Goal: Transaction & Acquisition: Subscribe to service/newsletter

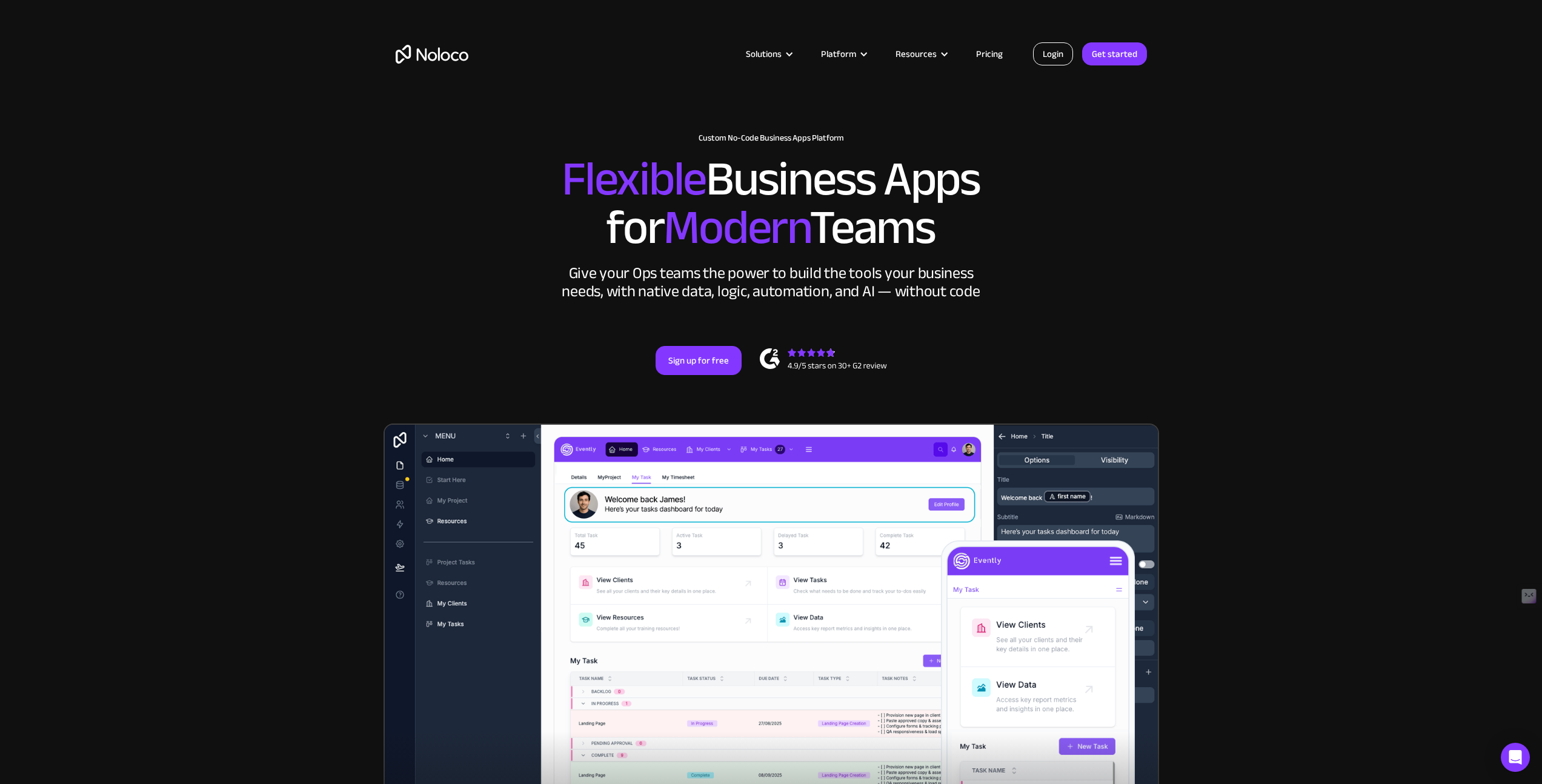
click at [1050, 58] on link "Login" at bounding box center [1052, 54] width 40 height 23
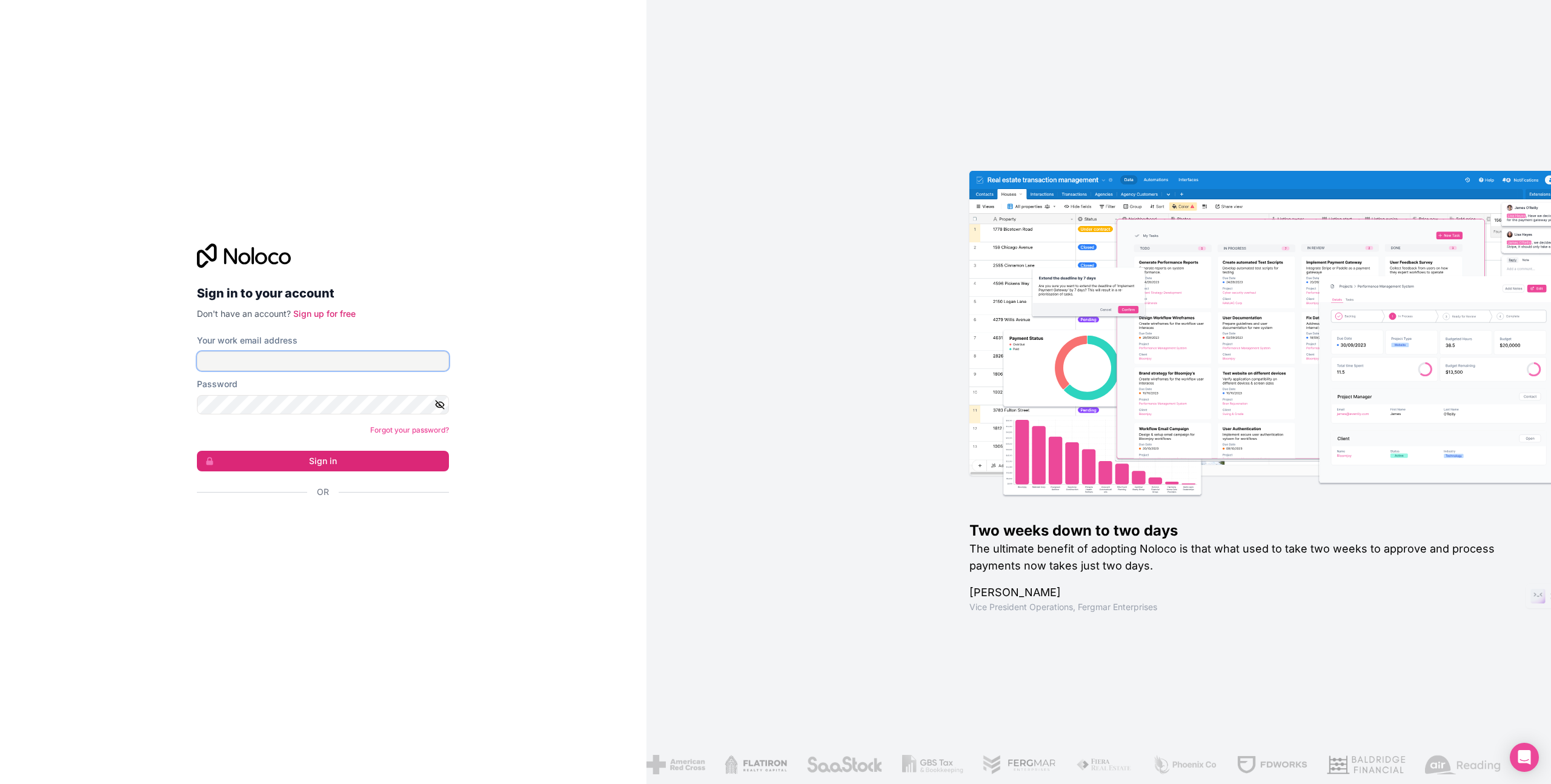
type input "[EMAIL_ADDRESS][DOMAIN_NAME]"
click at [325, 464] on button "Sign in" at bounding box center [323, 461] width 252 height 20
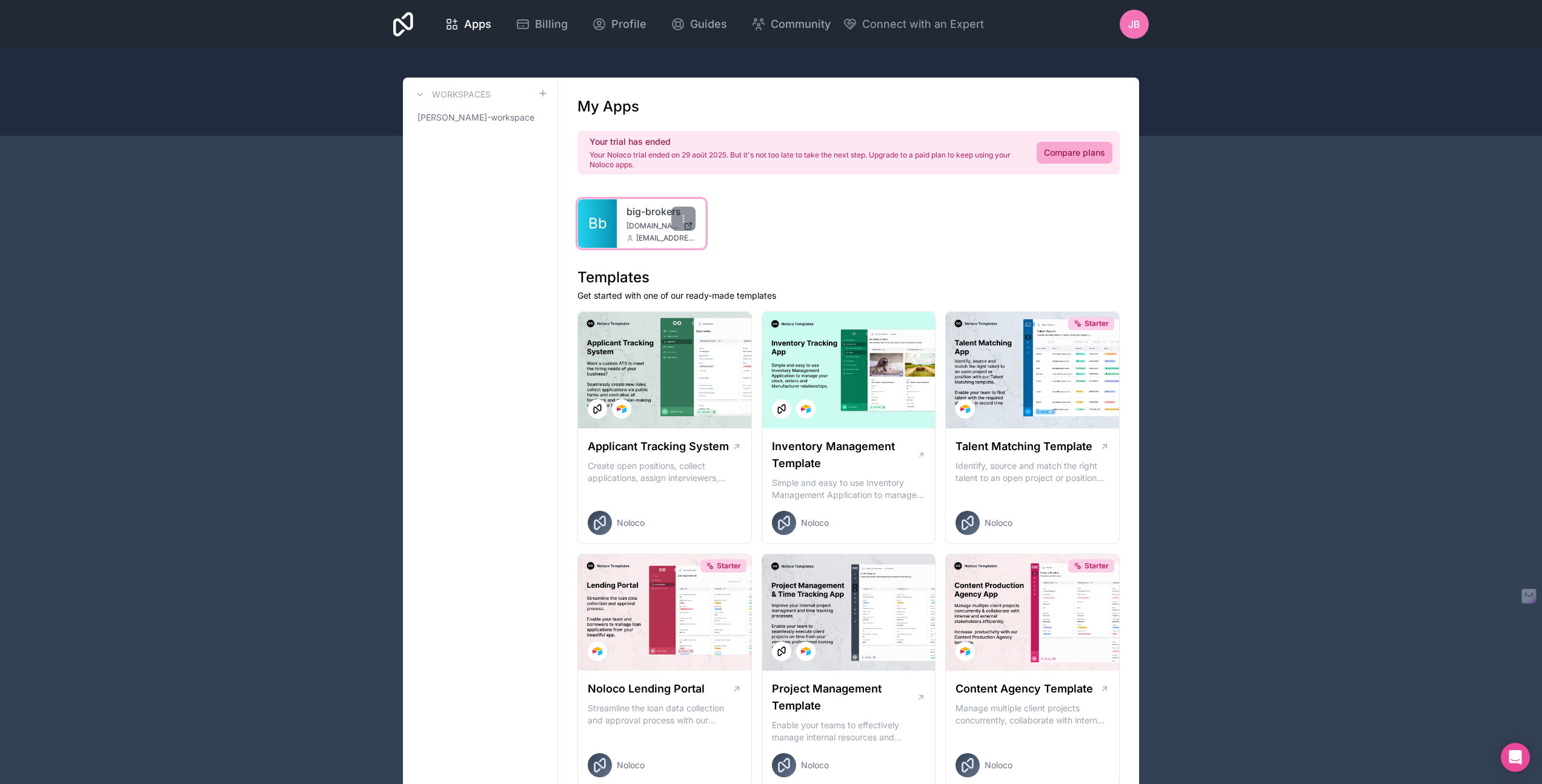
click at [651, 232] on div "big-brokers big-brokers.noloco.co jb@big-brokers.mc" at bounding box center [661, 223] width 89 height 49
click at [682, 221] on icon at bounding box center [683, 218] width 9 height 9
click at [601, 222] on span "Bb" at bounding box center [598, 223] width 19 height 20
click at [1070, 155] on link "Compare plans" at bounding box center [1075, 153] width 76 height 22
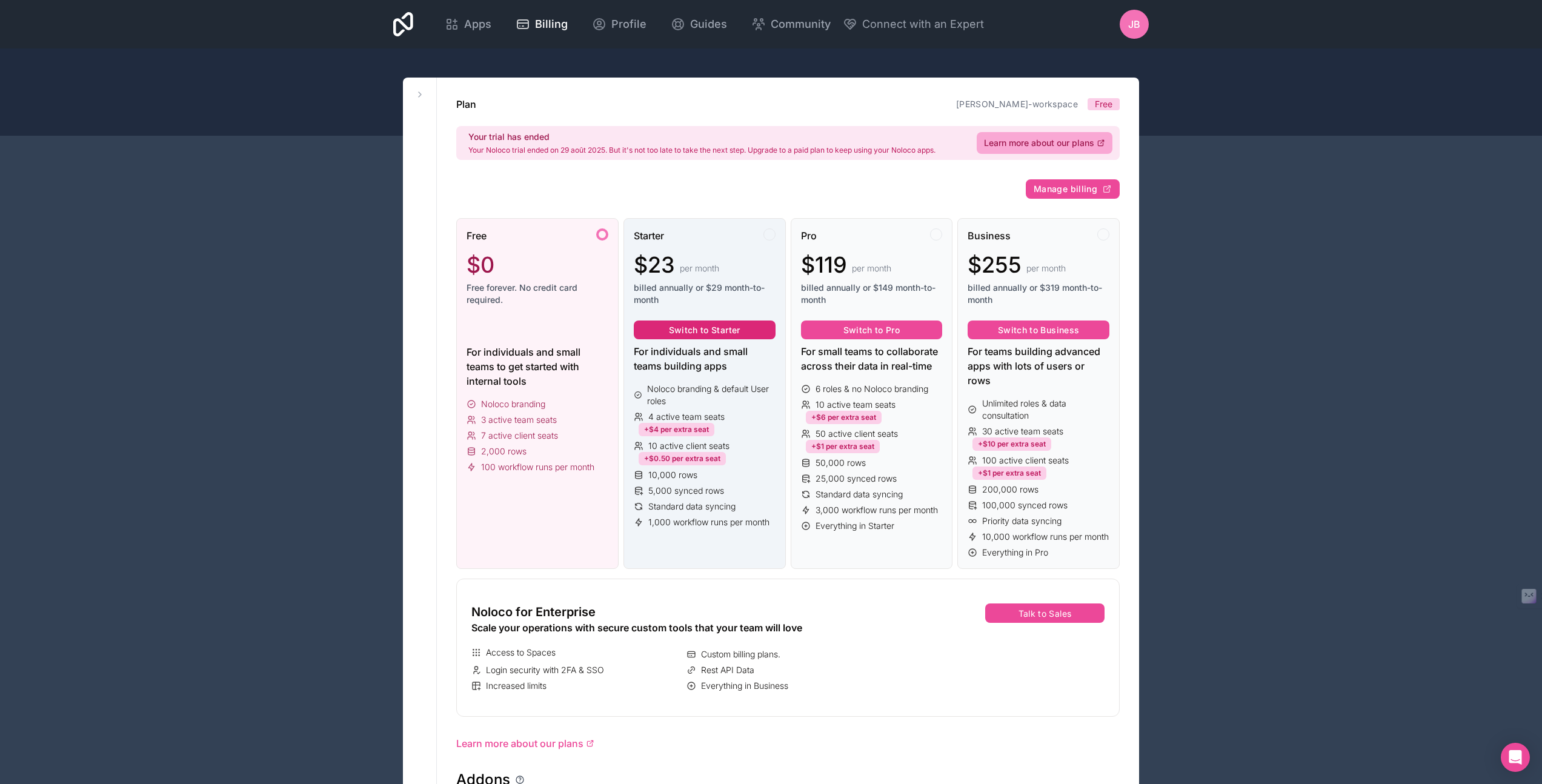
click at [696, 332] on button "Switch to Starter" at bounding box center [705, 330] width 142 height 20
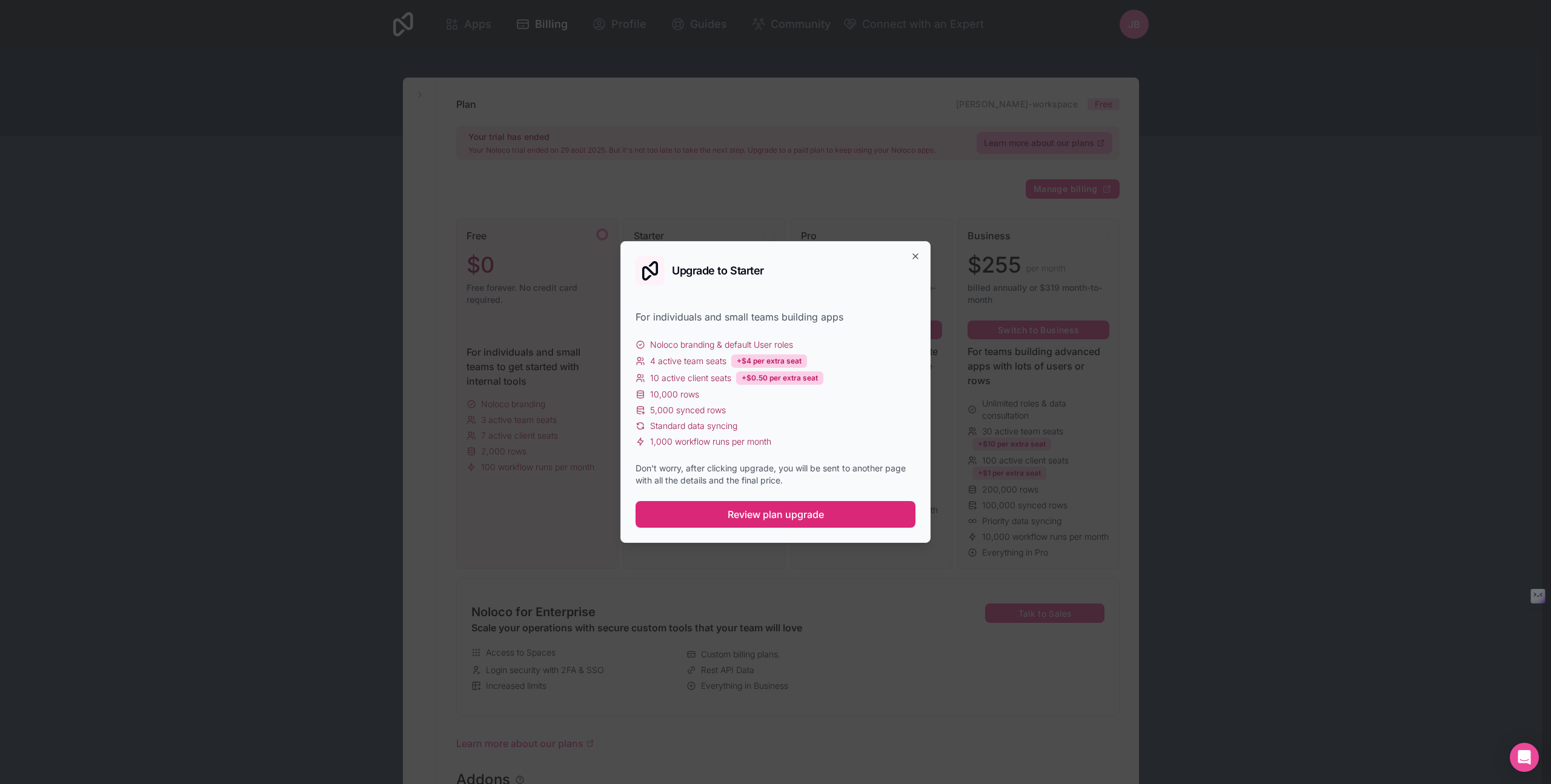
click at [770, 514] on span "Review plan upgrade" at bounding box center [776, 514] width 97 height 15
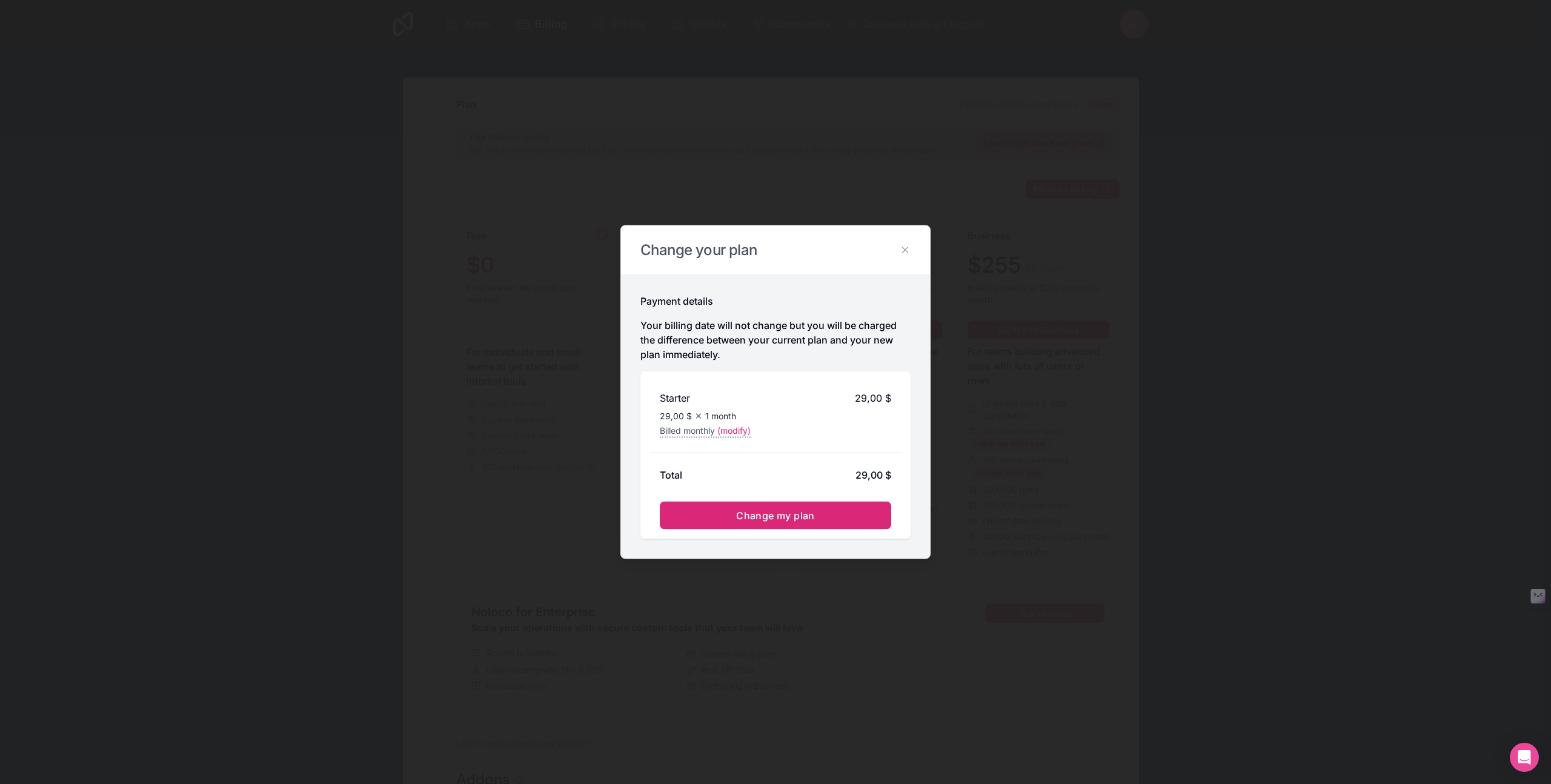
click at [767, 520] on span "Change my plan" at bounding box center [776, 516] width 79 height 12
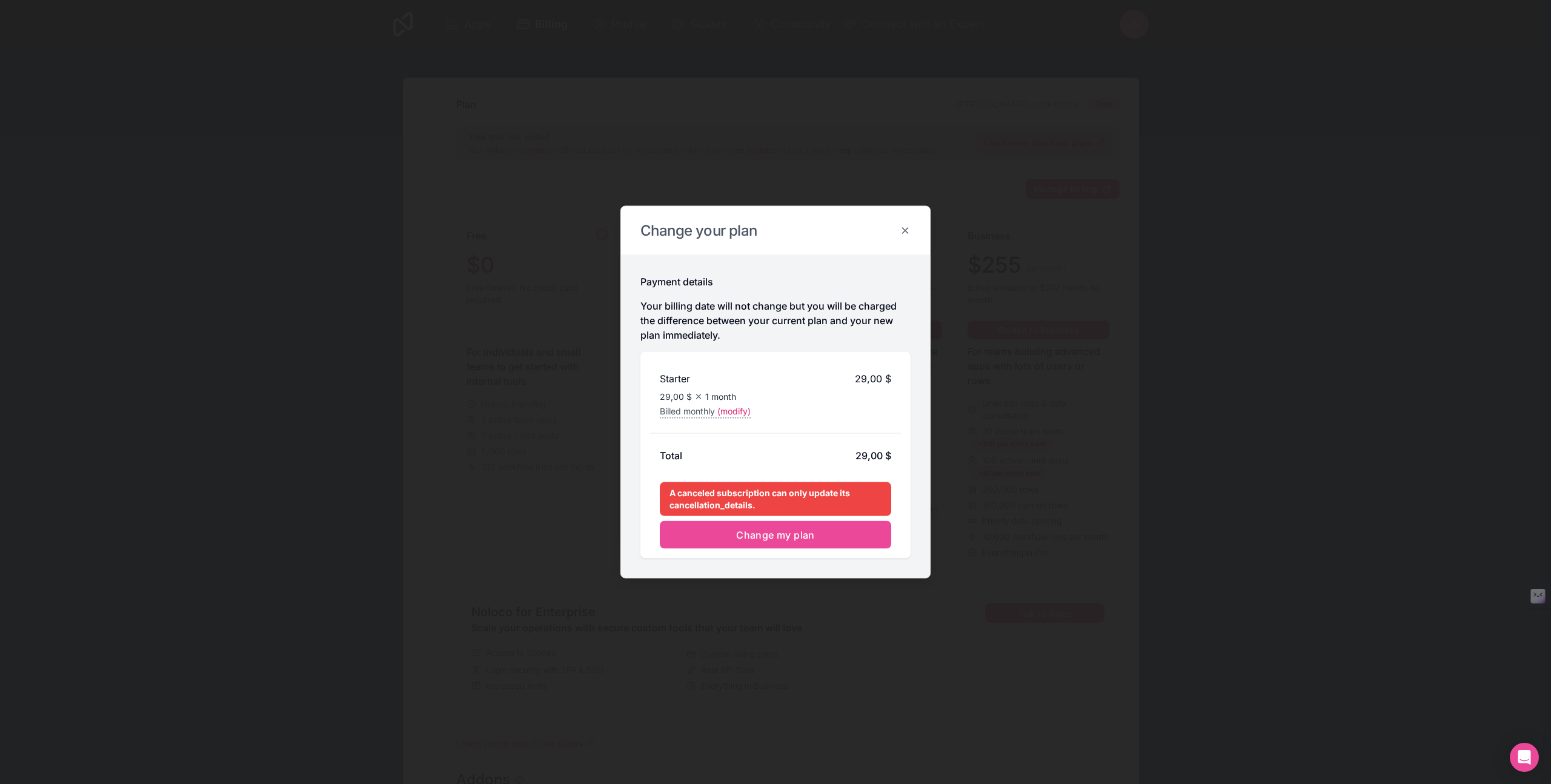
click at [905, 229] on icon at bounding box center [904, 231] width 11 height 11
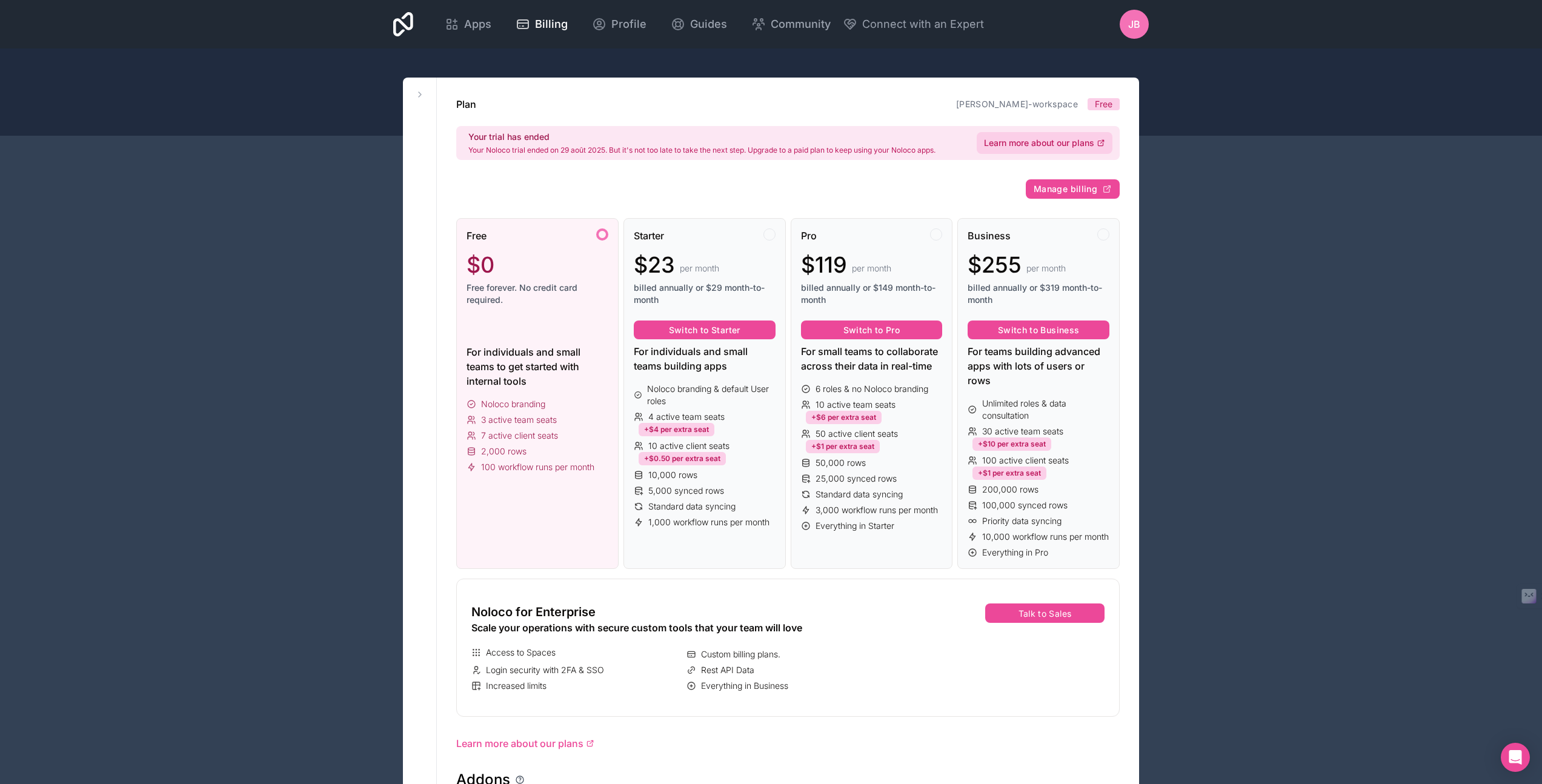
click at [1047, 142] on span "Learn more about our plans" at bounding box center [1039, 143] width 110 height 12
drag, startPoint x: 565, startPoint y: 389, endPoint x: 605, endPoint y: 405, distance: 43.1
click at [606, 406] on div "Free $0 Free forever. No credit card required. For individuals and small teams …" at bounding box center [537, 393] width 162 height 351
click at [528, 290] on span "Free forever. No credit card required." at bounding box center [537, 294] width 142 height 24
click at [882, 329] on button "Switch to Pro" at bounding box center [872, 330] width 142 height 20
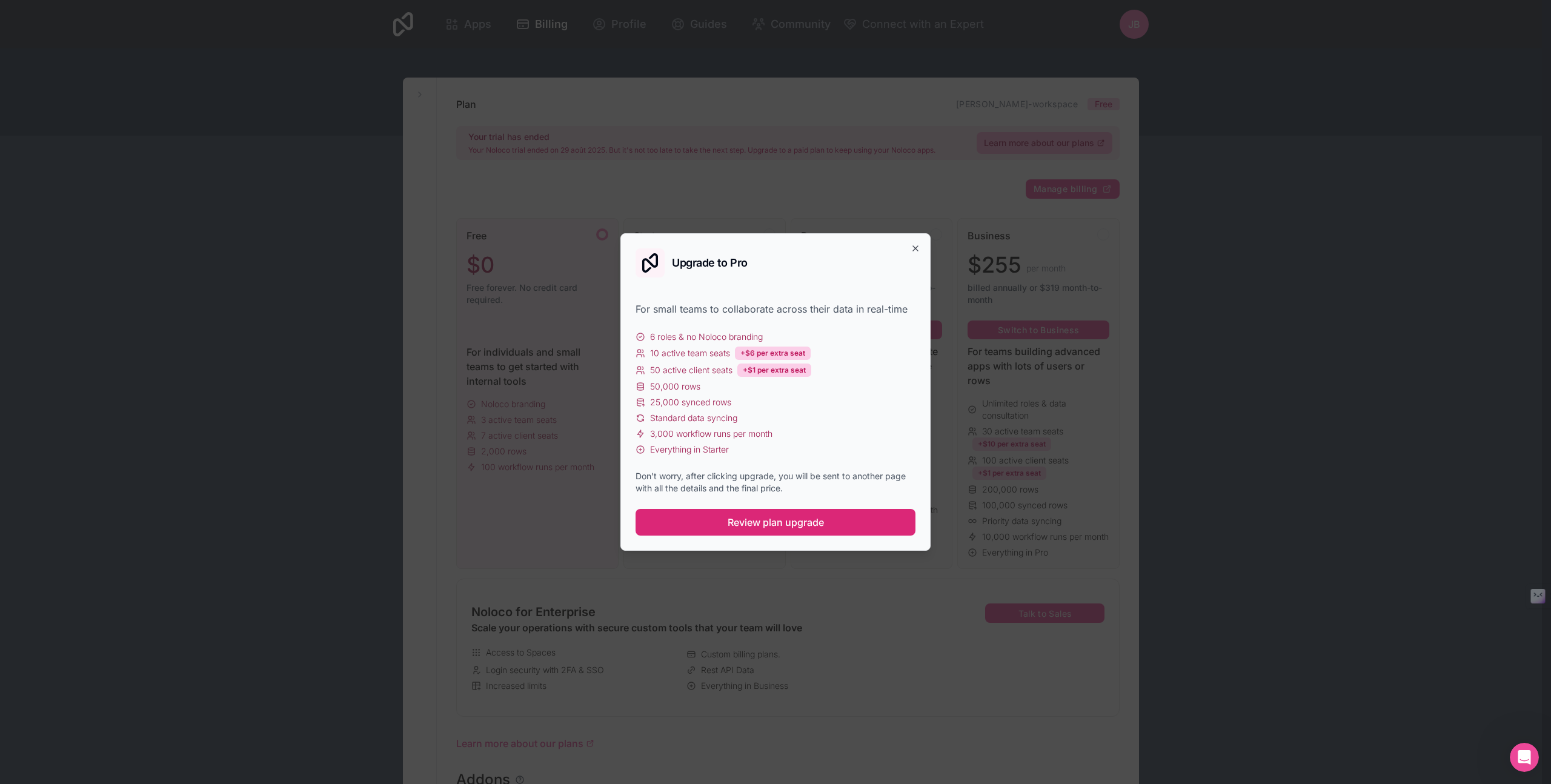
click at [772, 524] on span "Review plan upgrade" at bounding box center [776, 522] width 97 height 15
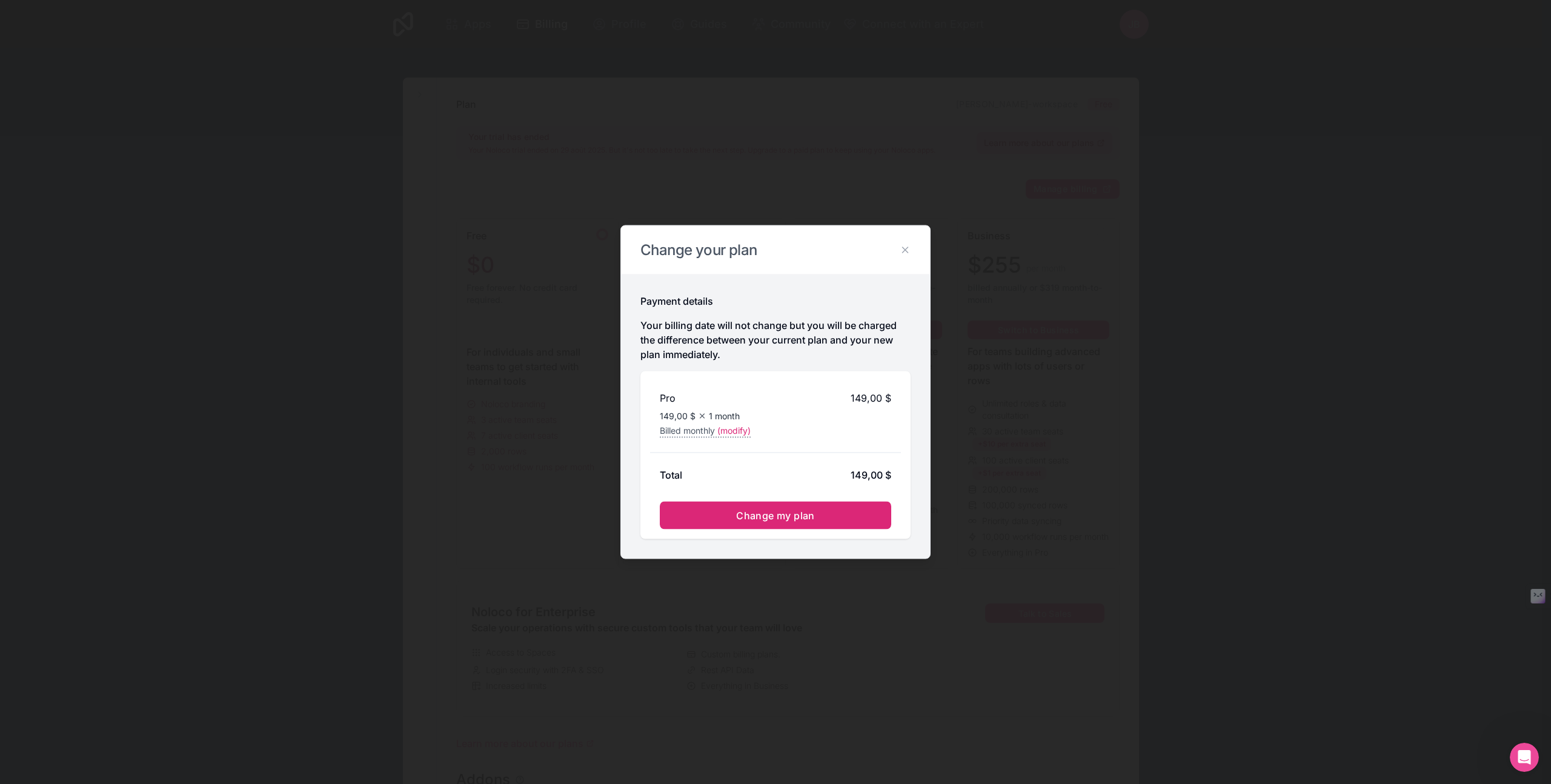
click at [777, 518] on span "Change my plan" at bounding box center [776, 516] width 79 height 12
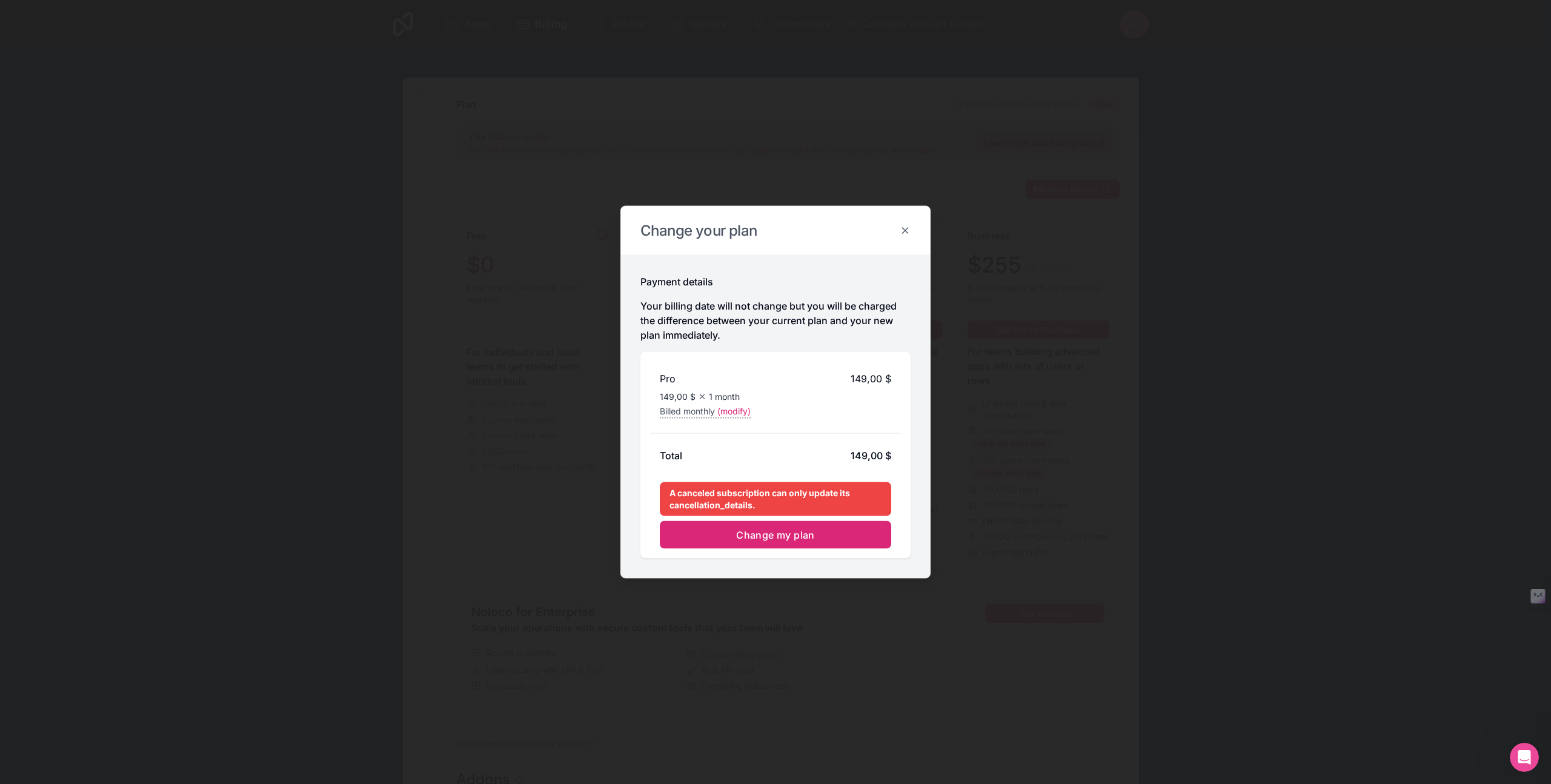
click at [905, 231] on icon at bounding box center [905, 231] width 5 height 5
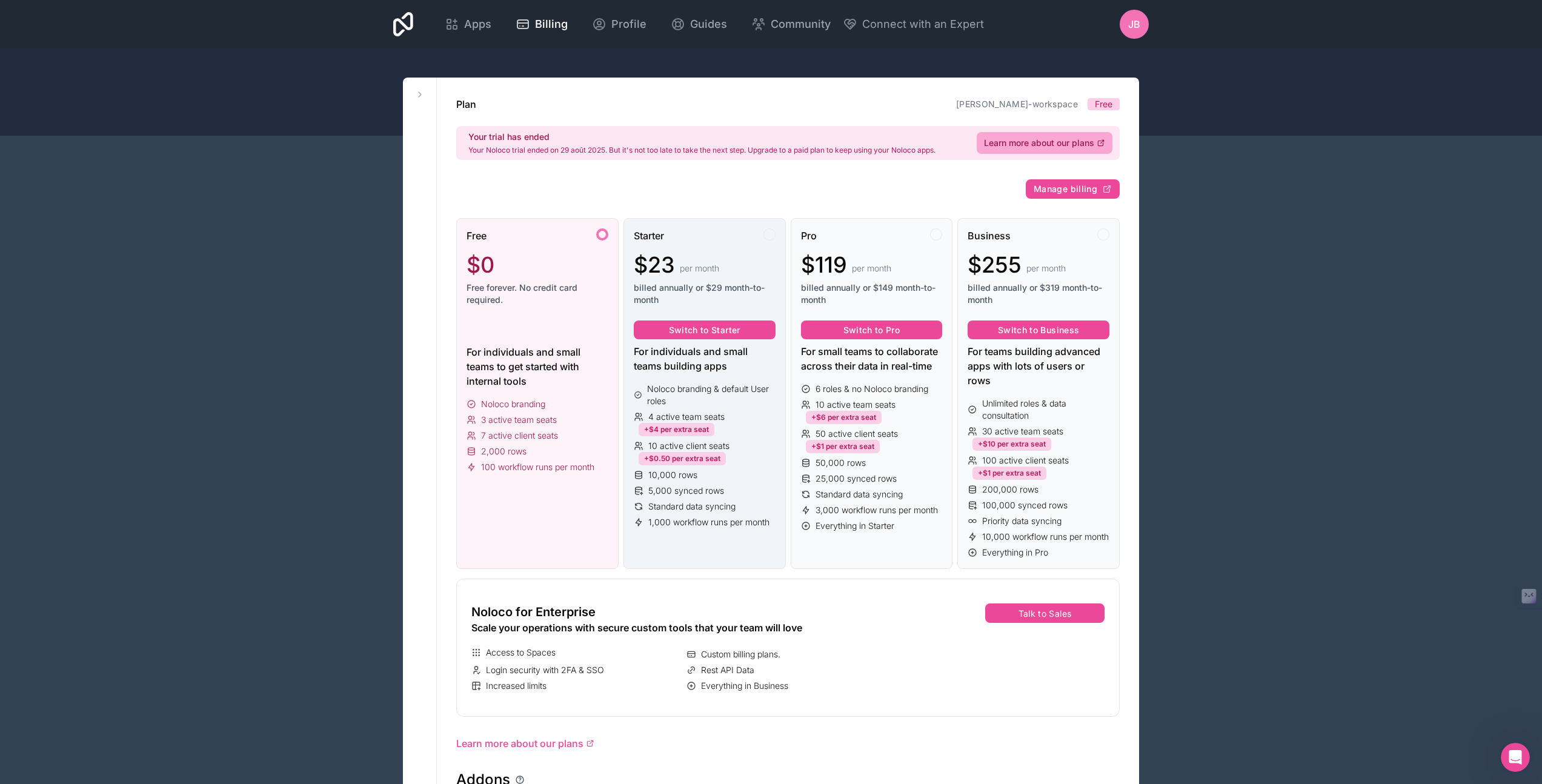
click at [771, 235] on div at bounding box center [770, 234] width 12 height 12
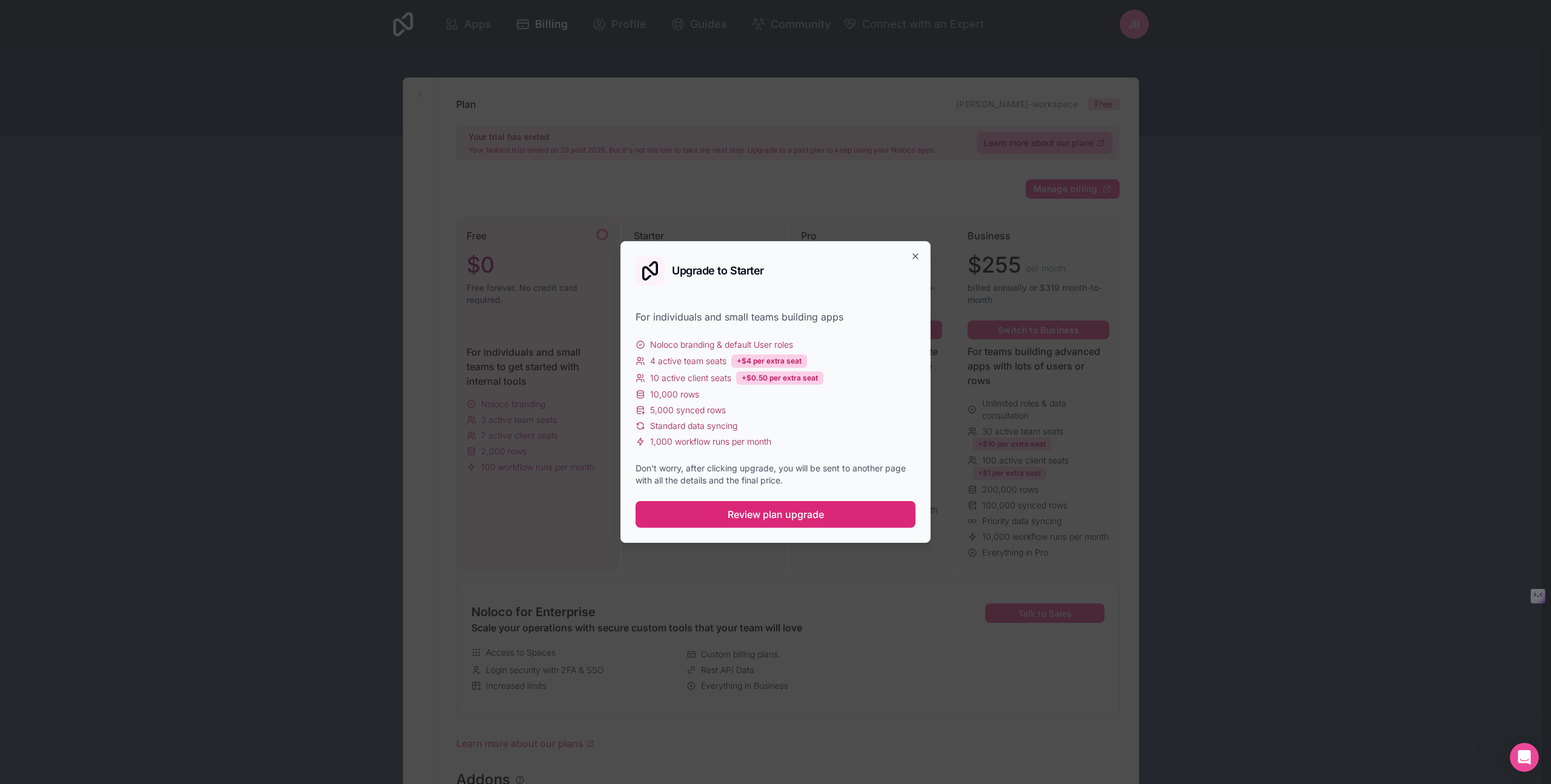
click at [771, 511] on span "Review plan upgrade" at bounding box center [776, 514] width 97 height 15
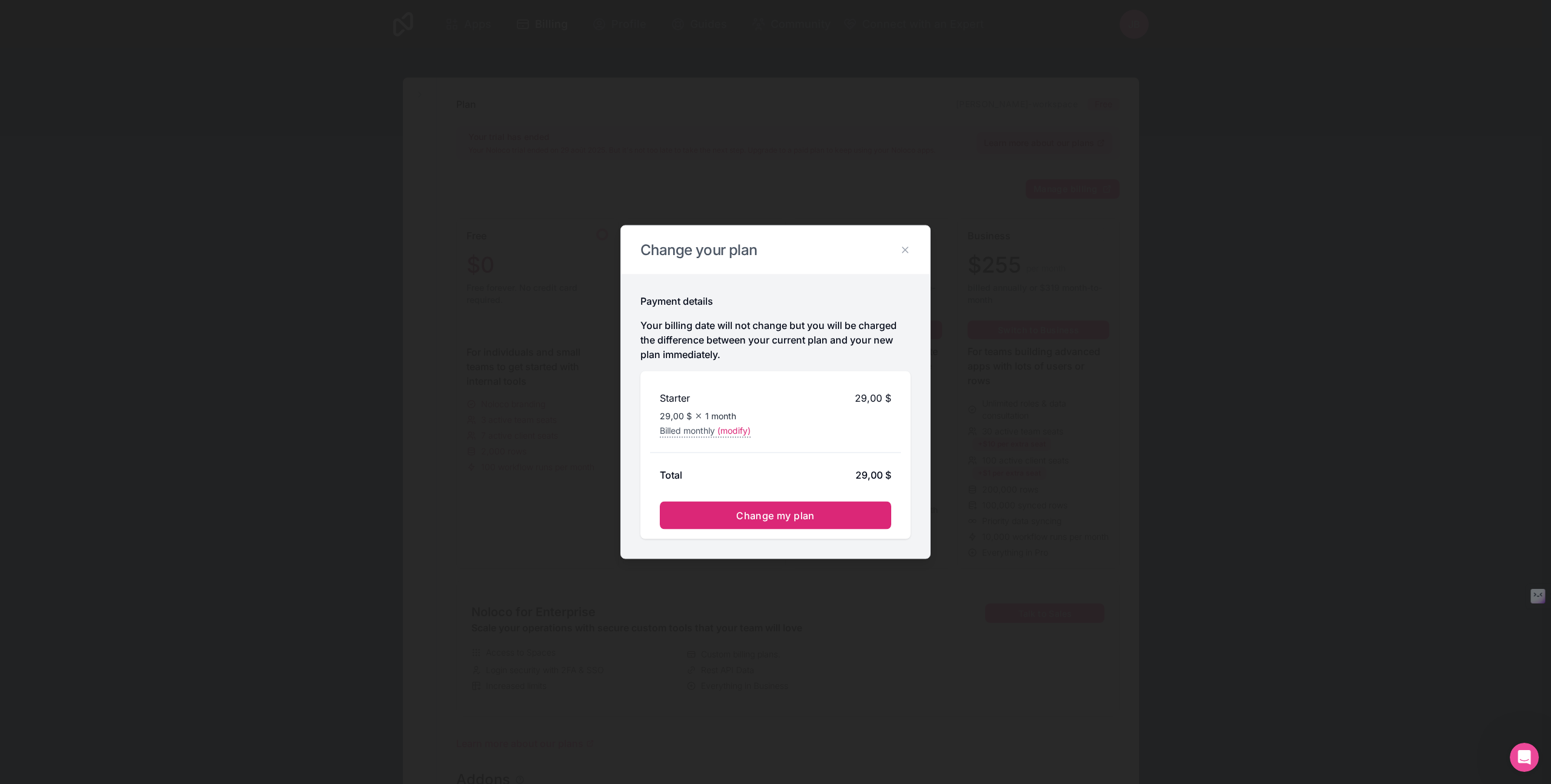
click at [778, 511] on span "Change my plan" at bounding box center [776, 516] width 79 height 12
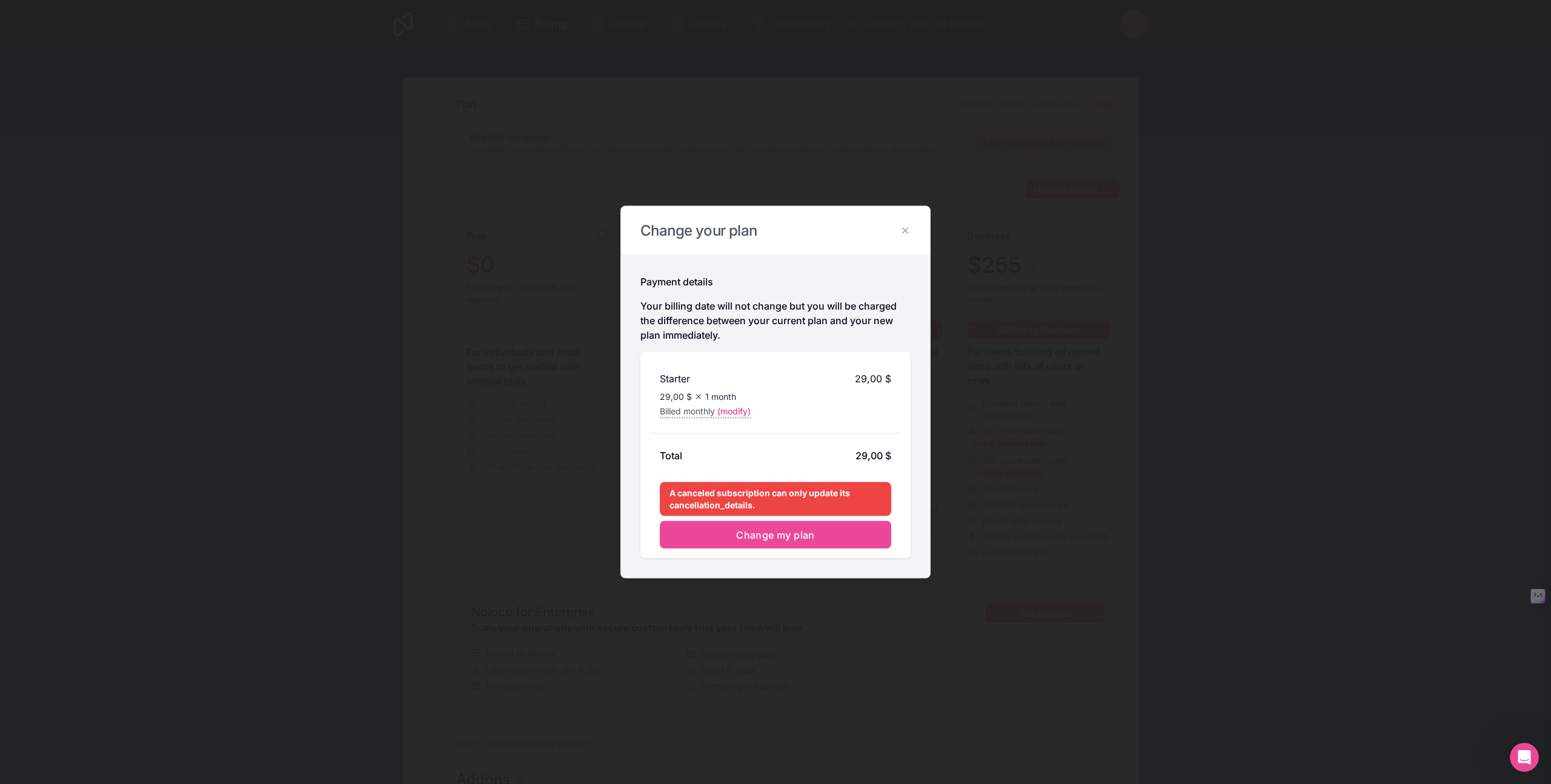
click at [904, 231] on icon at bounding box center [904, 231] width 11 height 11
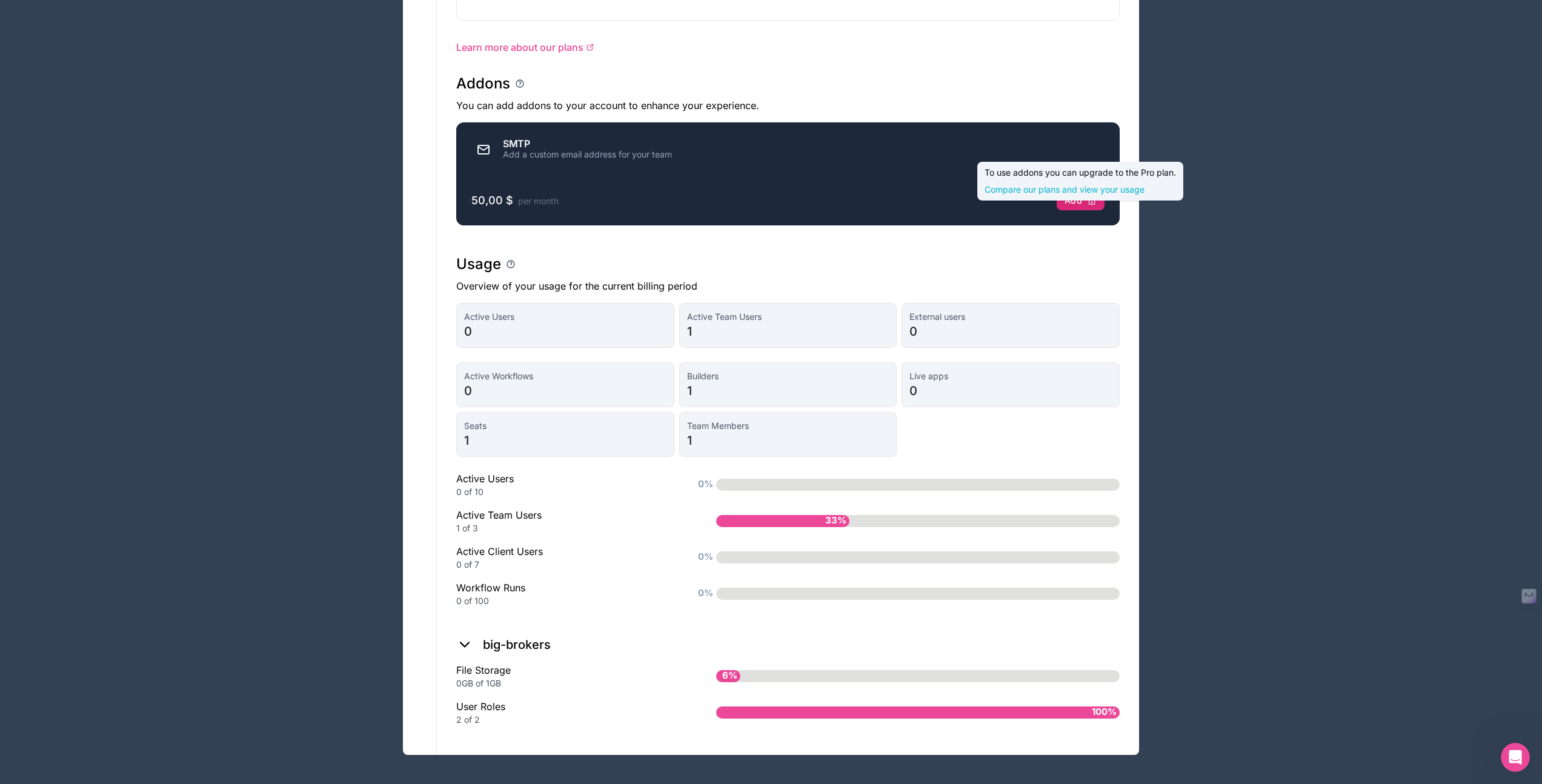
click at [1076, 204] on div "Add" at bounding box center [1081, 200] width 32 height 11
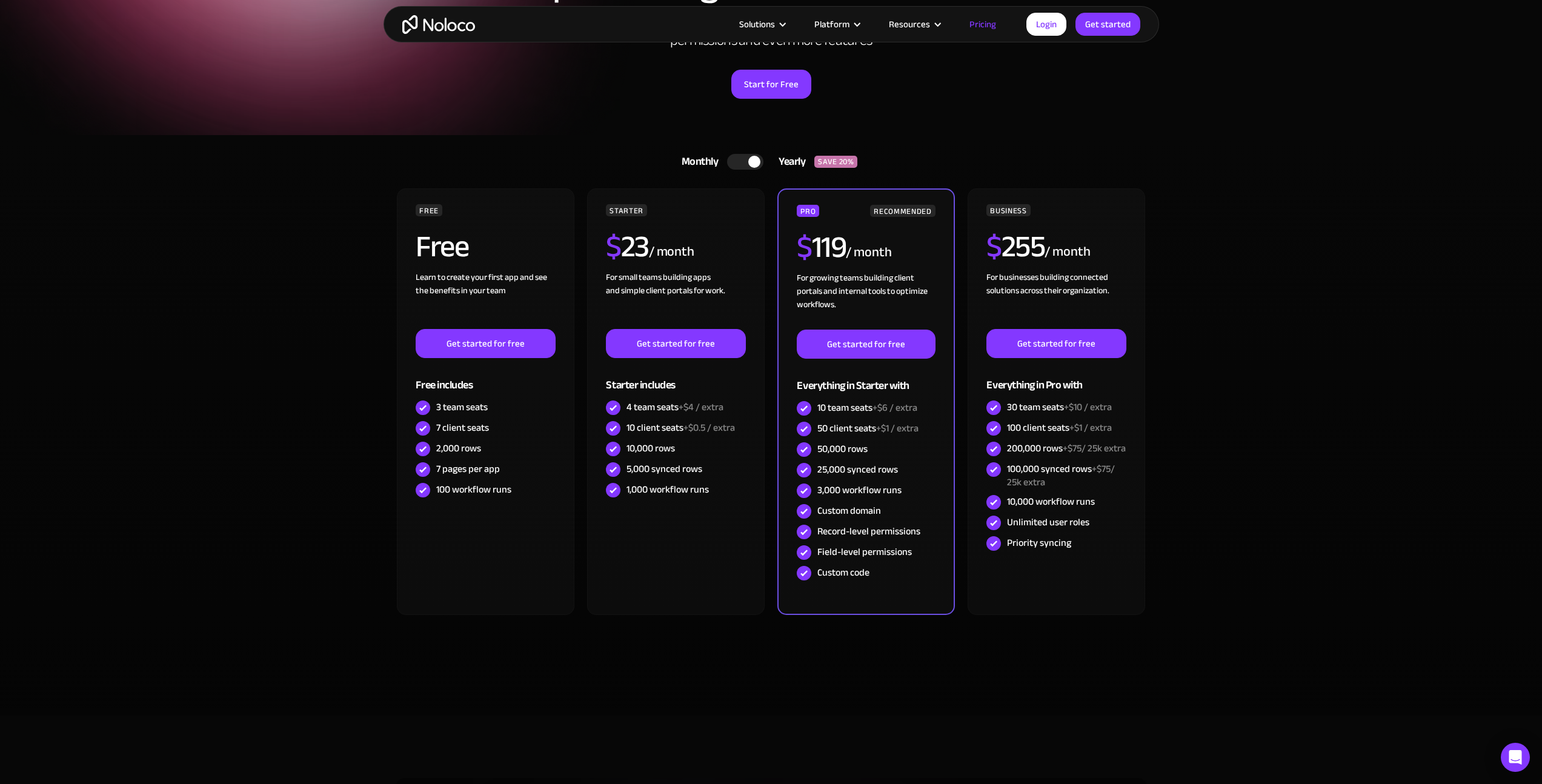
scroll to position [137, 0]
click at [1048, 25] on link "Login" at bounding box center [1047, 24] width 40 height 23
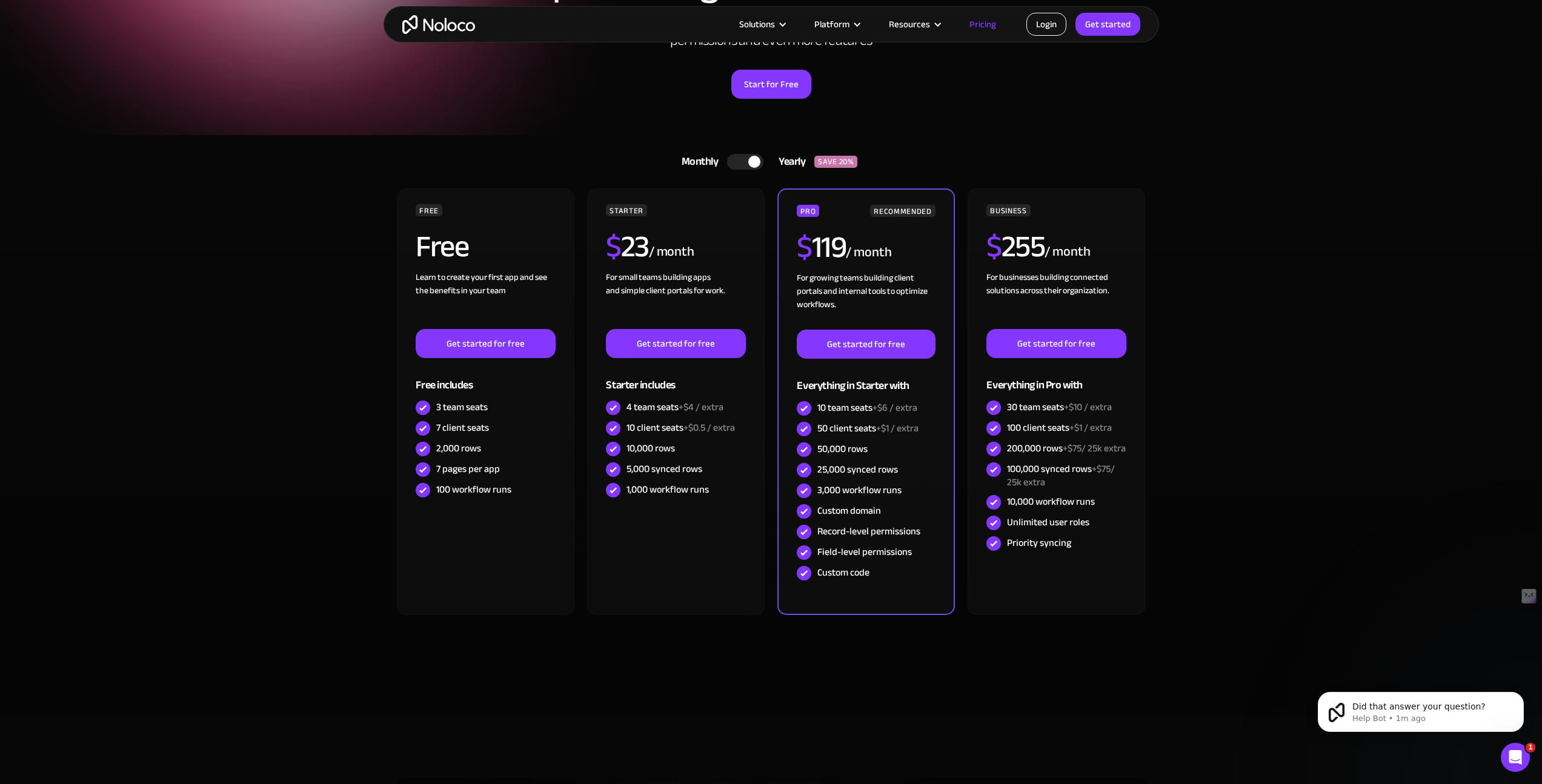
scroll to position [0, 0]
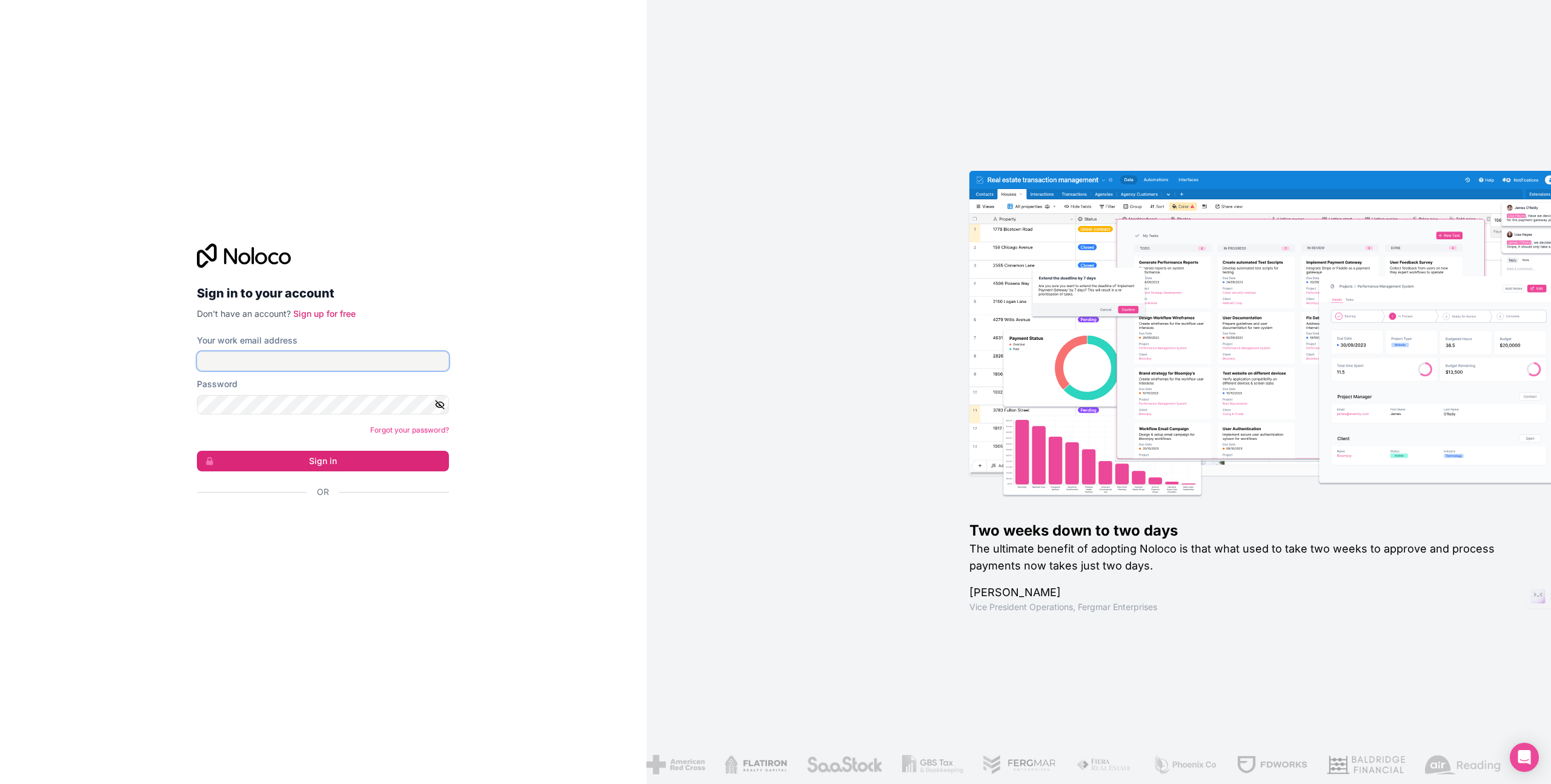
type input "[EMAIL_ADDRESS][DOMAIN_NAME]"
click at [316, 457] on button "Sign in" at bounding box center [323, 461] width 252 height 20
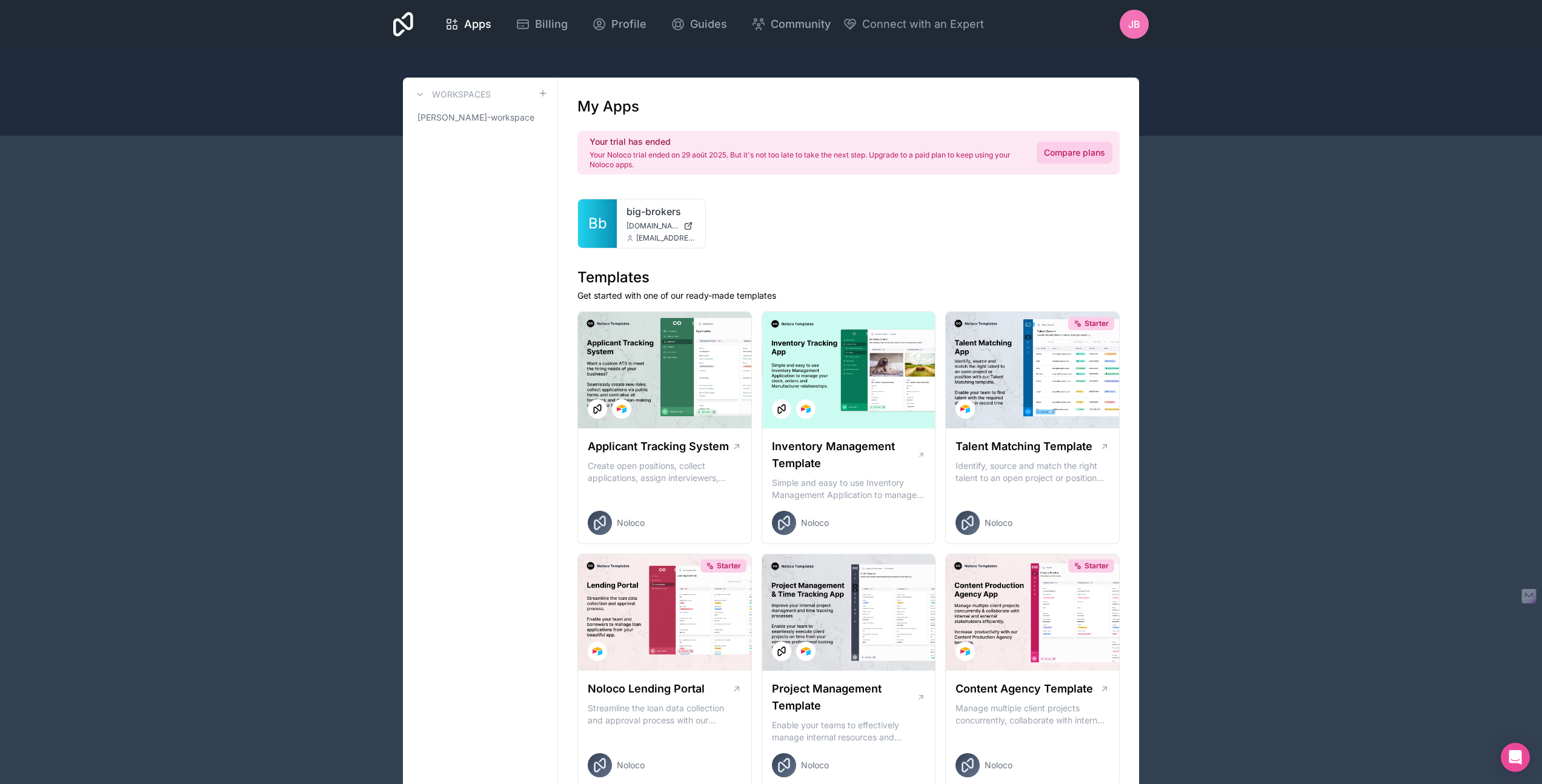
click at [1066, 155] on link "Compare plans" at bounding box center [1075, 153] width 76 height 22
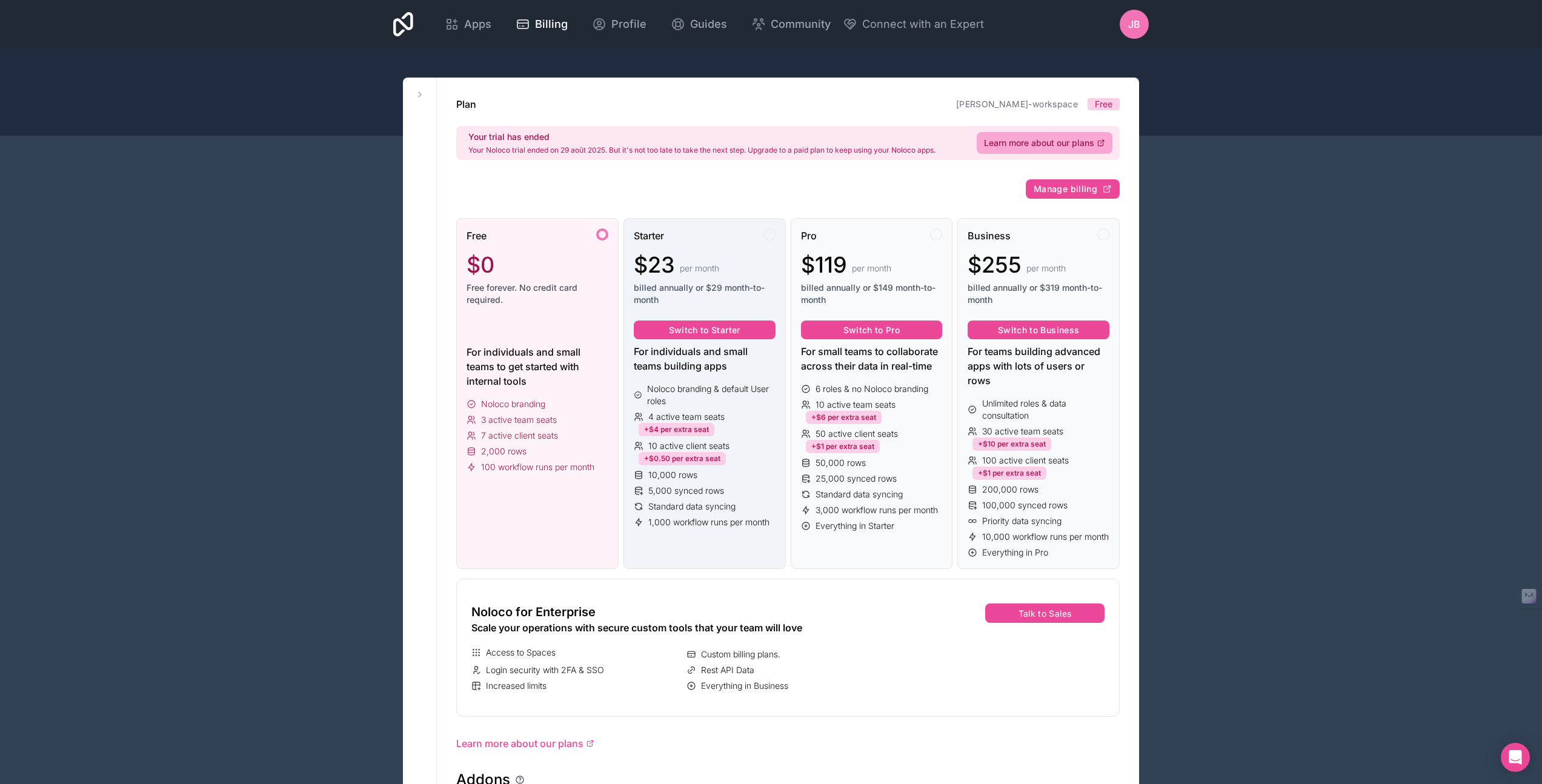
click at [767, 235] on div at bounding box center [770, 234] width 12 height 12
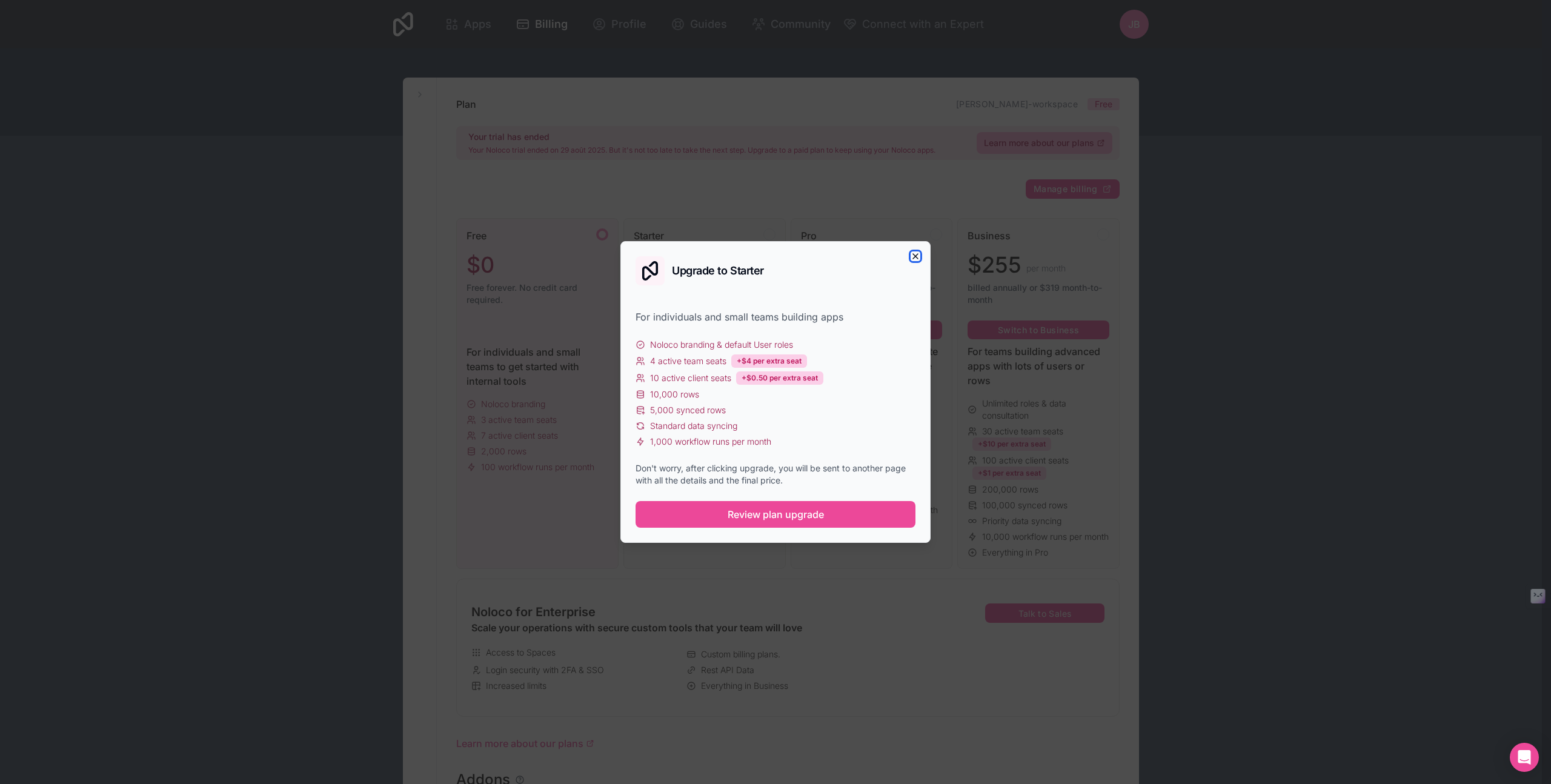
click at [912, 256] on icon "button" at bounding box center [915, 255] width 9 height 9
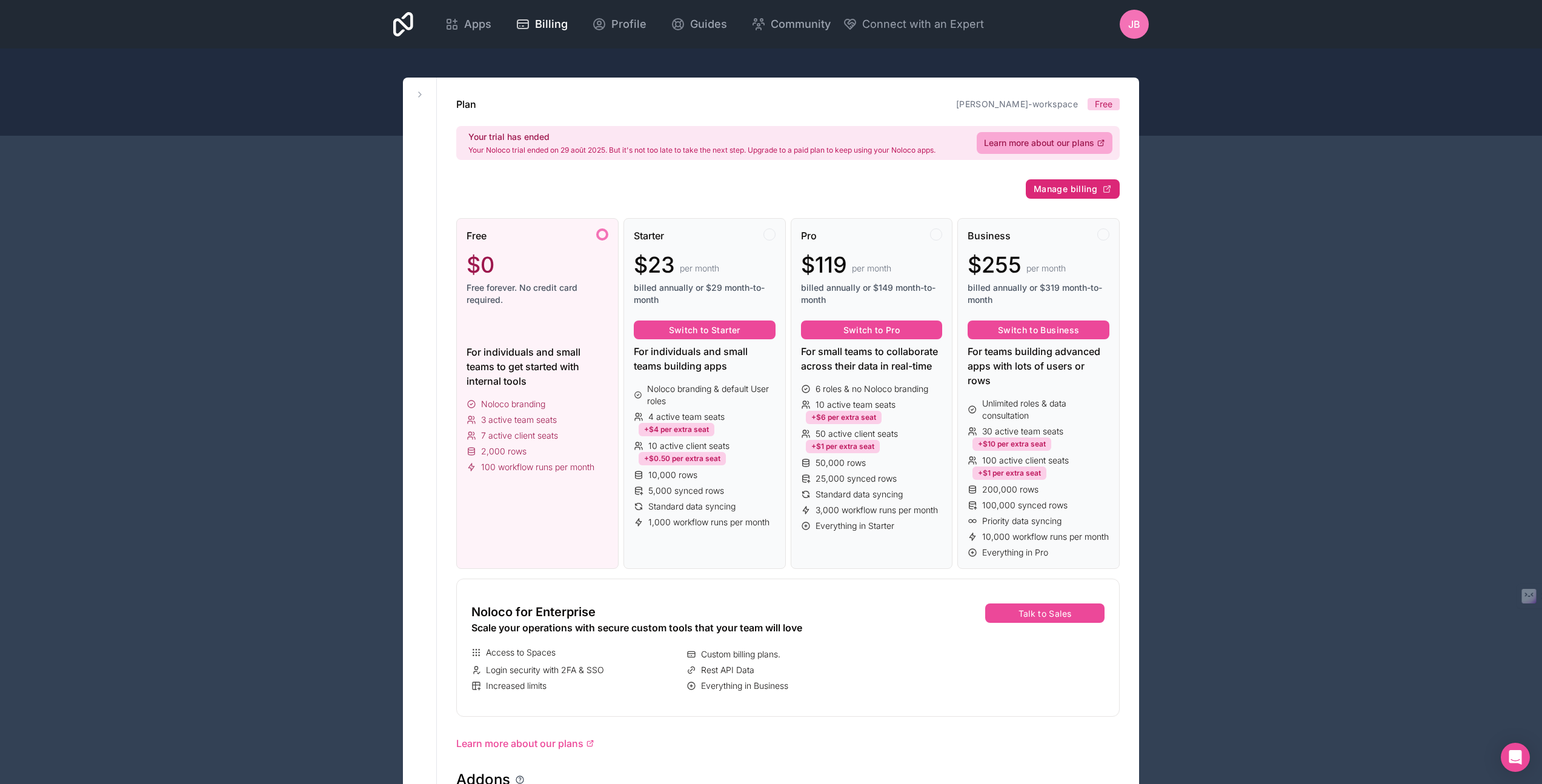
click at [1060, 189] on span "Manage billing" at bounding box center [1065, 189] width 63 height 11
click at [770, 236] on div at bounding box center [770, 234] width 12 height 12
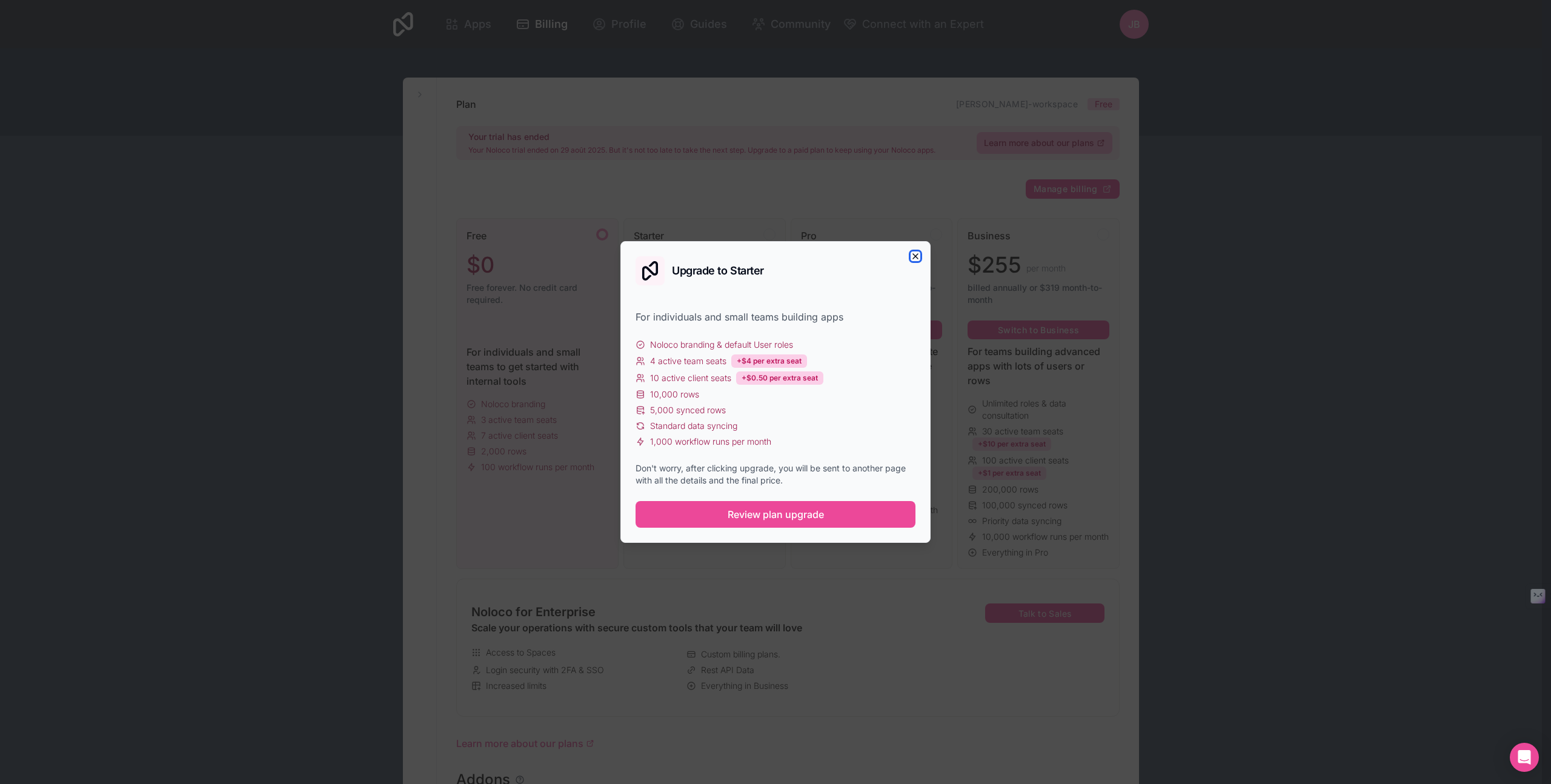
click at [914, 256] on icon "button" at bounding box center [916, 256] width 5 height 5
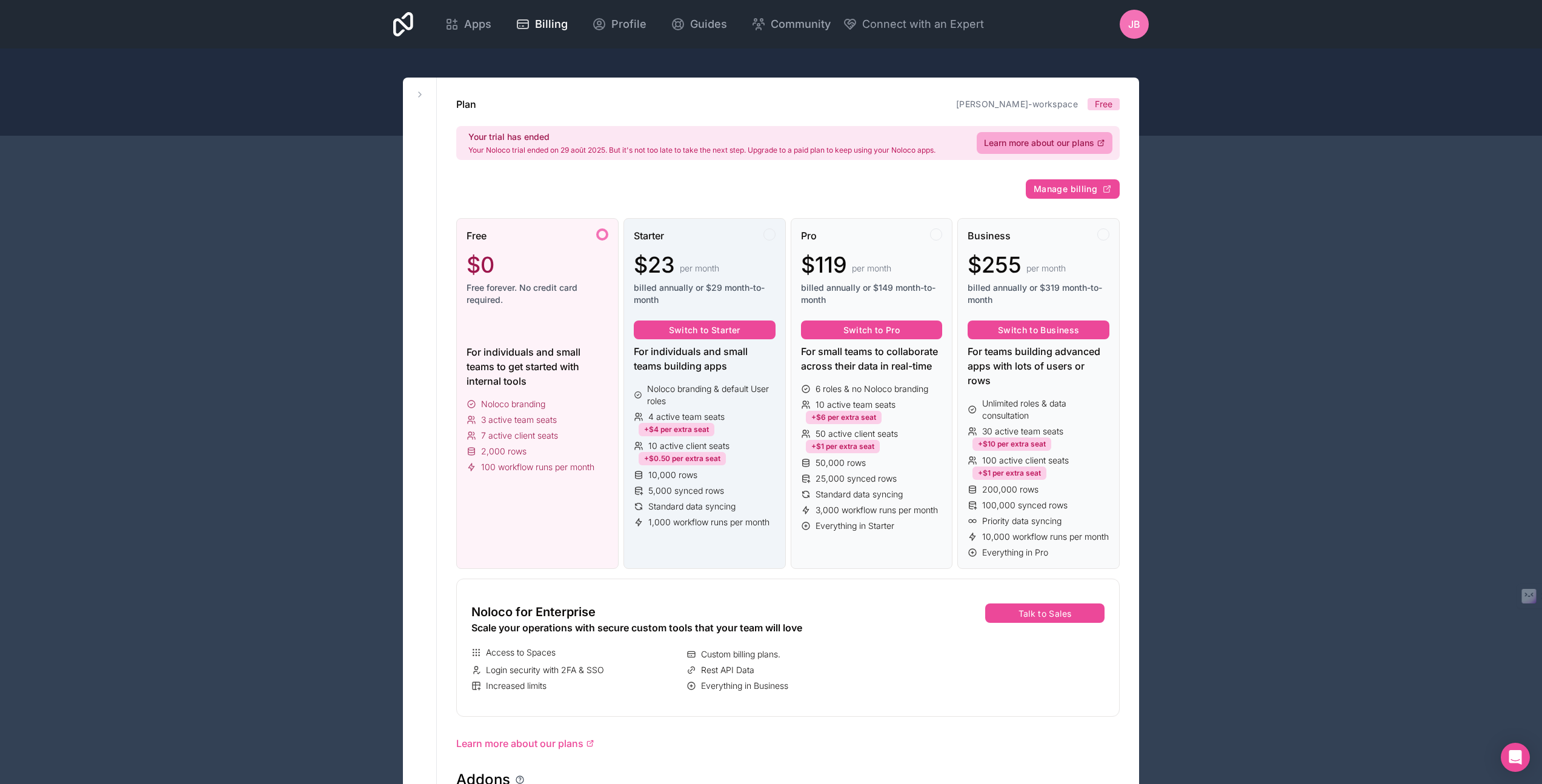
click at [748, 477] on div "10,000 rows" at bounding box center [705, 475] width 142 height 12
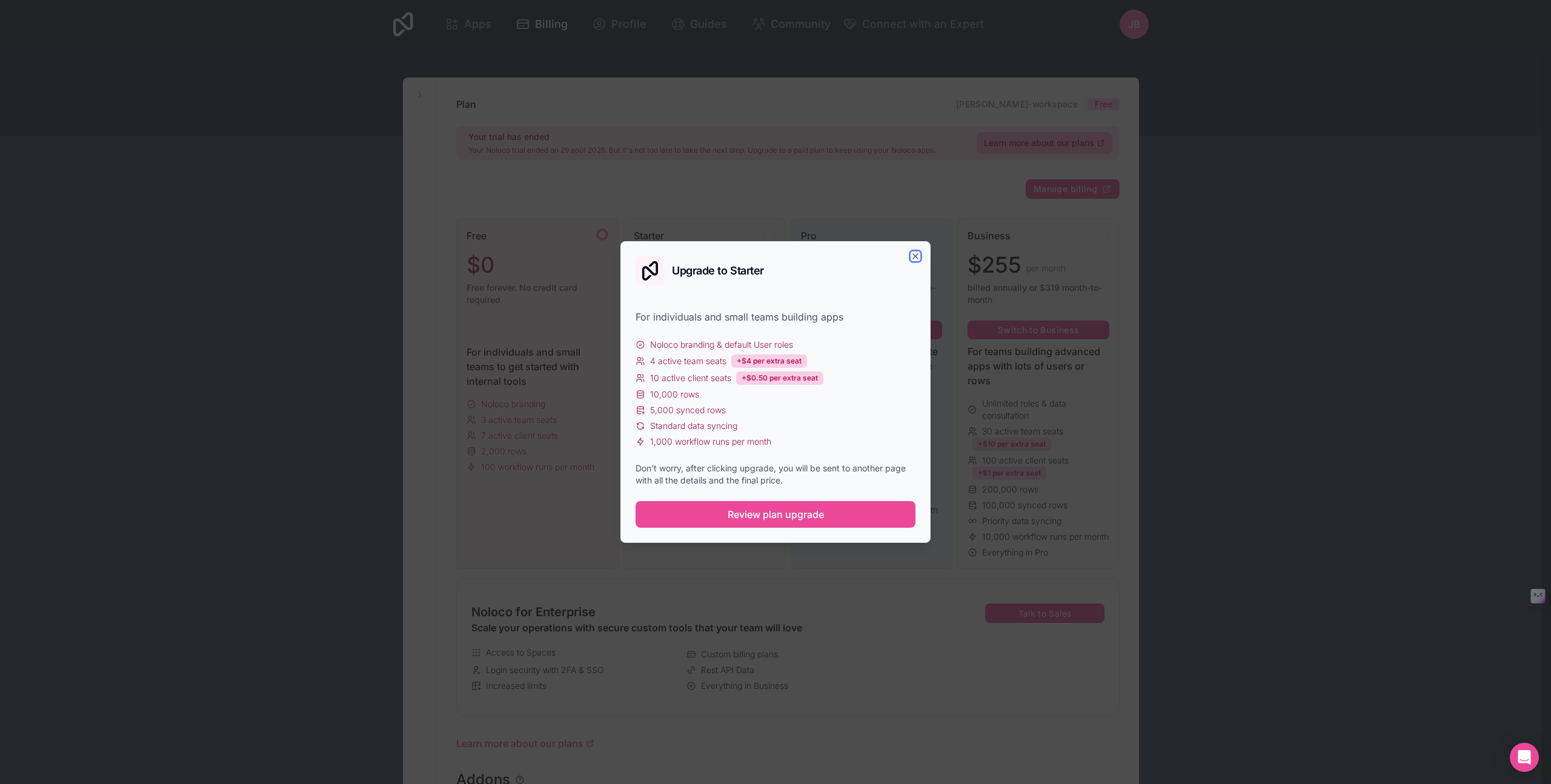
click at [912, 255] on icon "button" at bounding box center [915, 255] width 9 height 9
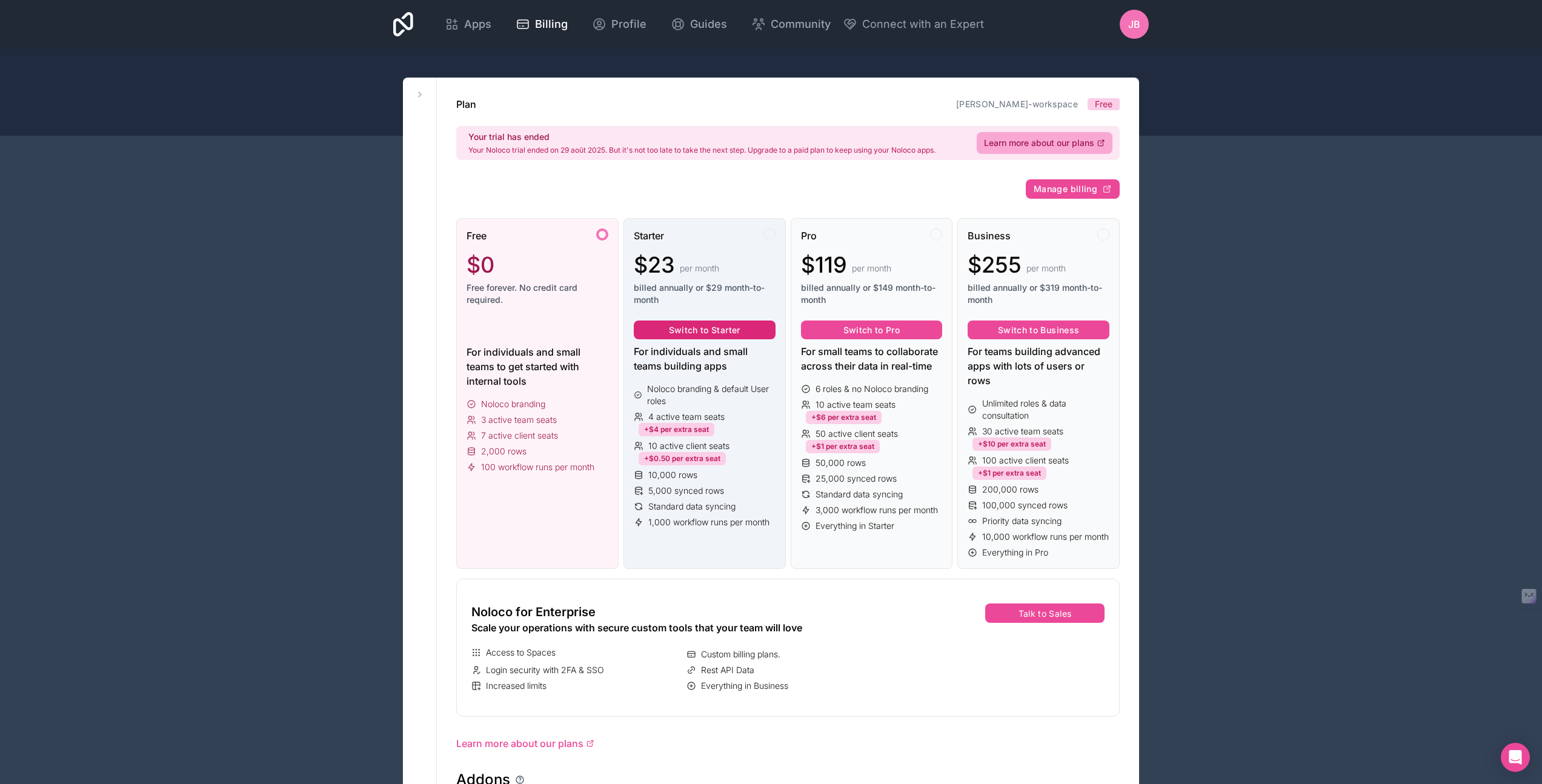
click at [718, 329] on button "Switch to Starter" at bounding box center [705, 330] width 142 height 20
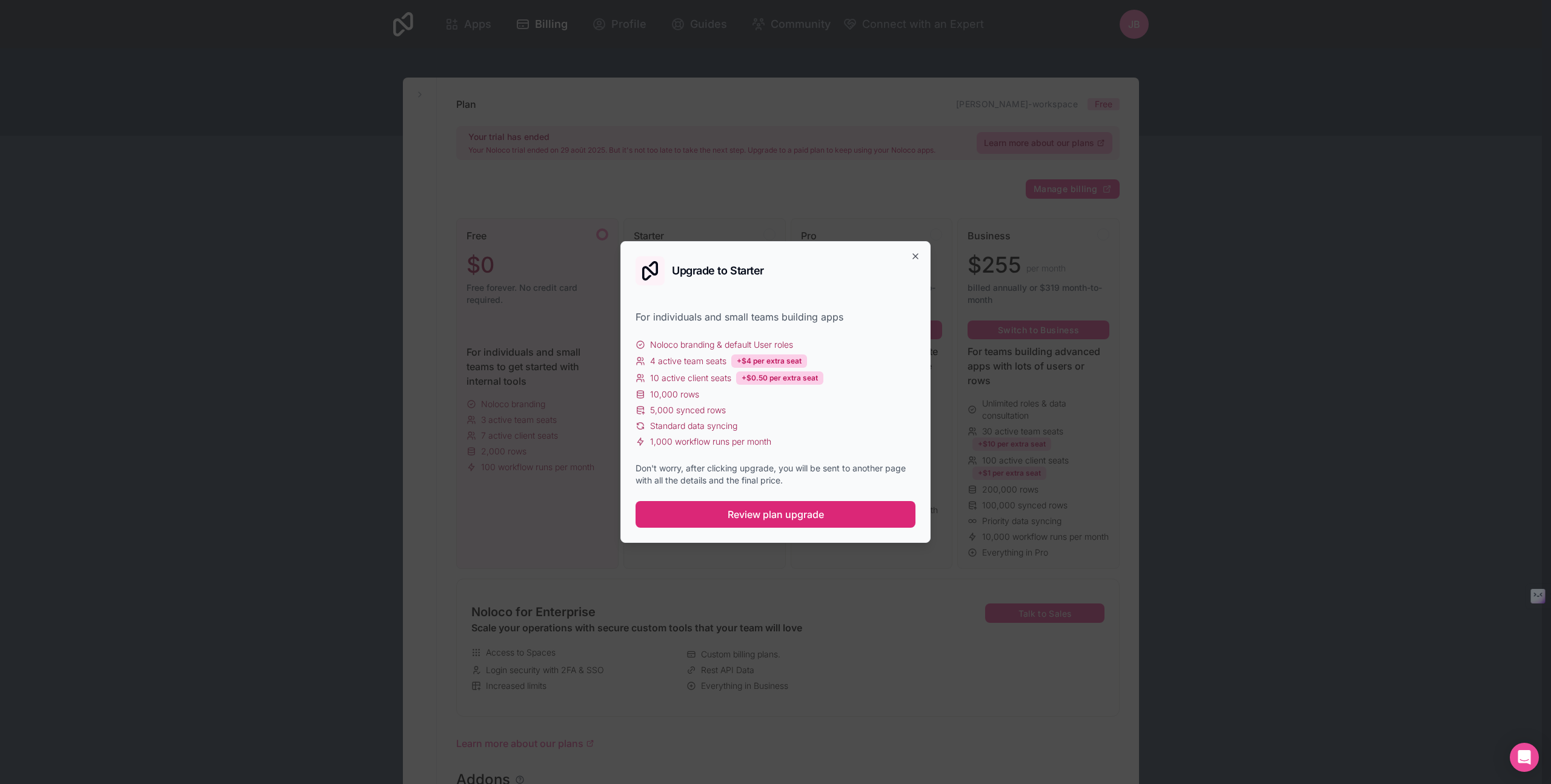
click at [776, 517] on span "Review plan upgrade" at bounding box center [776, 514] width 97 height 15
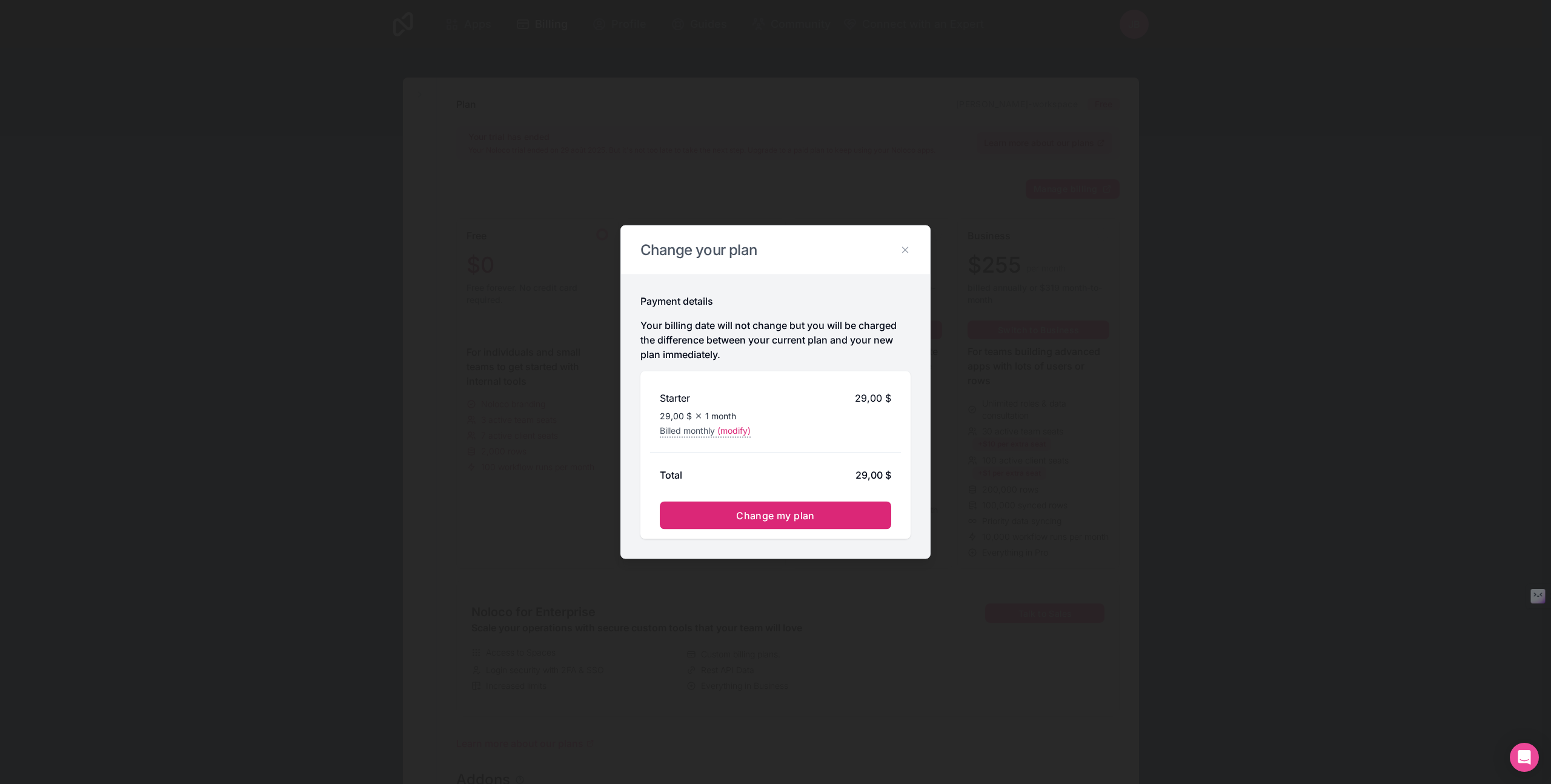
click at [776, 516] on span "Change my plan" at bounding box center [776, 516] width 79 height 12
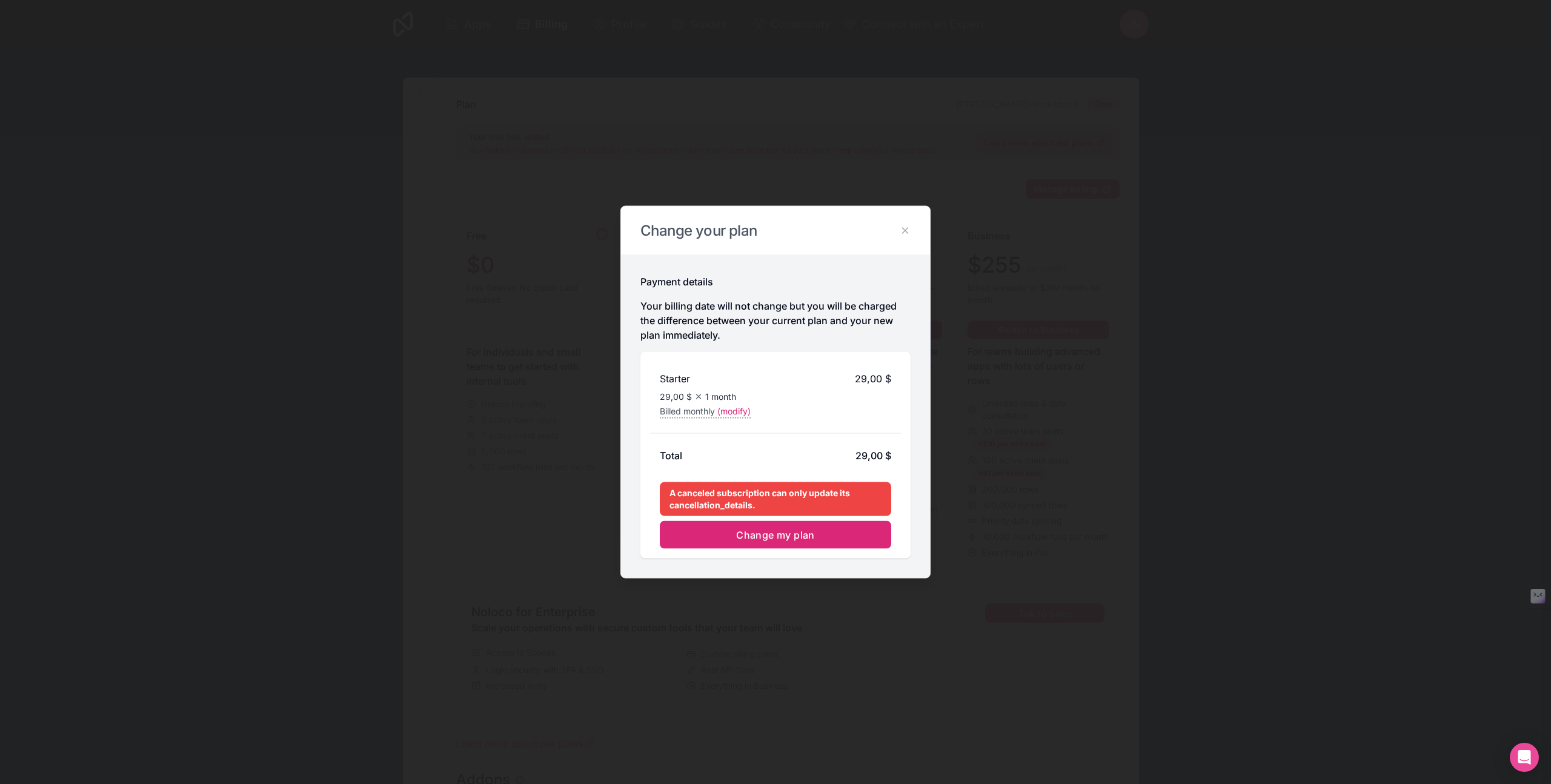
click at [779, 539] on span "Change my plan" at bounding box center [776, 535] width 79 height 12
drag, startPoint x: 761, startPoint y: 502, endPoint x: 659, endPoint y: 492, distance: 102.5
click at [659, 492] on div "A canceled subscription can only update its cancellation_details." at bounding box center [775, 500] width 231 height 34
copy div "A canceled subscription can only update its cancellation_details."
click at [734, 412] on span "(modify)" at bounding box center [734, 412] width 33 height 12
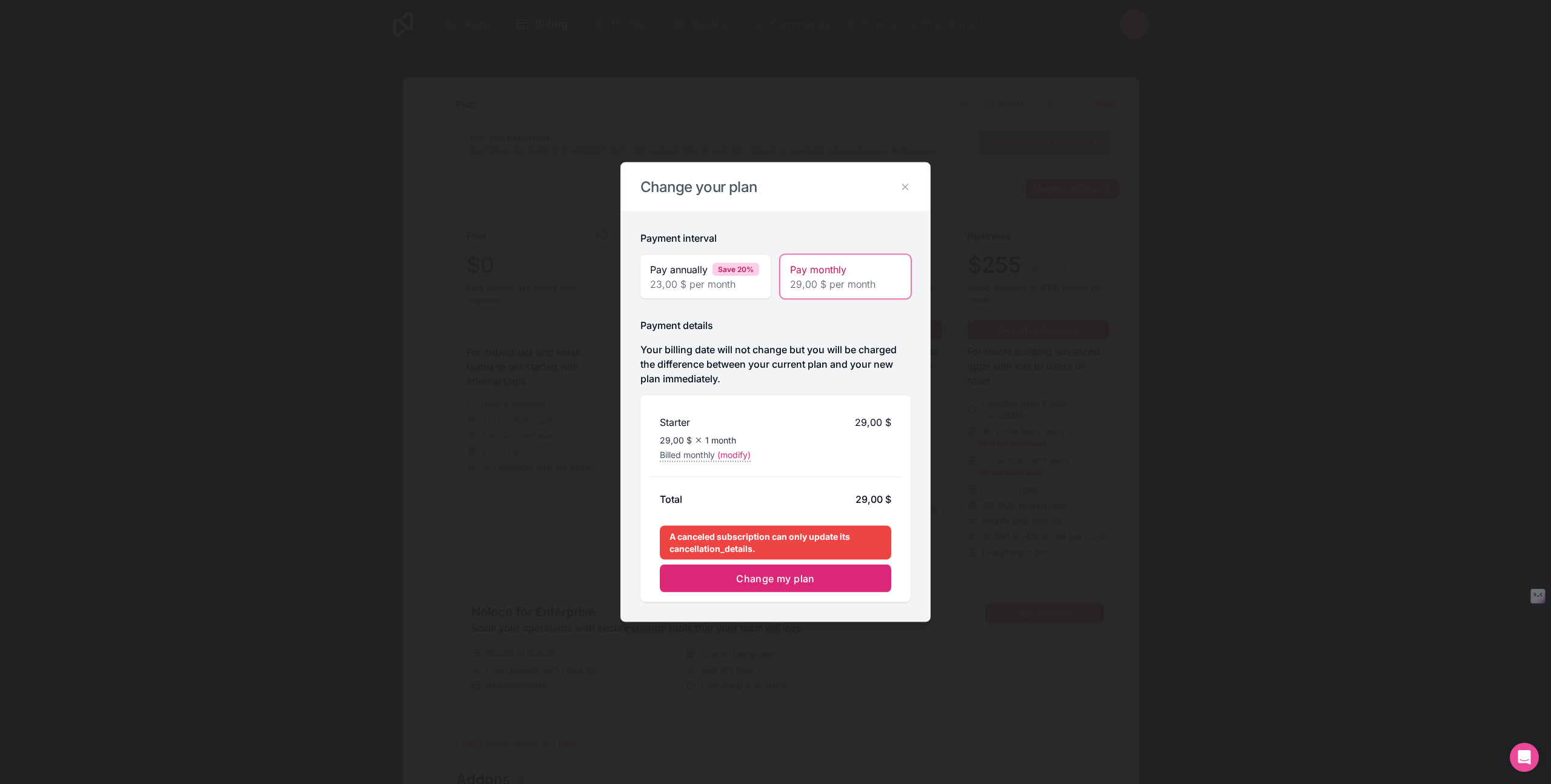
click at [719, 279] on span "23,00 $ per month" at bounding box center [705, 284] width 111 height 15
click at [834, 278] on span "29,00 $ per month" at bounding box center [846, 284] width 111 height 15
click at [750, 580] on span "Change my plan" at bounding box center [776, 578] width 79 height 12
click at [904, 189] on icon at bounding box center [904, 187] width 11 height 11
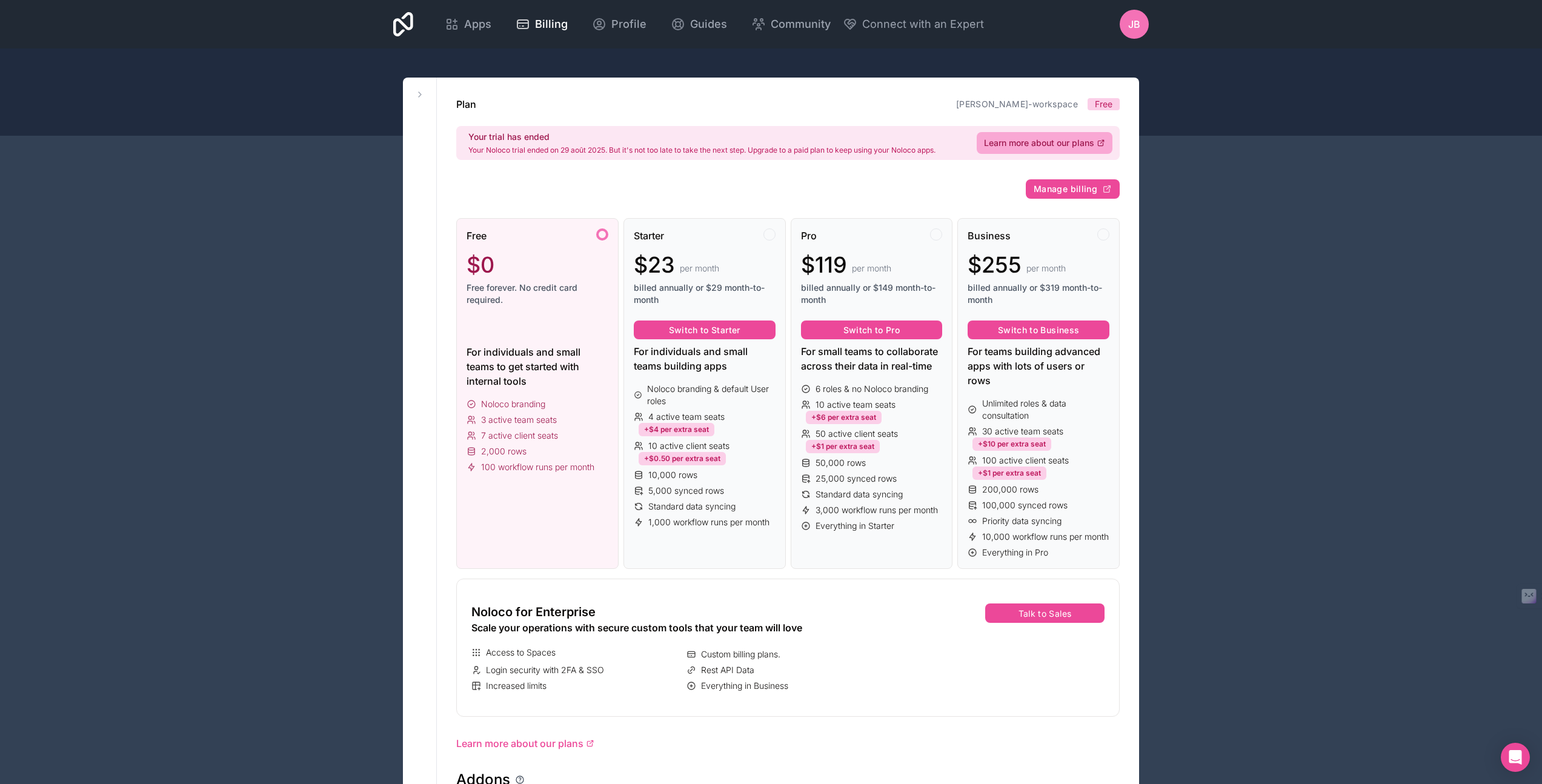
click at [1102, 105] on span "Free" at bounding box center [1104, 104] width 18 height 12
click at [766, 237] on div at bounding box center [770, 234] width 12 height 12
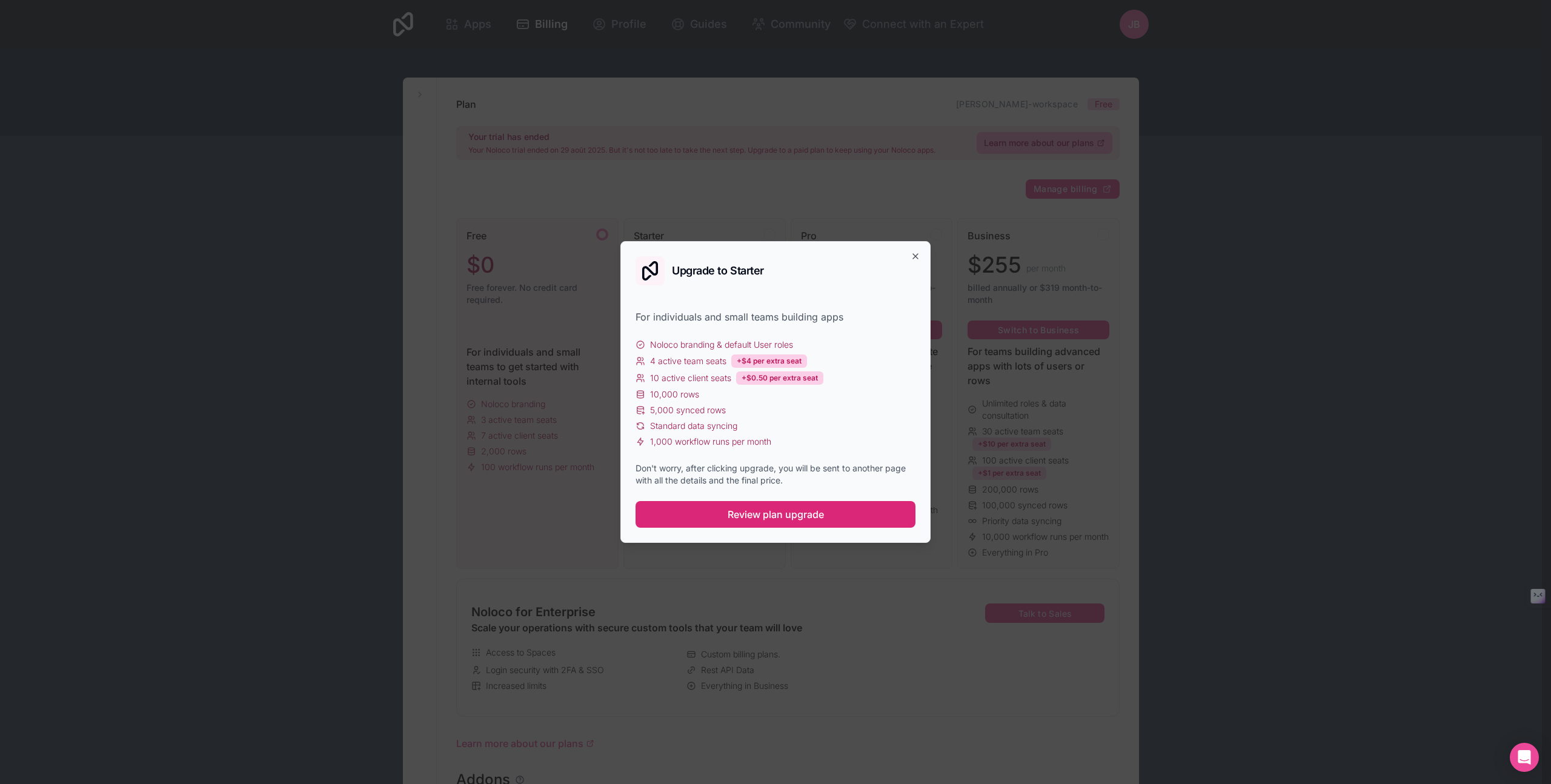
click at [777, 517] on span "Review plan upgrade" at bounding box center [776, 514] width 97 height 15
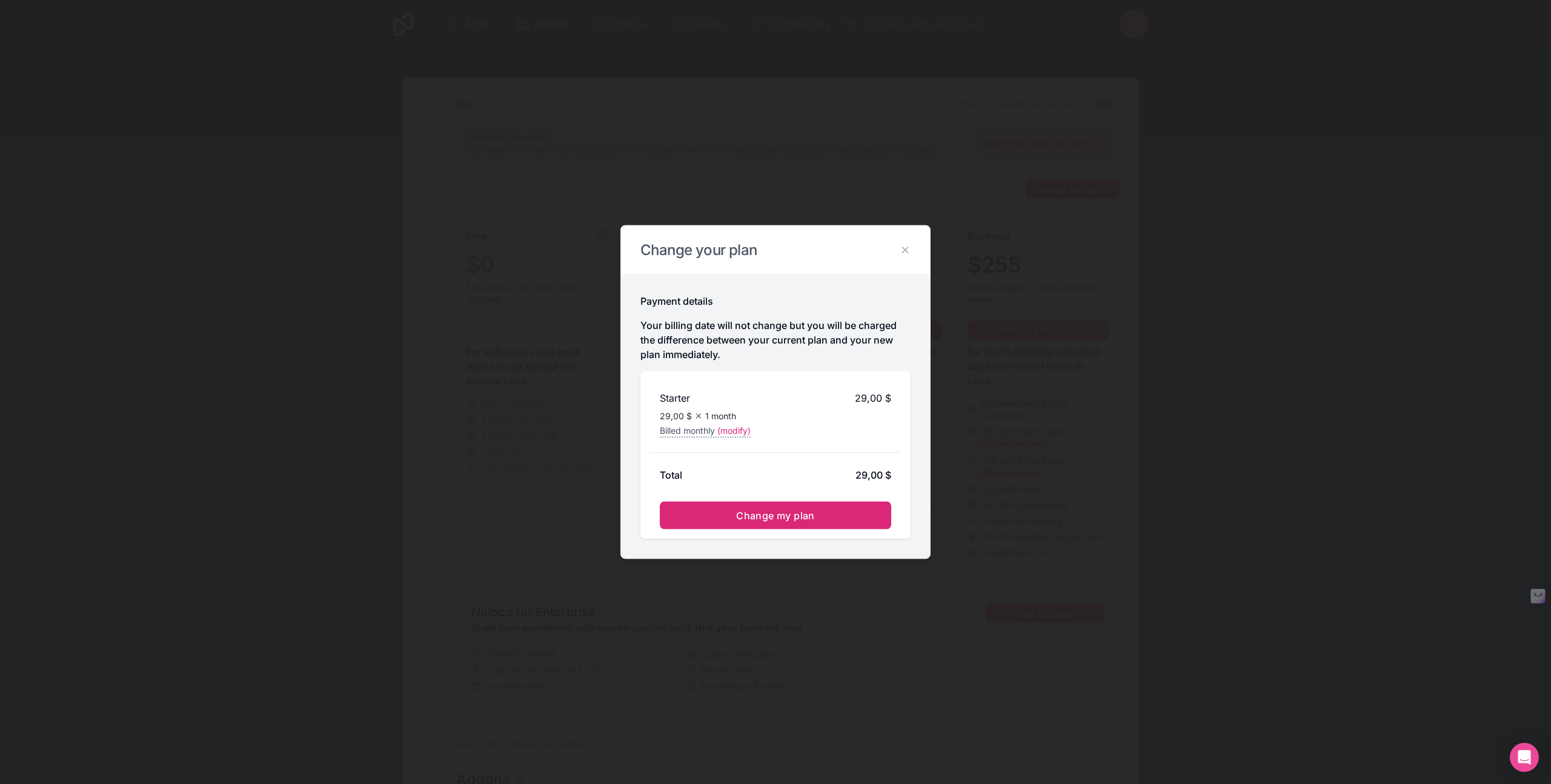
click at [778, 516] on span "Change my plan" at bounding box center [776, 516] width 79 height 12
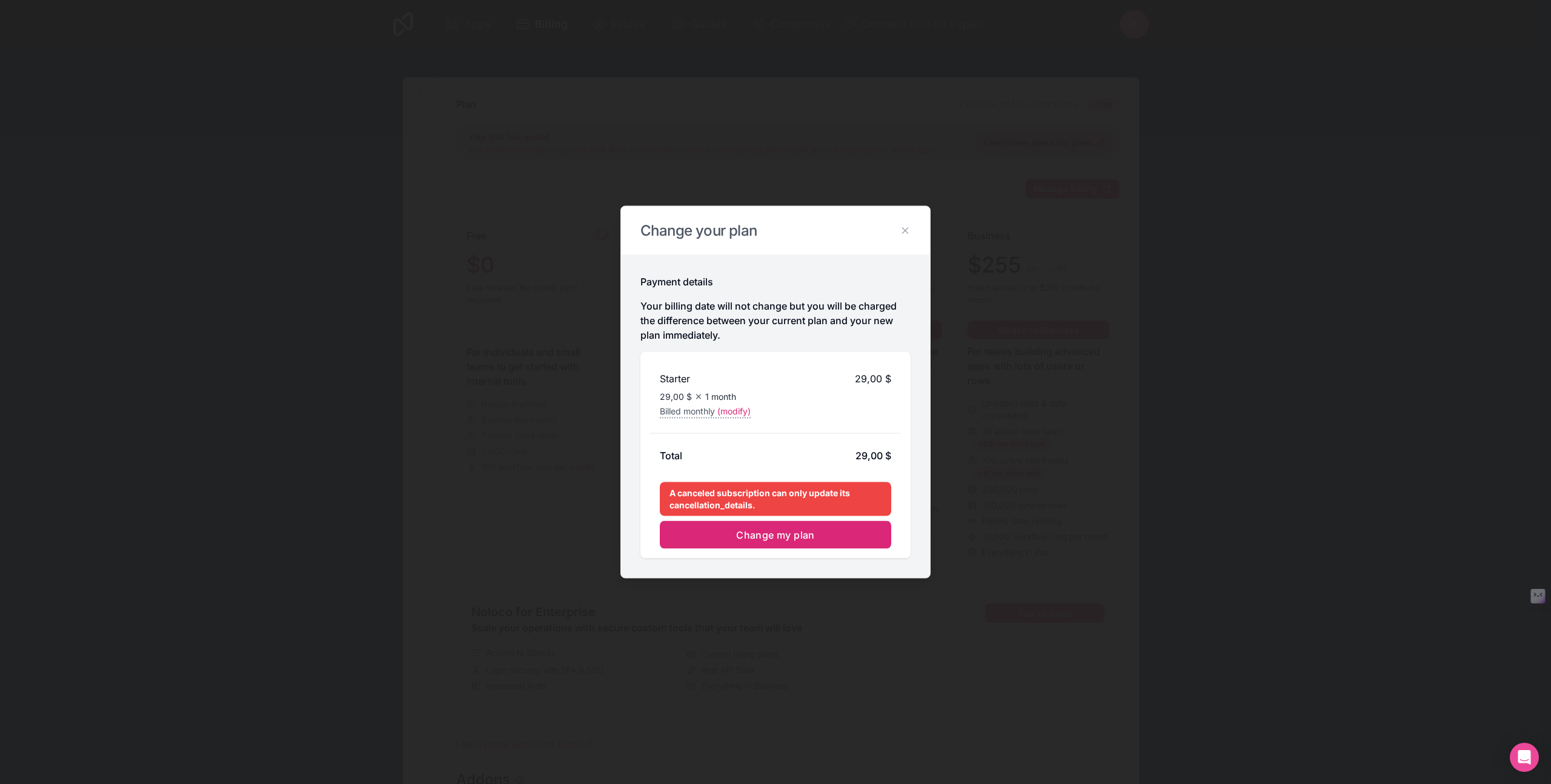
click at [903, 231] on icon at bounding box center [904, 231] width 11 height 11
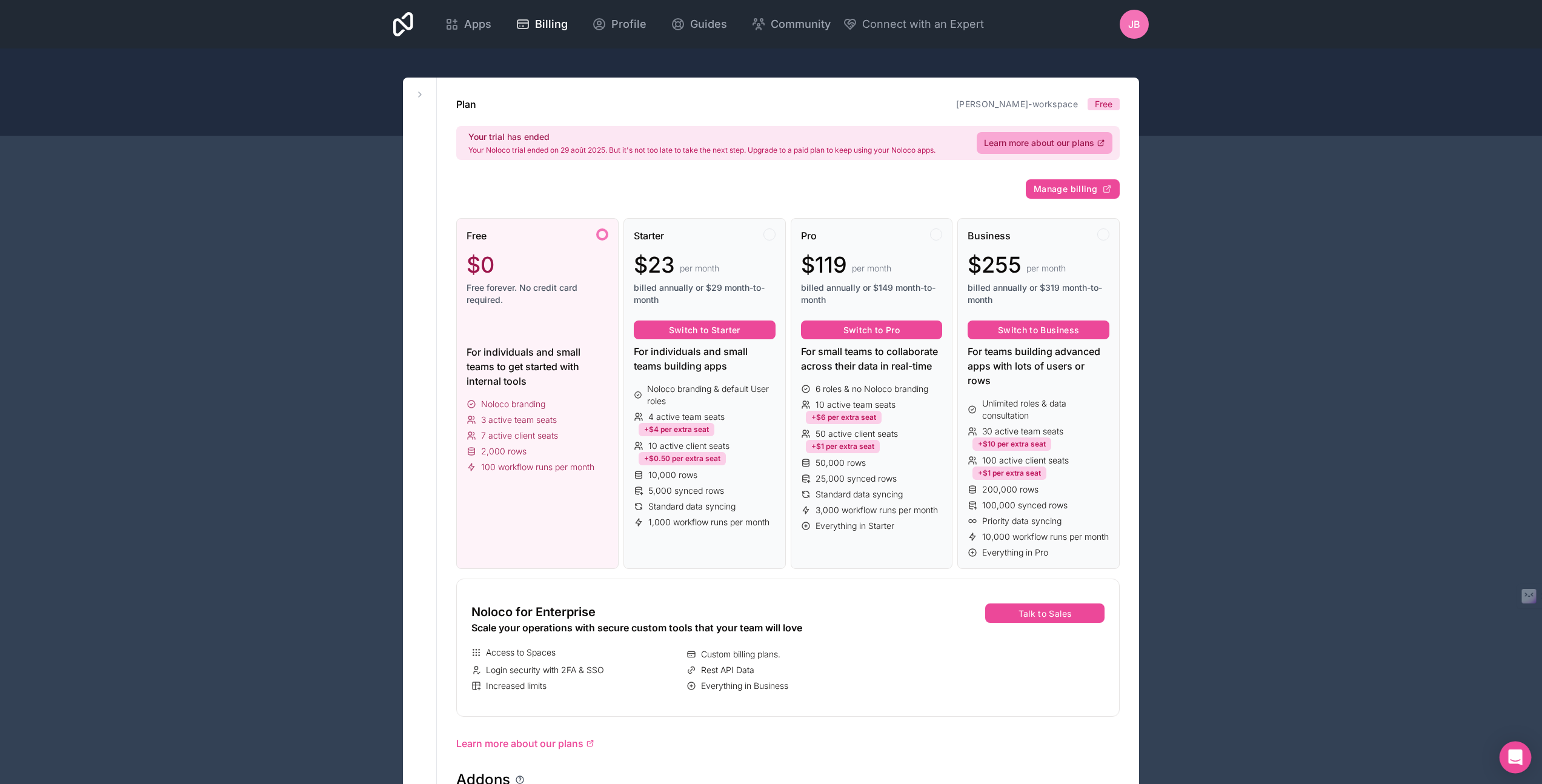
click at [1516, 761] on icon "Open Intercom Messenger" at bounding box center [1516, 757] width 15 height 15
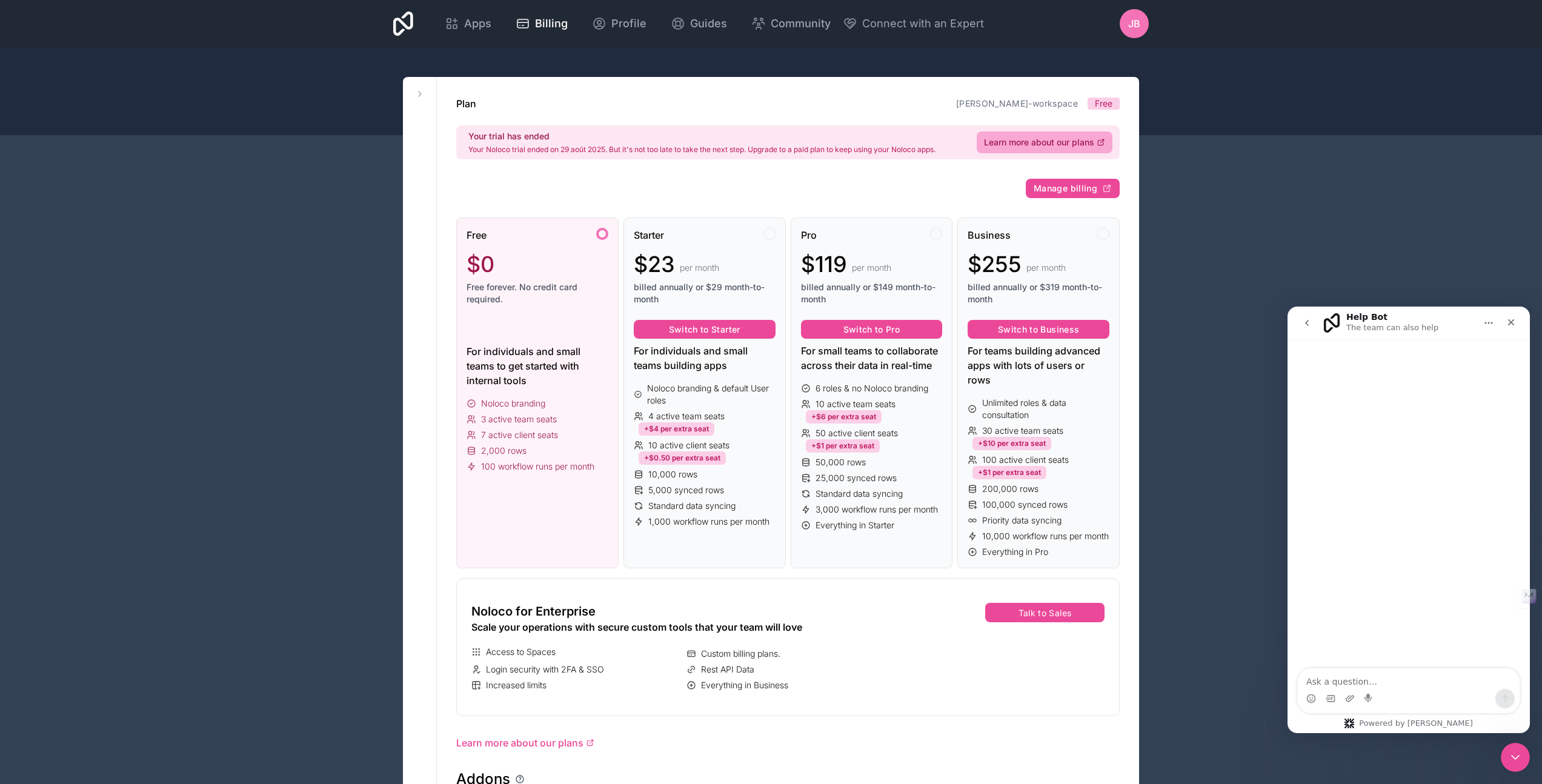
click at [544, 243] on div "Free $0 Free forever. No credit card required." at bounding box center [537, 272] width 142 height 87
click at [753, 249] on div "Starter $23 per month billed annually or $29 month-to-month" at bounding box center [705, 272] width 142 height 87
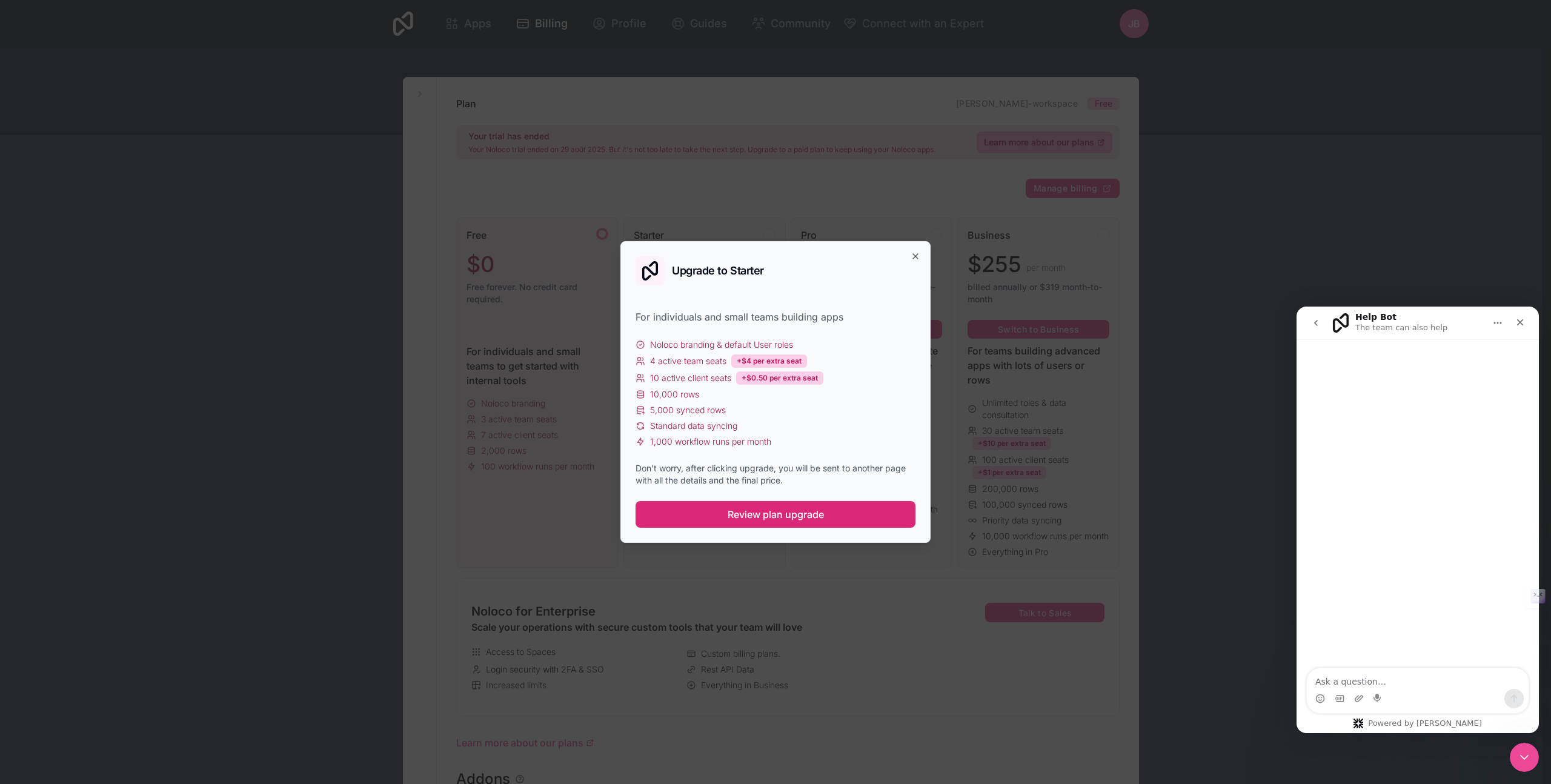
click at [782, 515] on span "Review plan upgrade" at bounding box center [776, 514] width 97 height 15
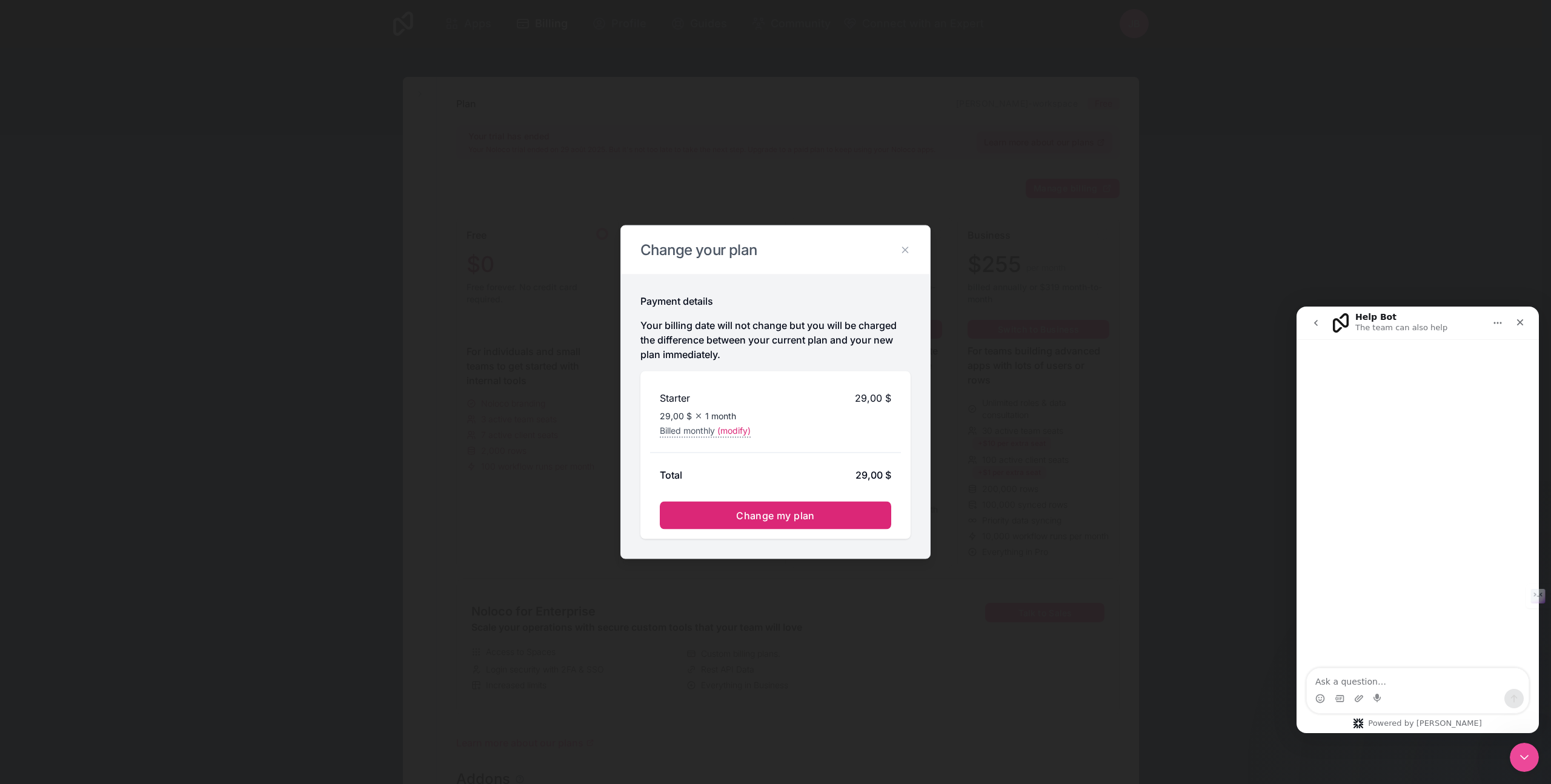
click at [767, 516] on span "Change my plan" at bounding box center [776, 516] width 79 height 12
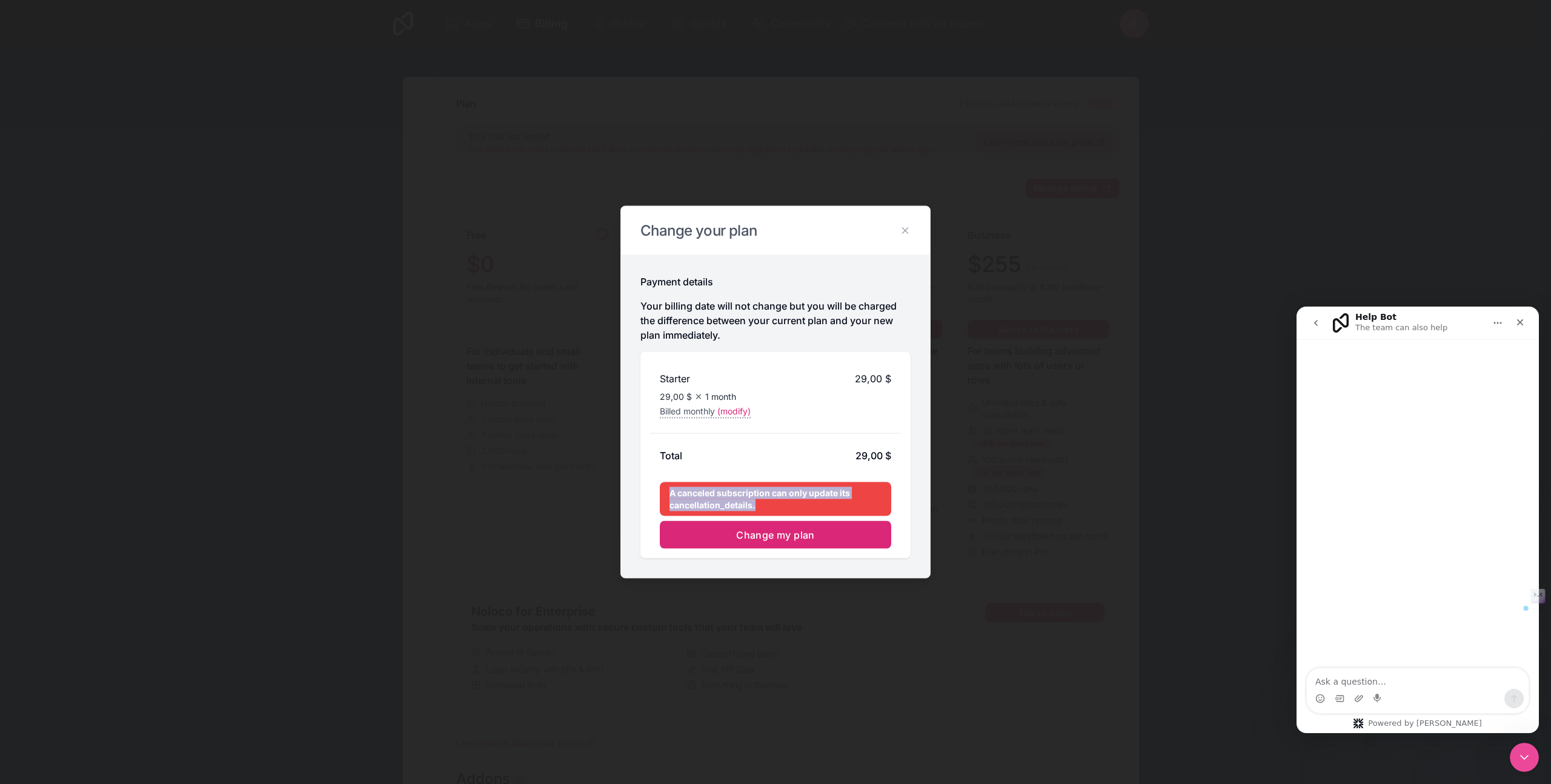
drag, startPoint x: 670, startPoint y: 493, endPoint x: 769, endPoint y: 501, distance: 99.3
click at [769, 501] on div "A canceled subscription can only update its cancellation_details." at bounding box center [775, 500] width 231 height 34
copy div "A canceled subscription can only update its cancellation_details."
click at [1342, 682] on textarea "Ask a question…" at bounding box center [1418, 678] width 222 height 20
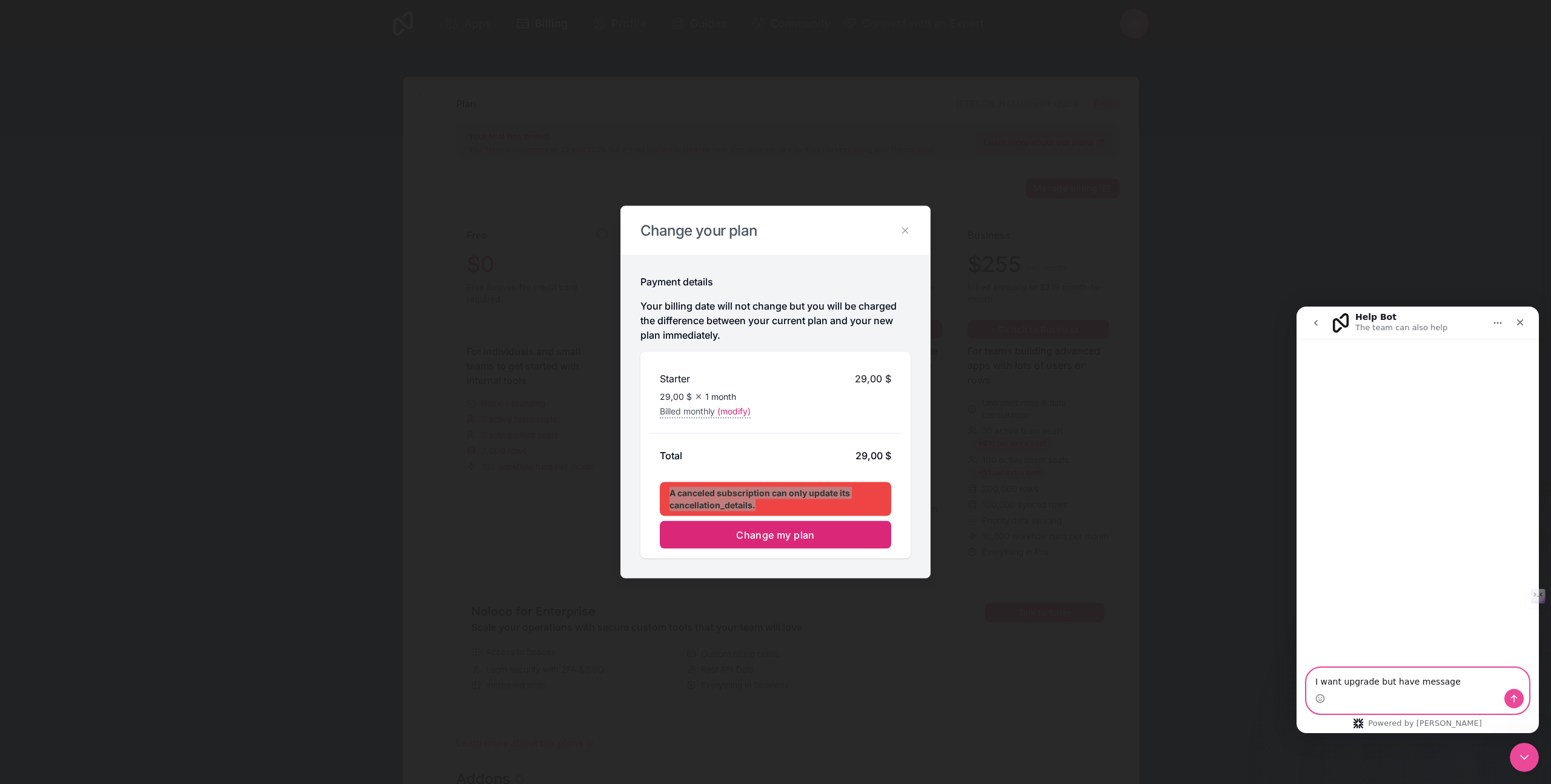
paste textarea "A canceled subscription can only update its cancellation_details."
type textarea "I want upgrade but have message A canceled subscription can only update its can…"
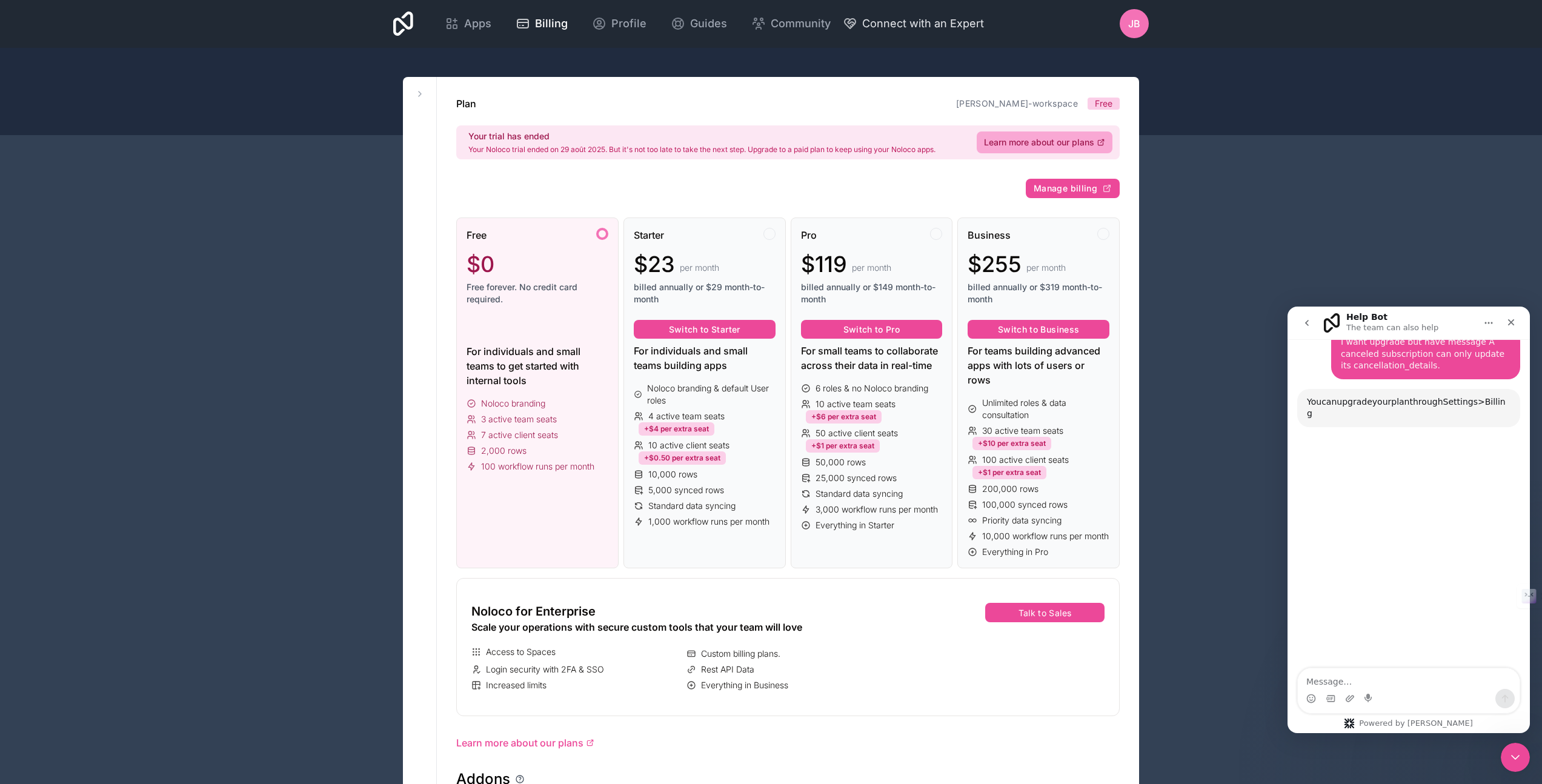
scroll to position [102, 0]
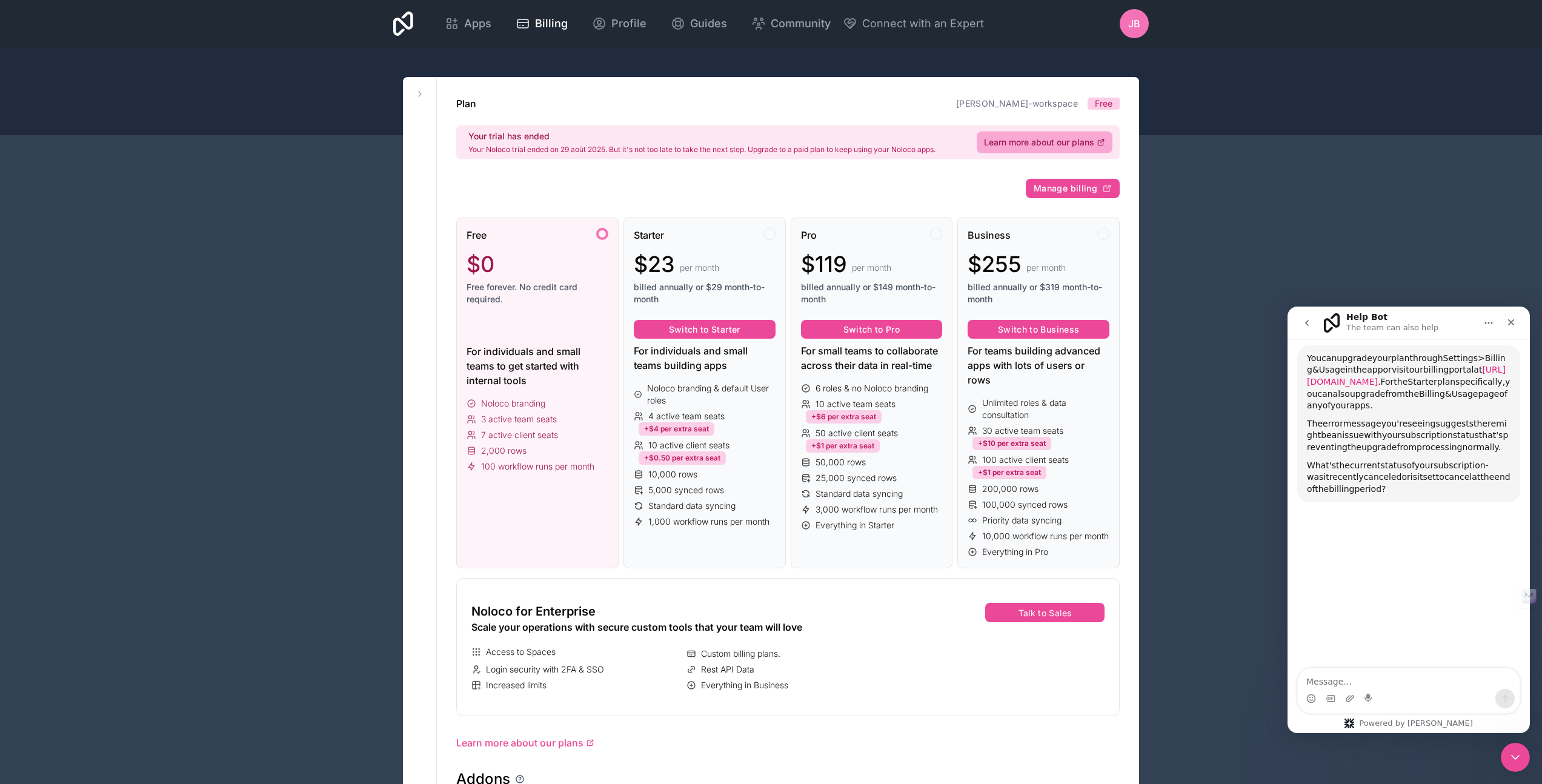
click at [1367, 384] on link "[URL][DOMAIN_NAME]" at bounding box center [1406, 376] width 199 height 22
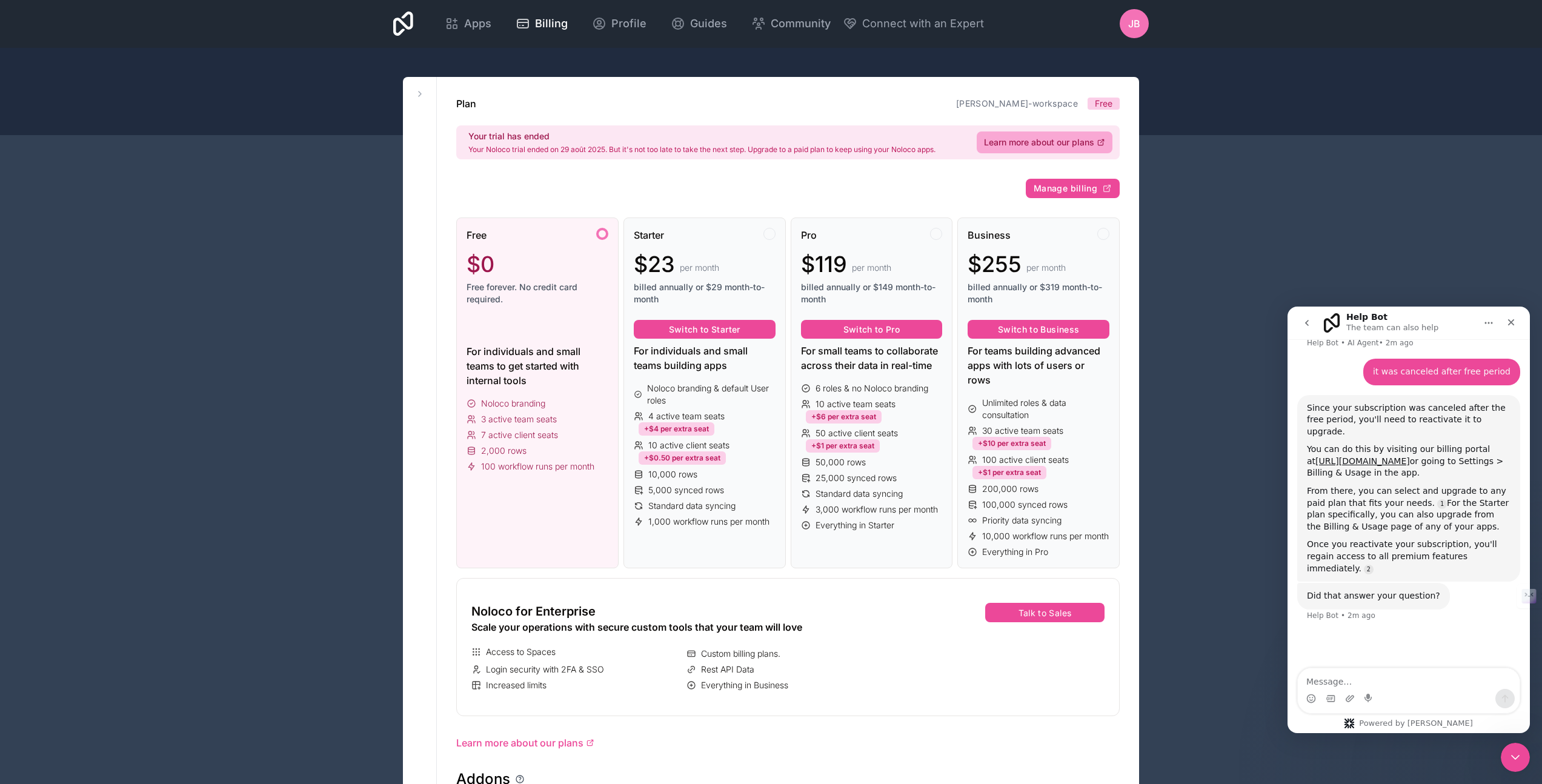
scroll to position [283, 0]
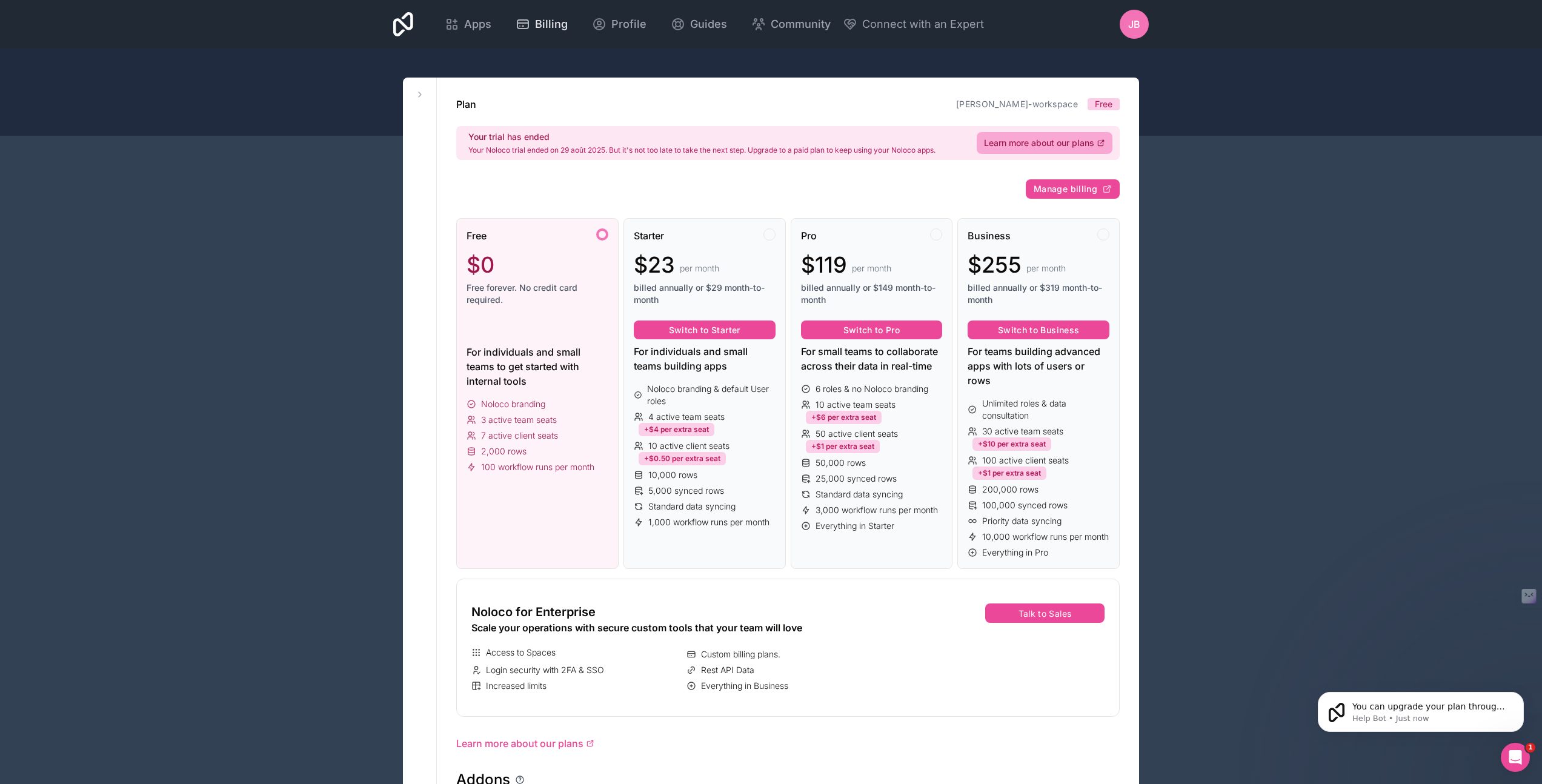
click at [545, 24] on span "Billing" at bounding box center [551, 24] width 32 height 17
click at [420, 97] on icon at bounding box center [419, 94] width 9 height 9
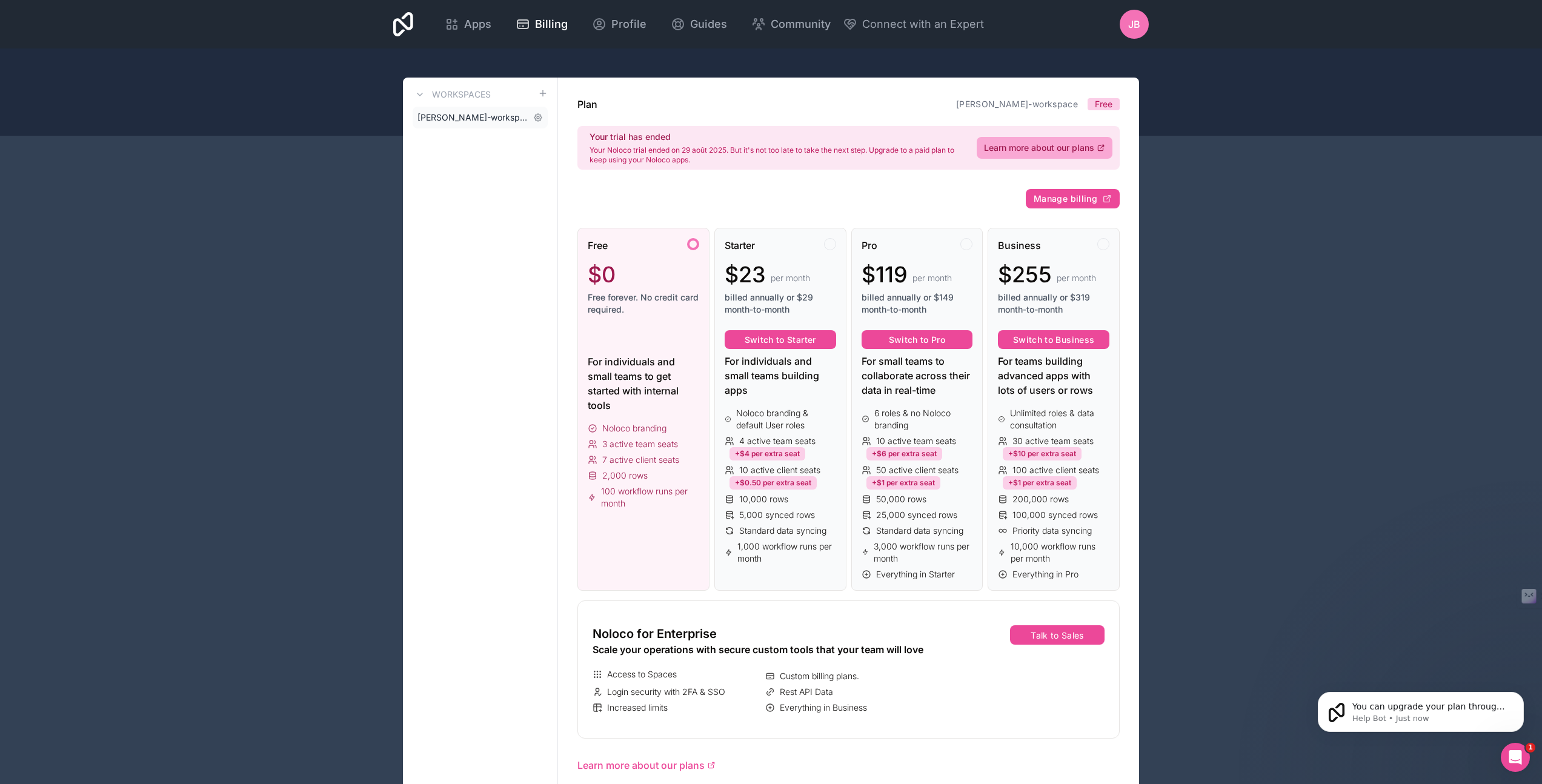
click at [462, 115] on span "[PERSON_NAME]-workspace" at bounding box center [473, 118] width 111 height 12
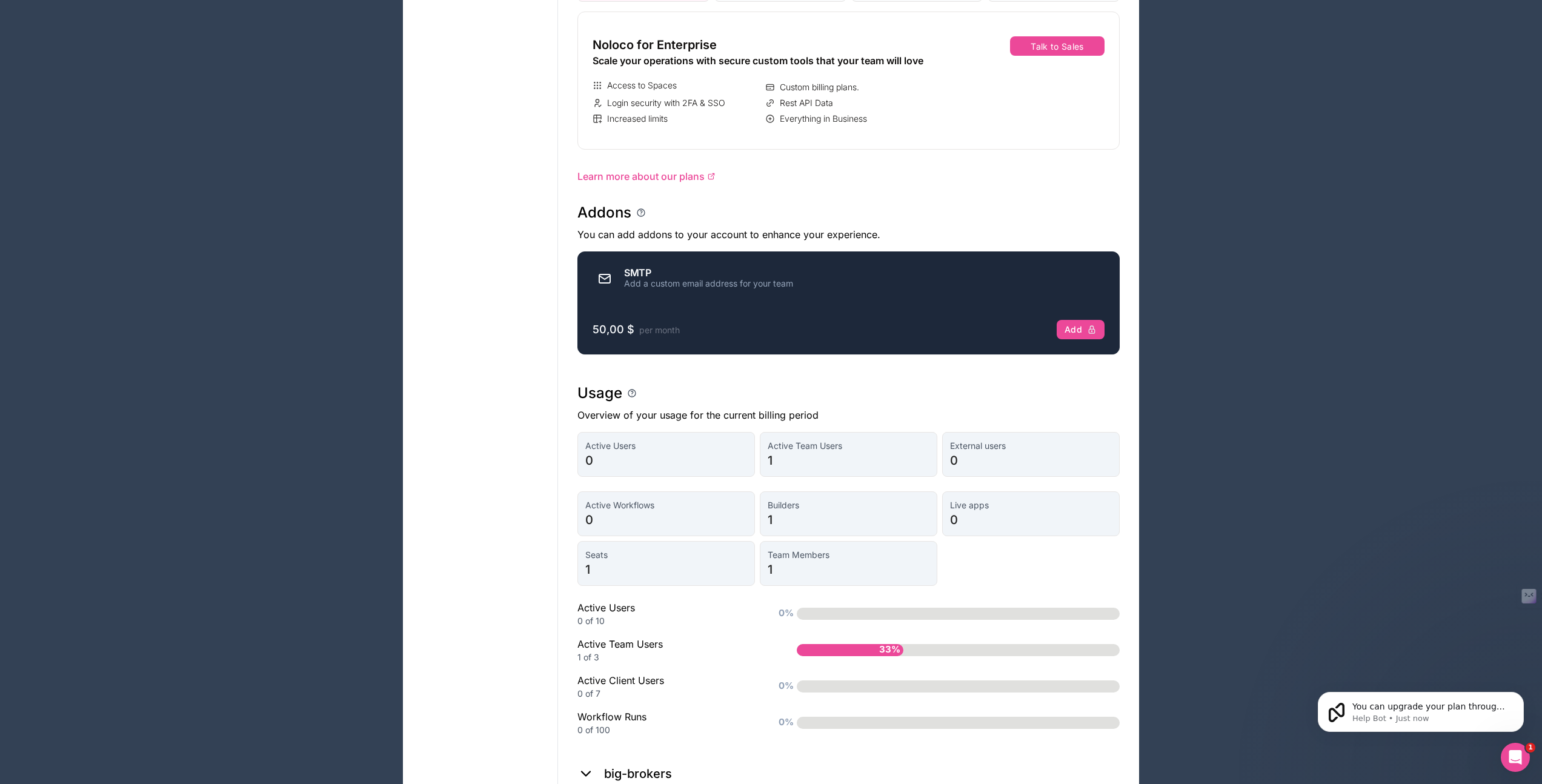
scroll to position [718, 0]
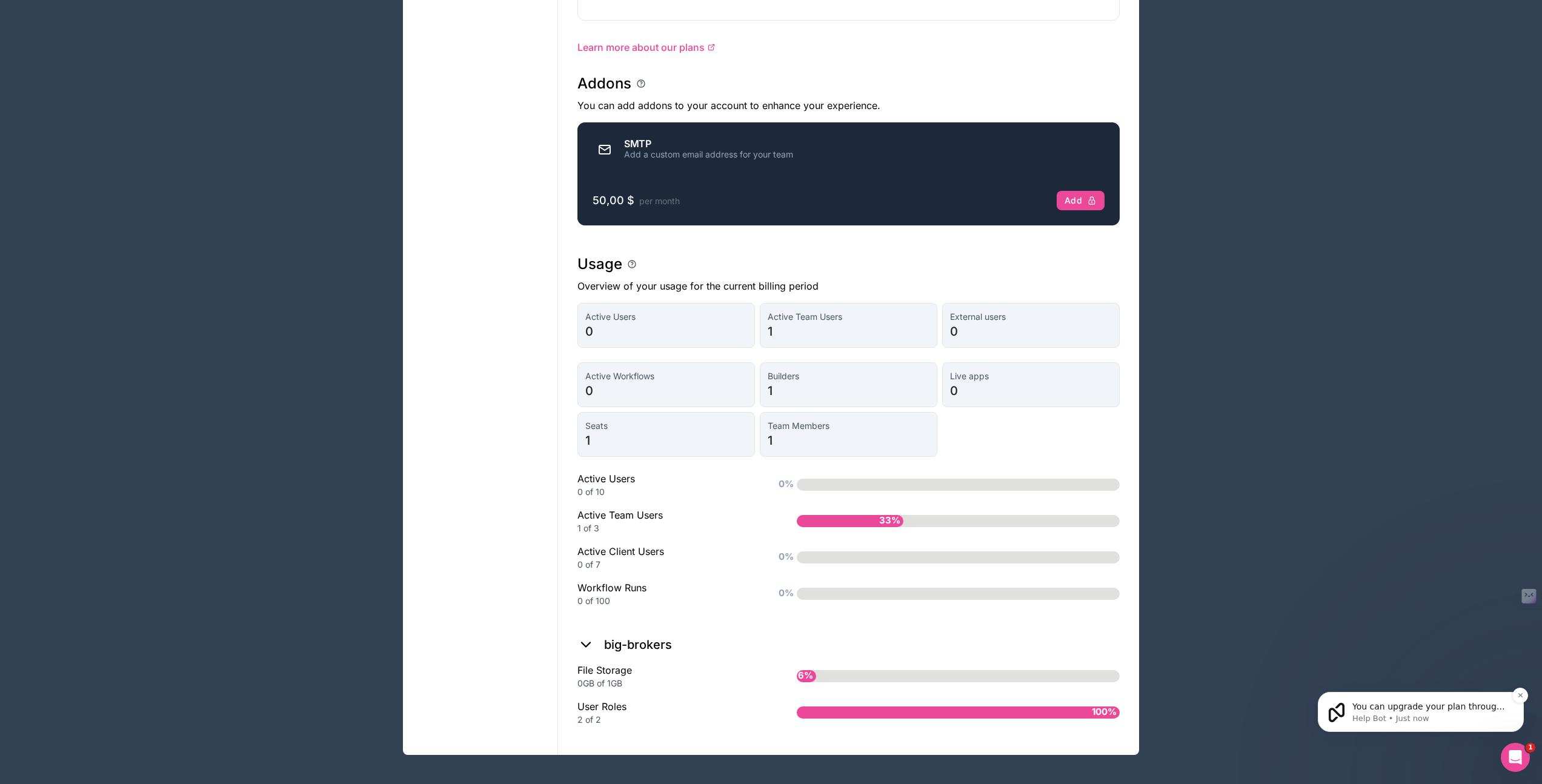
click at [1416, 714] on p "Help Bot • Just now" at bounding box center [1430, 718] width 156 height 11
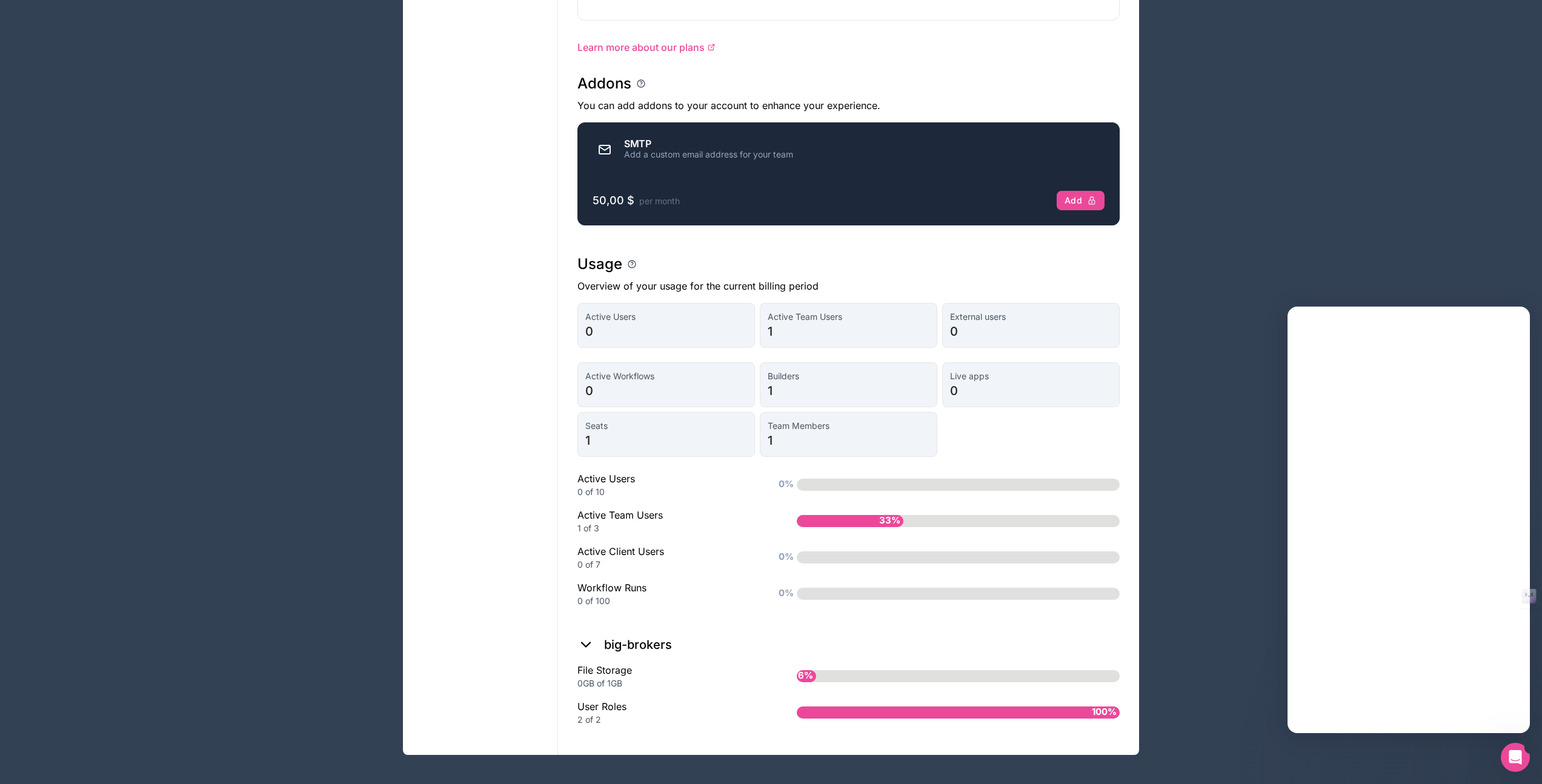
scroll to position [0, 0]
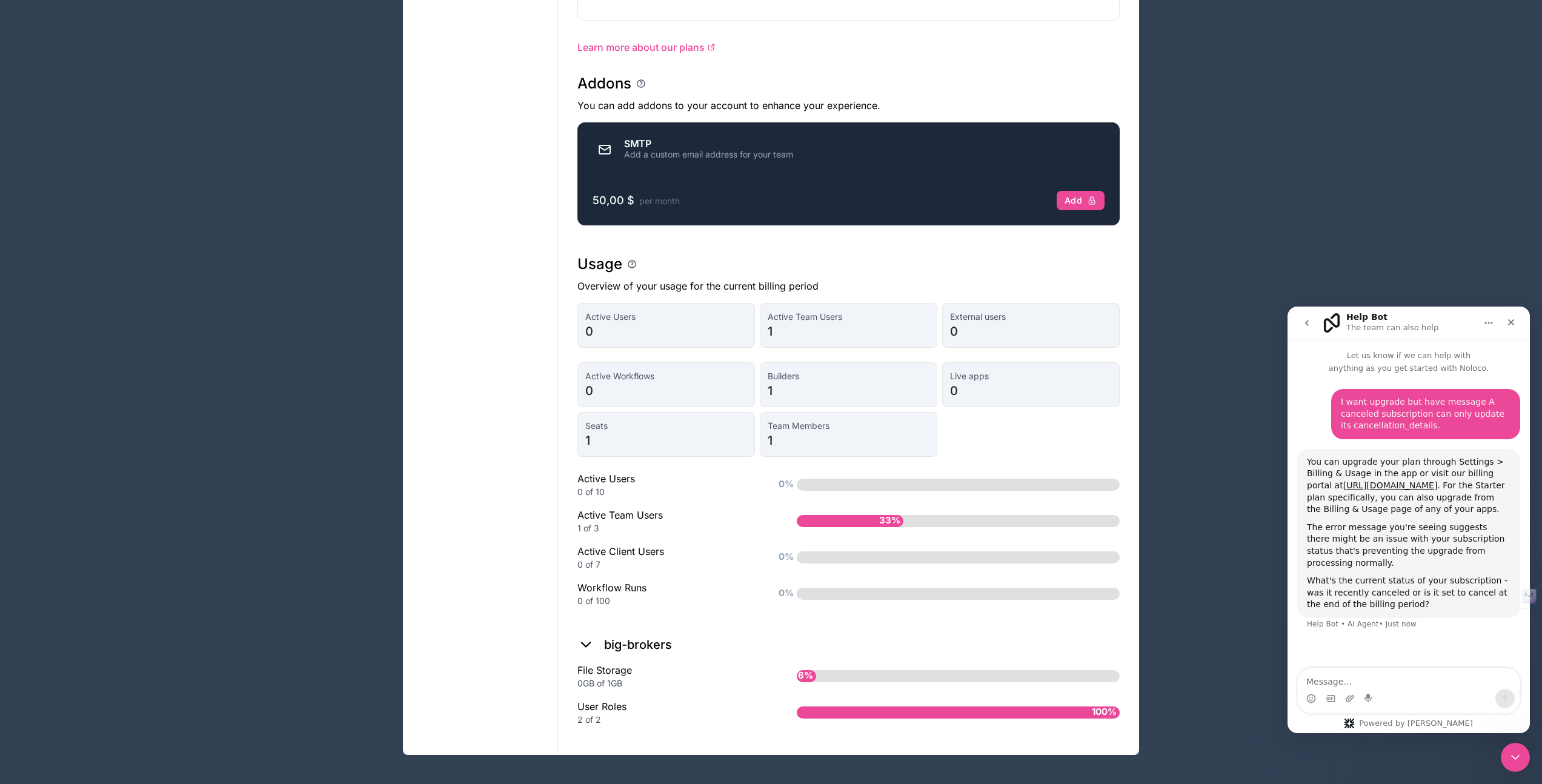
click at [1347, 682] on textarea "Message…" at bounding box center [1409, 678] width 222 height 20
type textarea "it was canceled after free period"
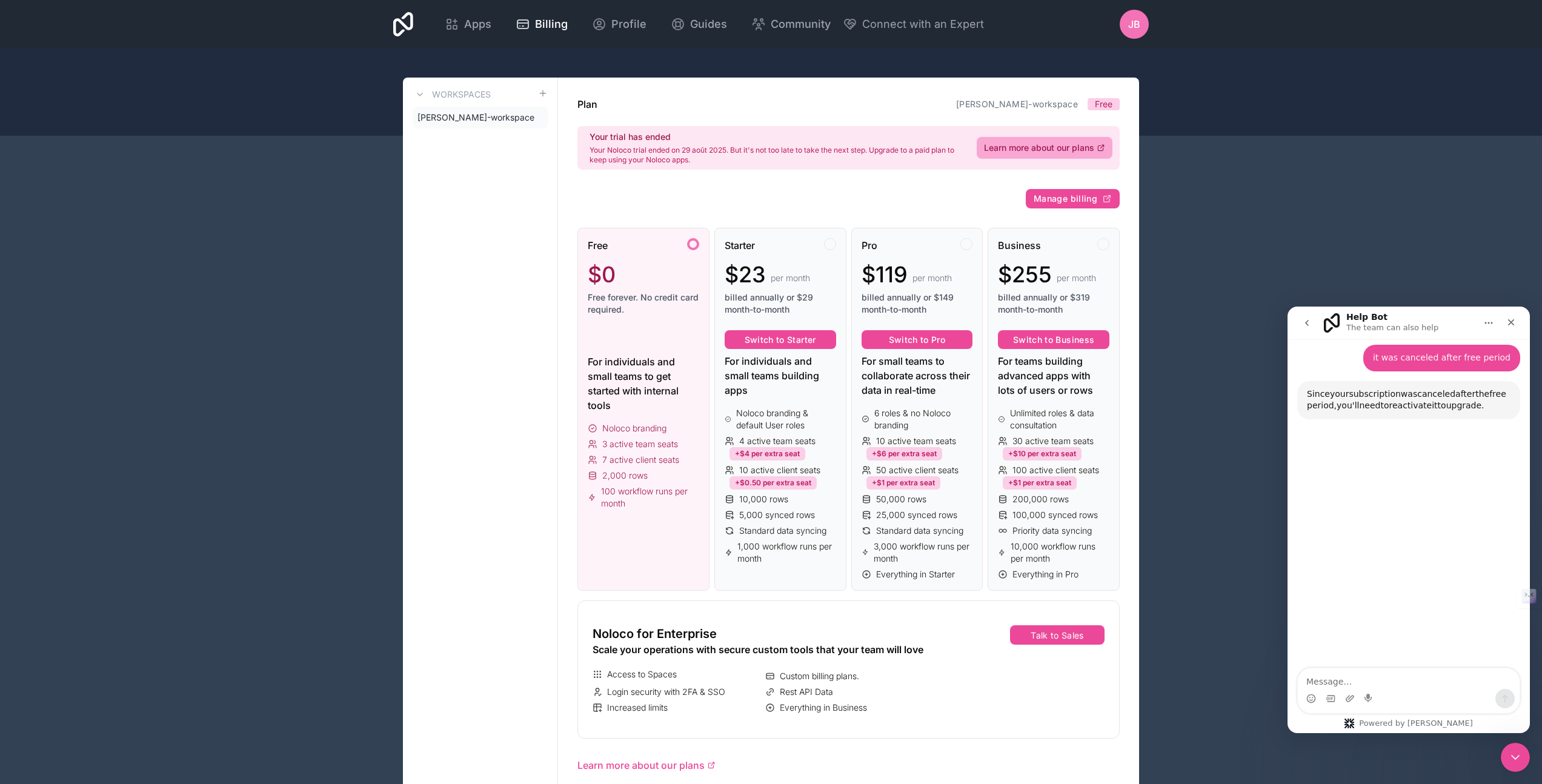
scroll to position [291, 0]
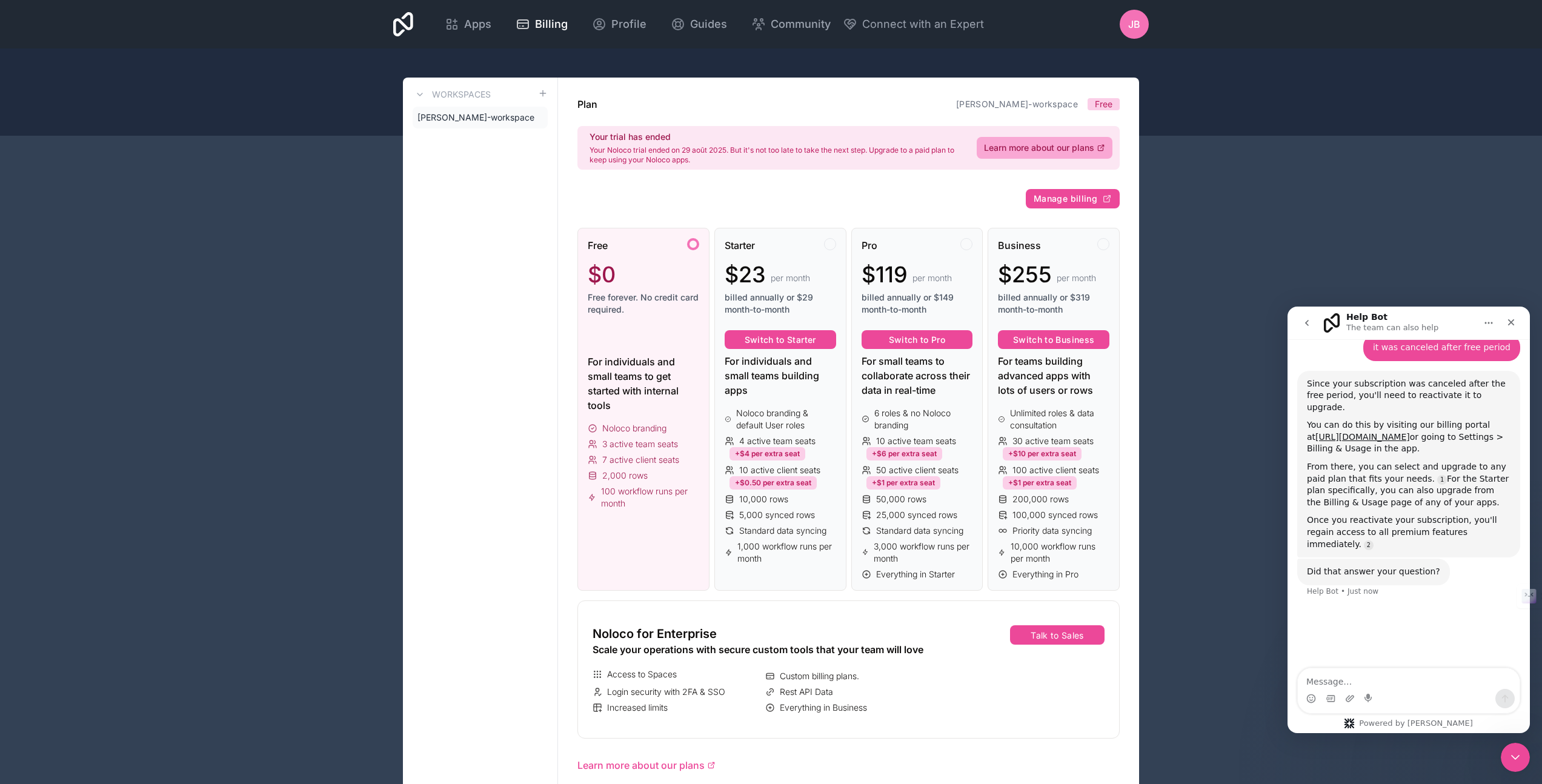
click at [399, 23] on icon at bounding box center [402, 24] width 20 height 24
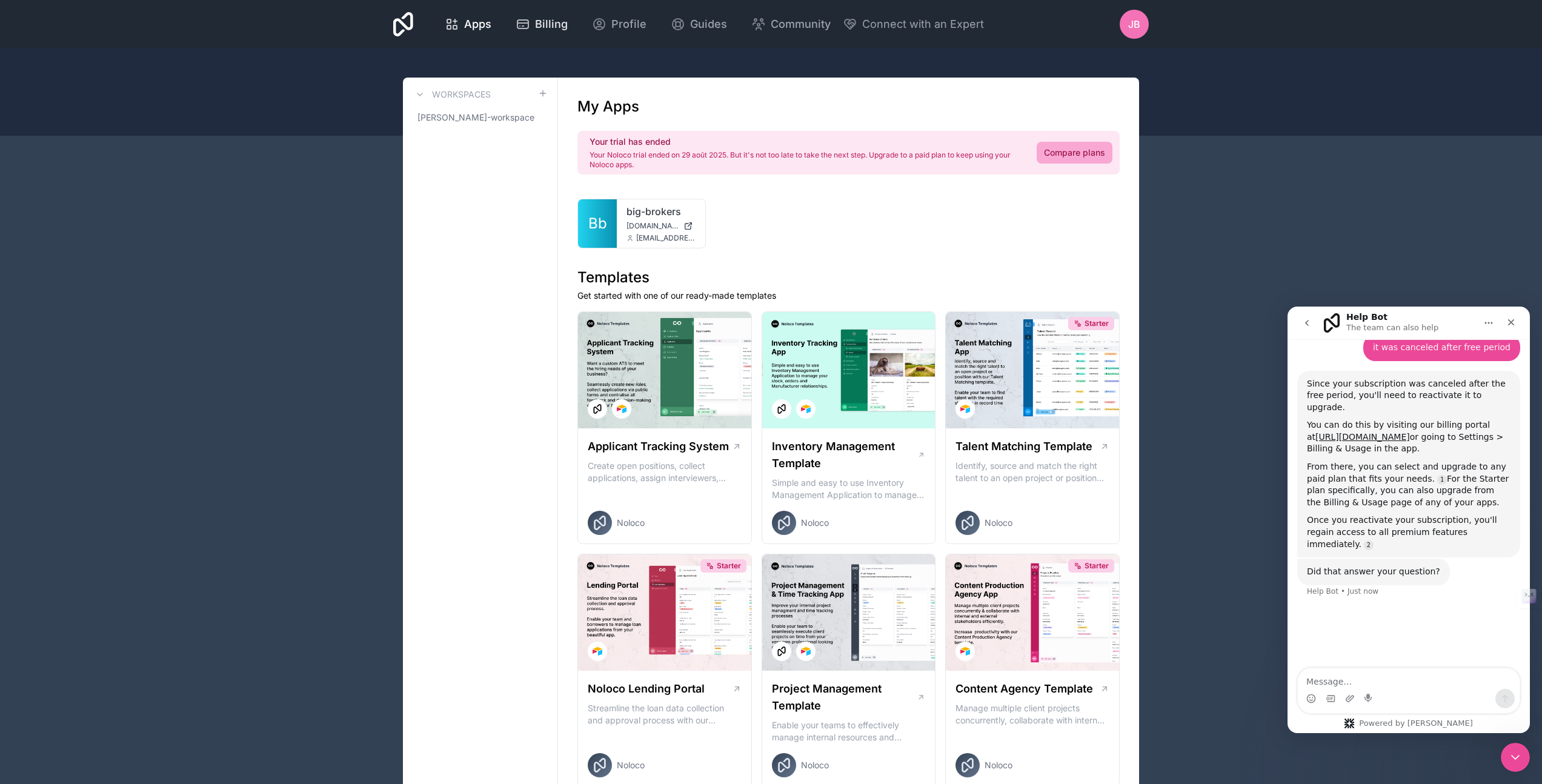
click at [549, 24] on span "Billing" at bounding box center [551, 24] width 32 height 17
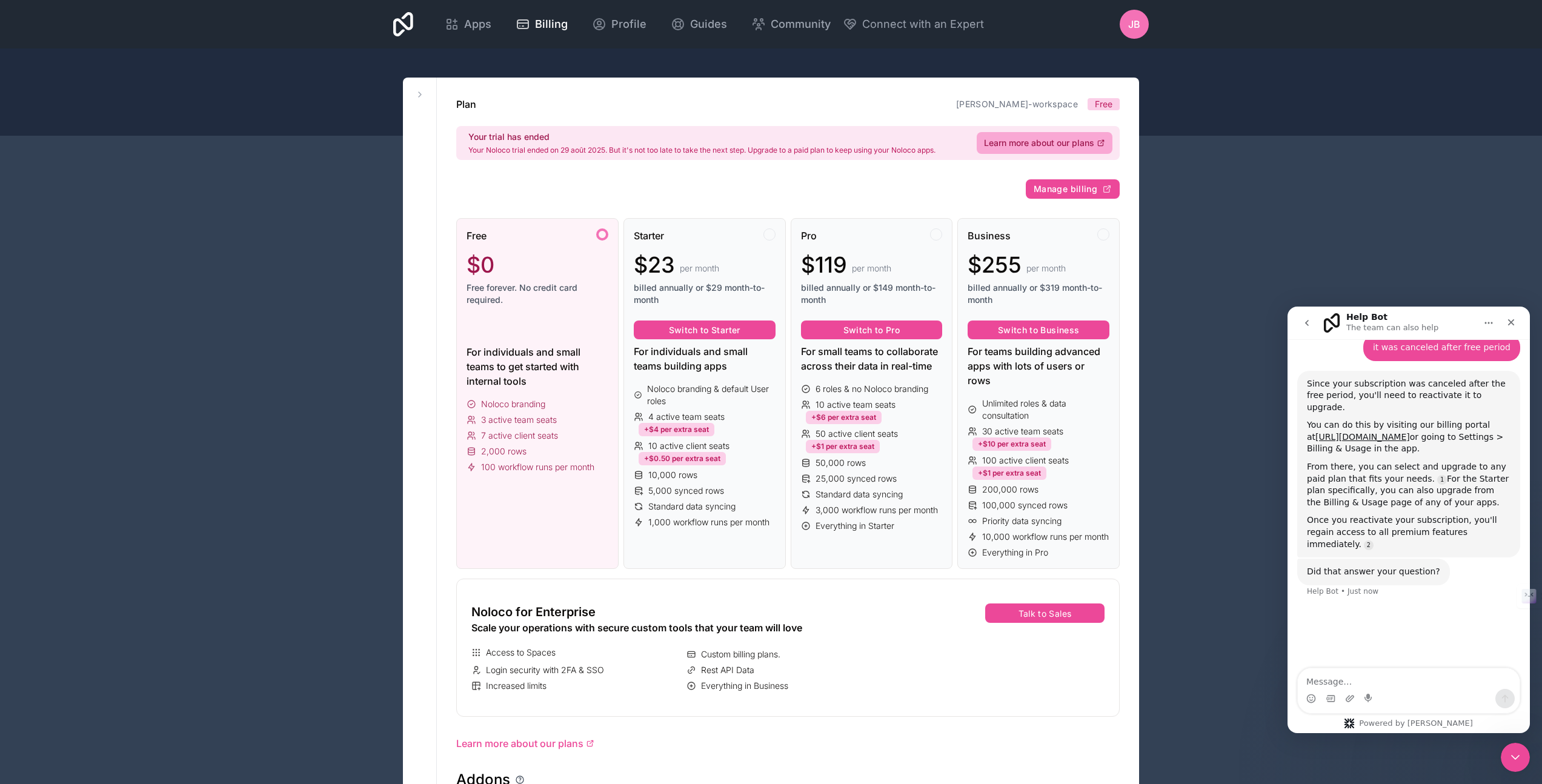
click at [1102, 104] on span "Free" at bounding box center [1104, 104] width 18 height 12
click at [1071, 185] on span "Manage billing" at bounding box center [1065, 189] width 63 height 11
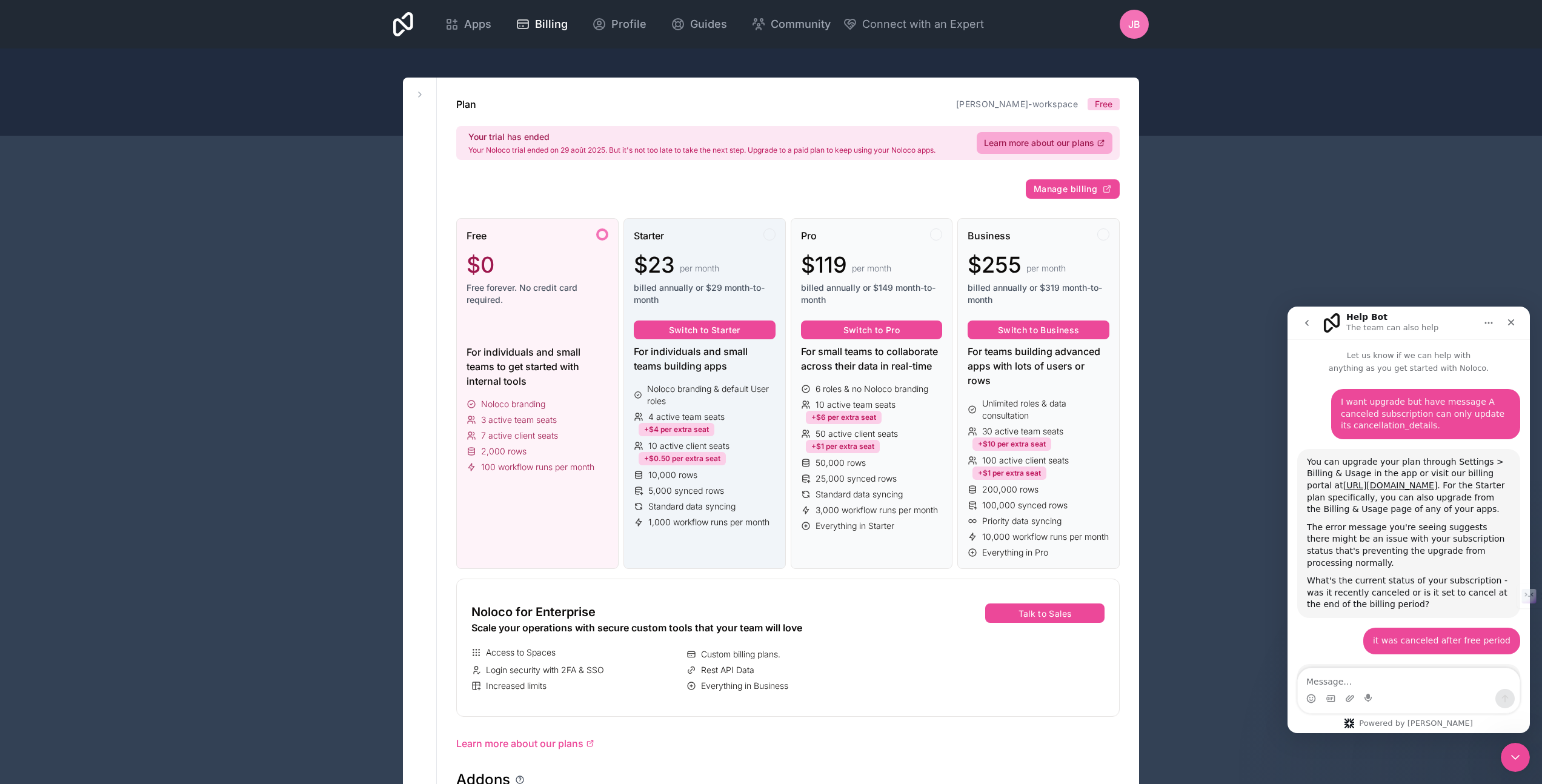
scroll to position [224, 0]
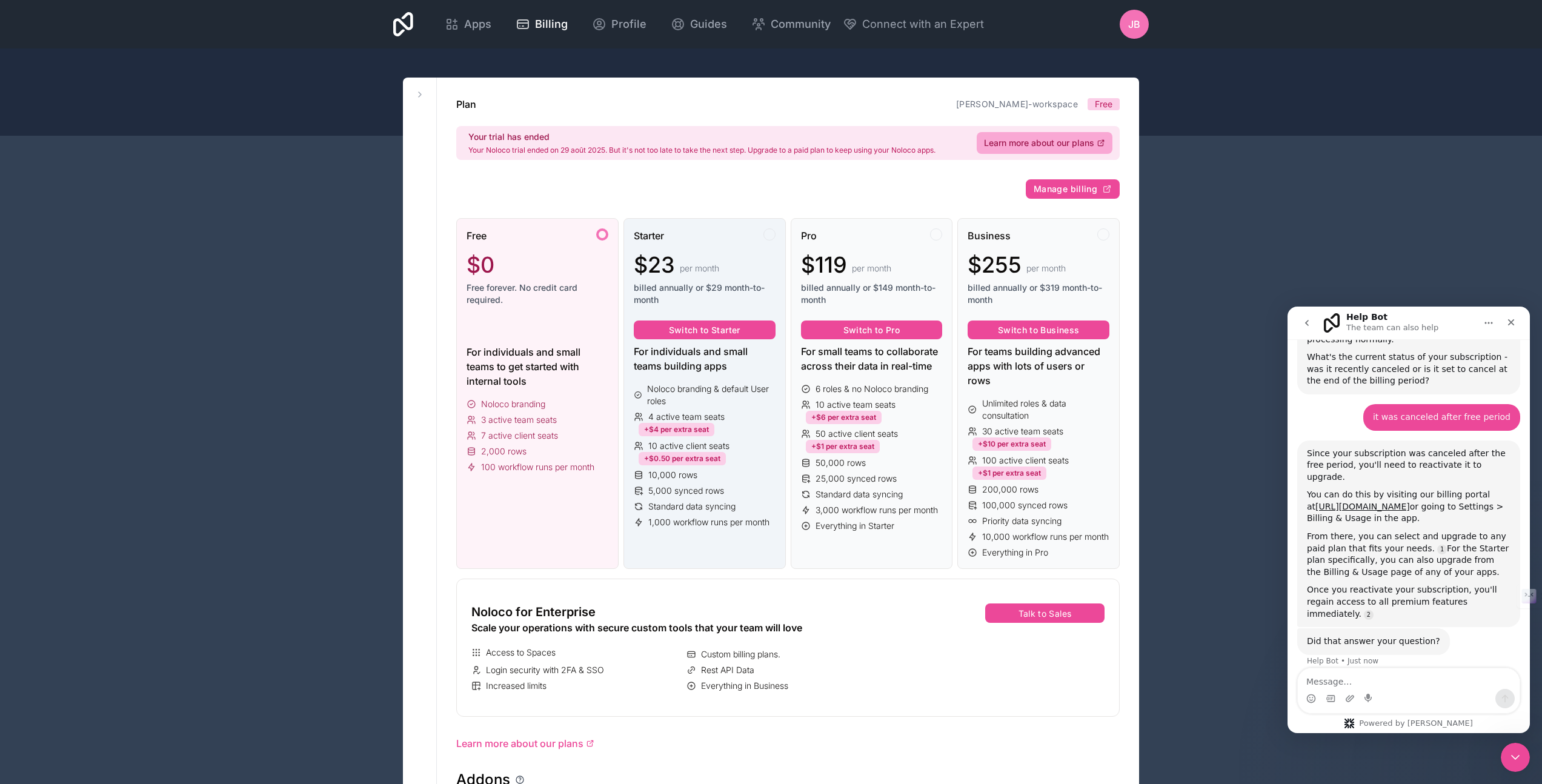
click at [718, 243] on div "Starter $23 per month billed annually or $29 month-to-month" at bounding box center [705, 272] width 142 height 87
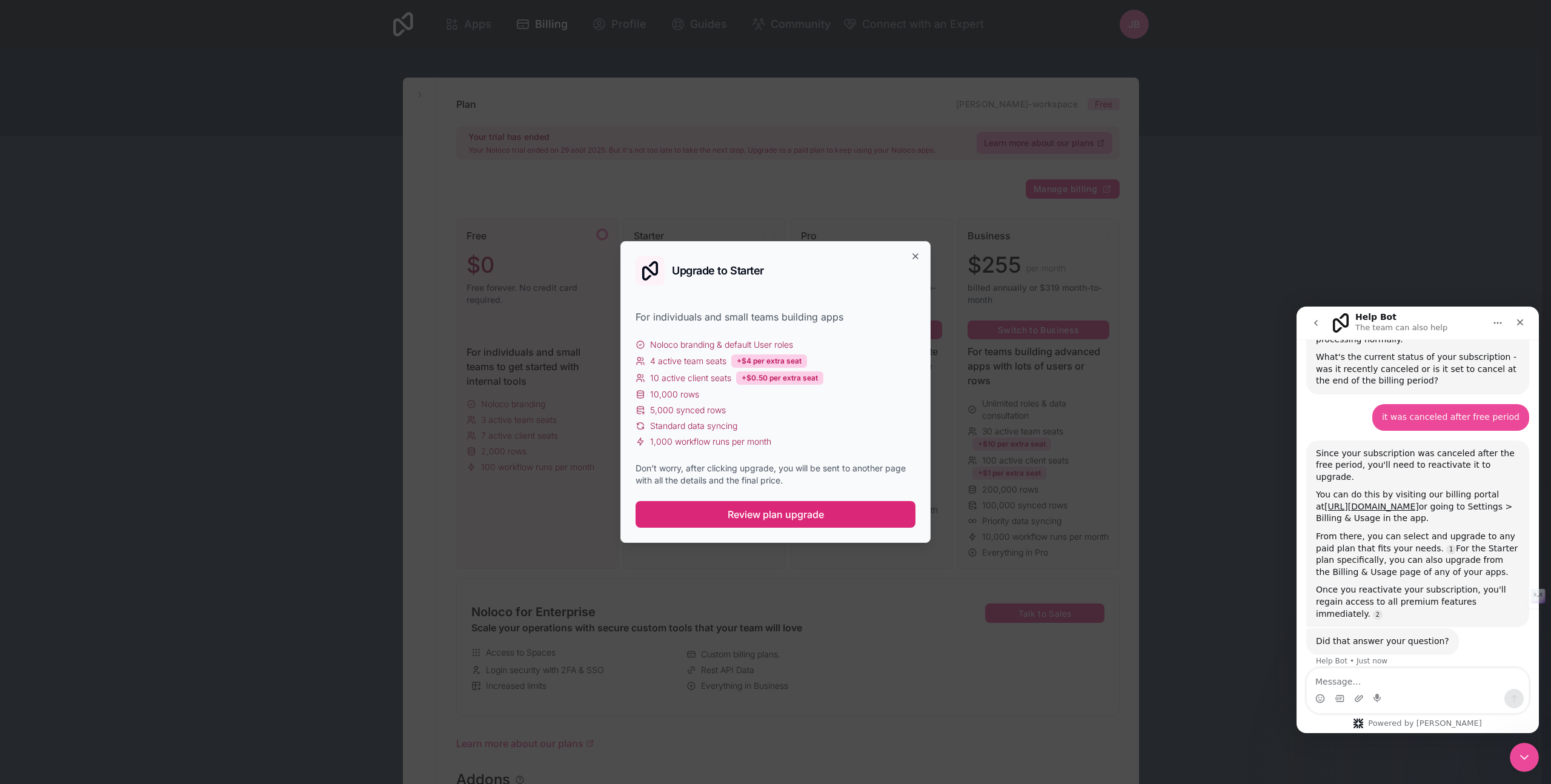
click at [778, 513] on span "Review plan upgrade" at bounding box center [776, 514] width 97 height 15
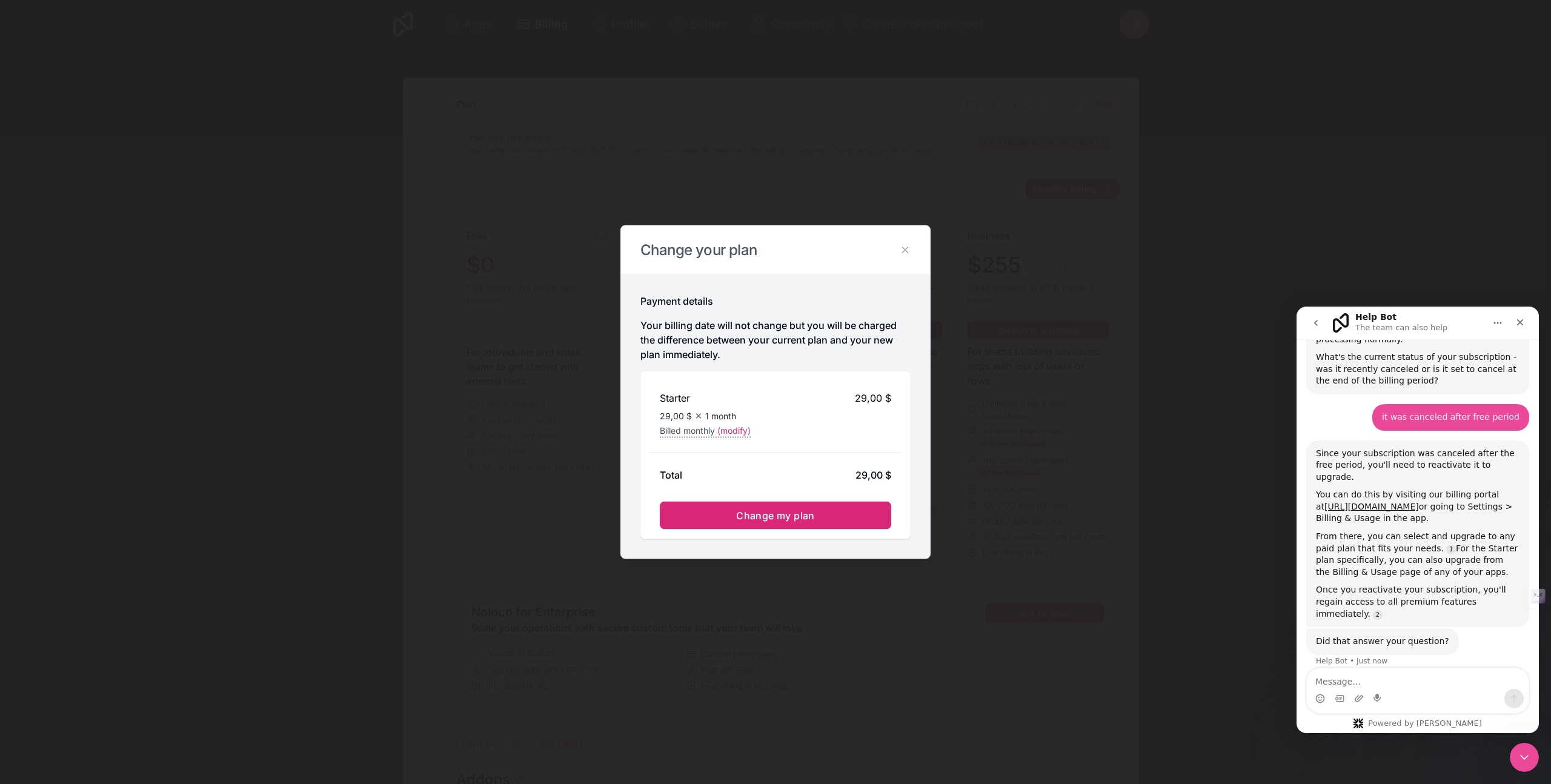
click at [774, 512] on span "Change my plan" at bounding box center [776, 516] width 79 height 12
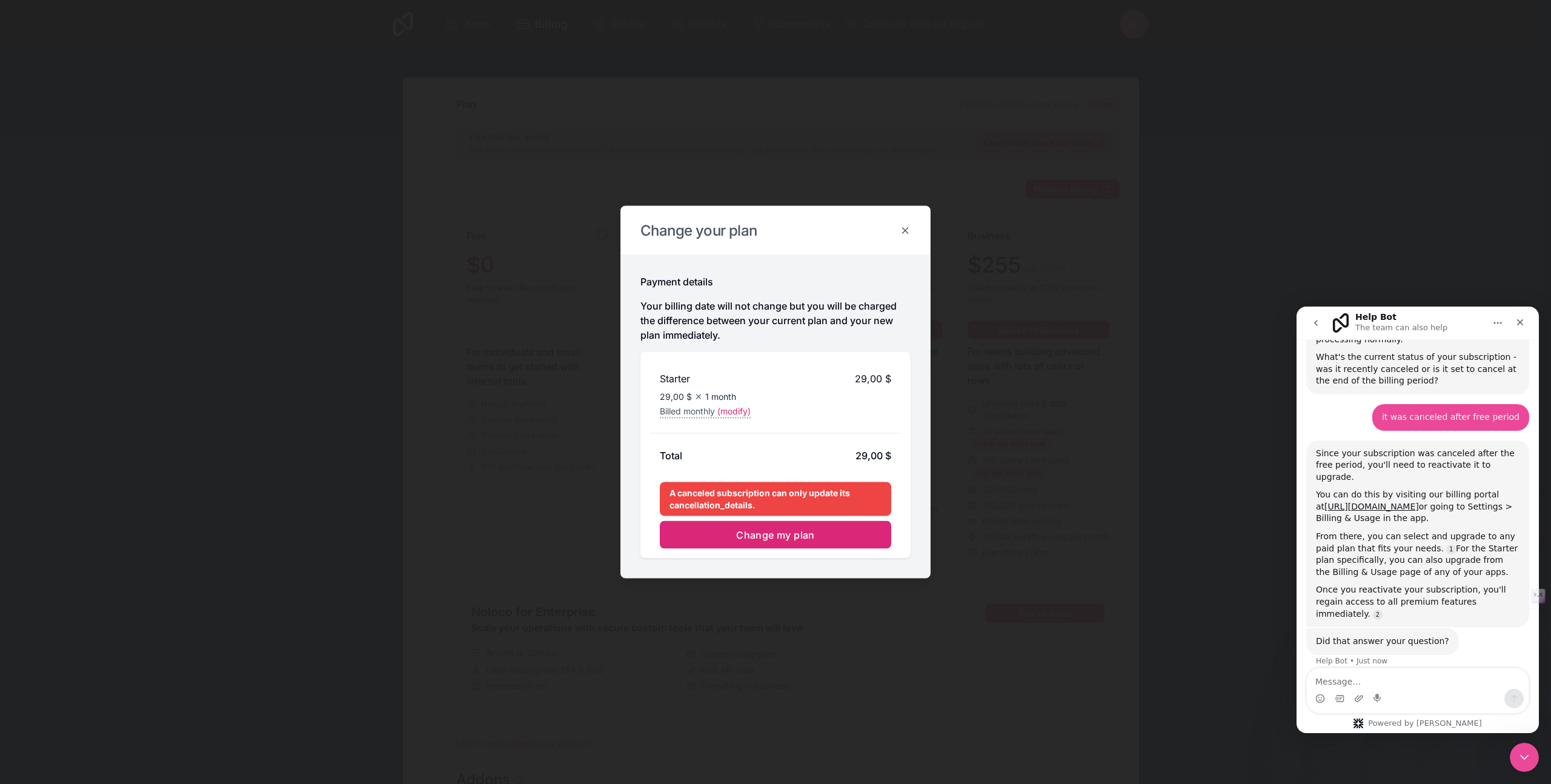
click at [903, 232] on icon at bounding box center [905, 231] width 5 height 5
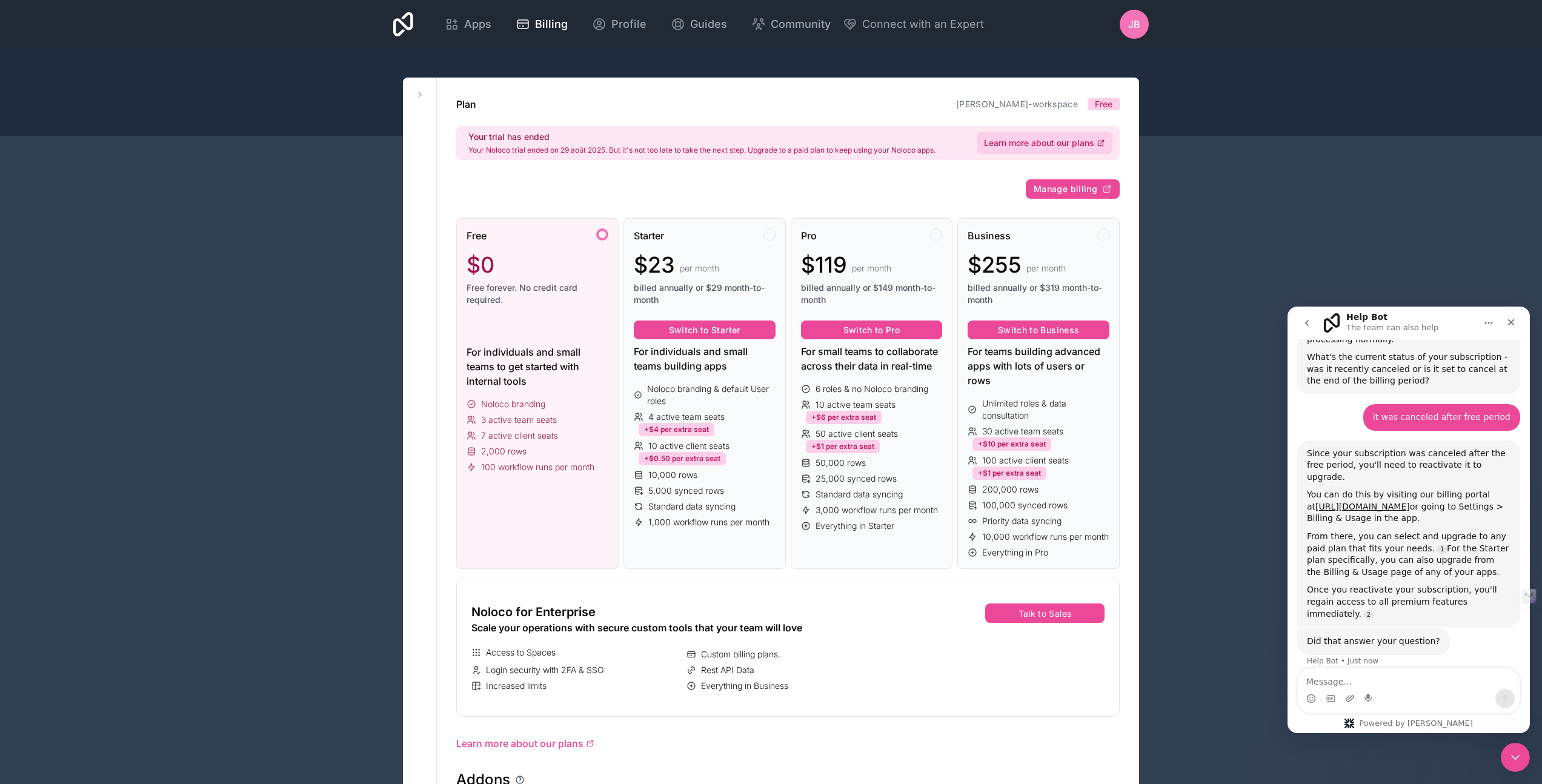
click at [1026, 142] on span "Learn more about our plans" at bounding box center [1039, 143] width 110 height 12
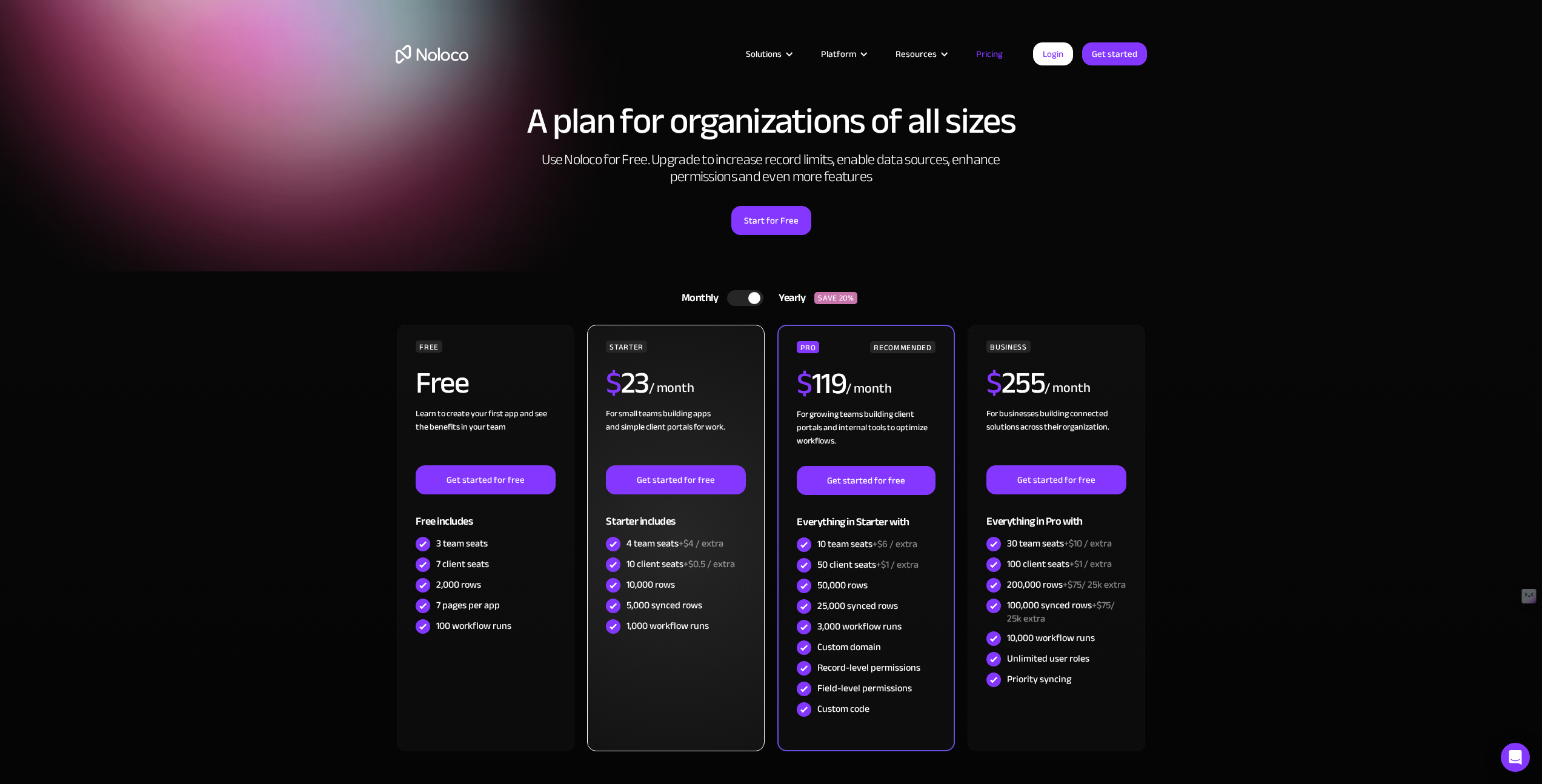
click at [675, 424] on div "For small teams building apps and simple client portals for work. ‍" at bounding box center [675, 436] width 139 height 58
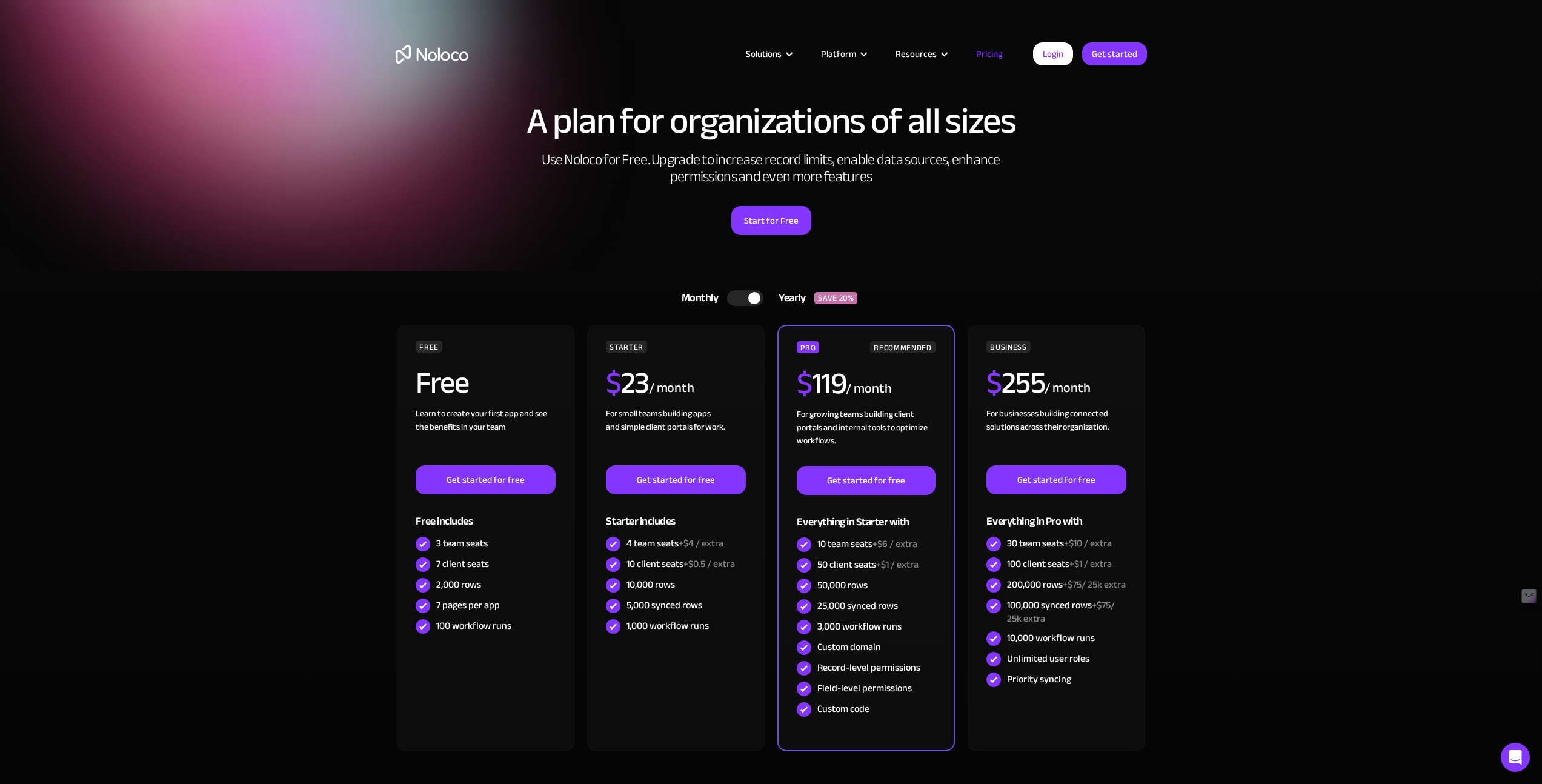
click at [740, 297] on div at bounding box center [745, 298] width 37 height 15
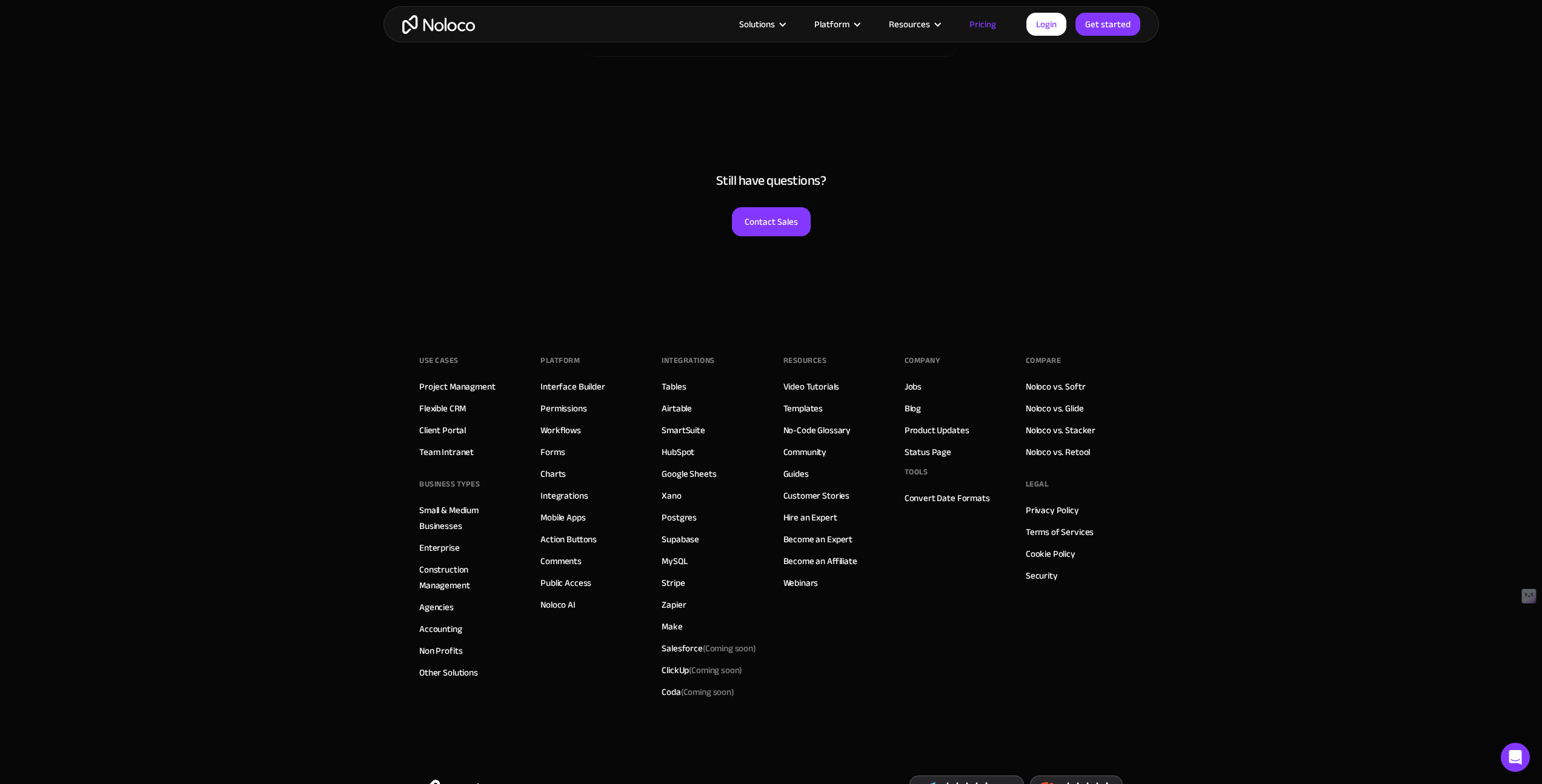
scroll to position [5768, 0]
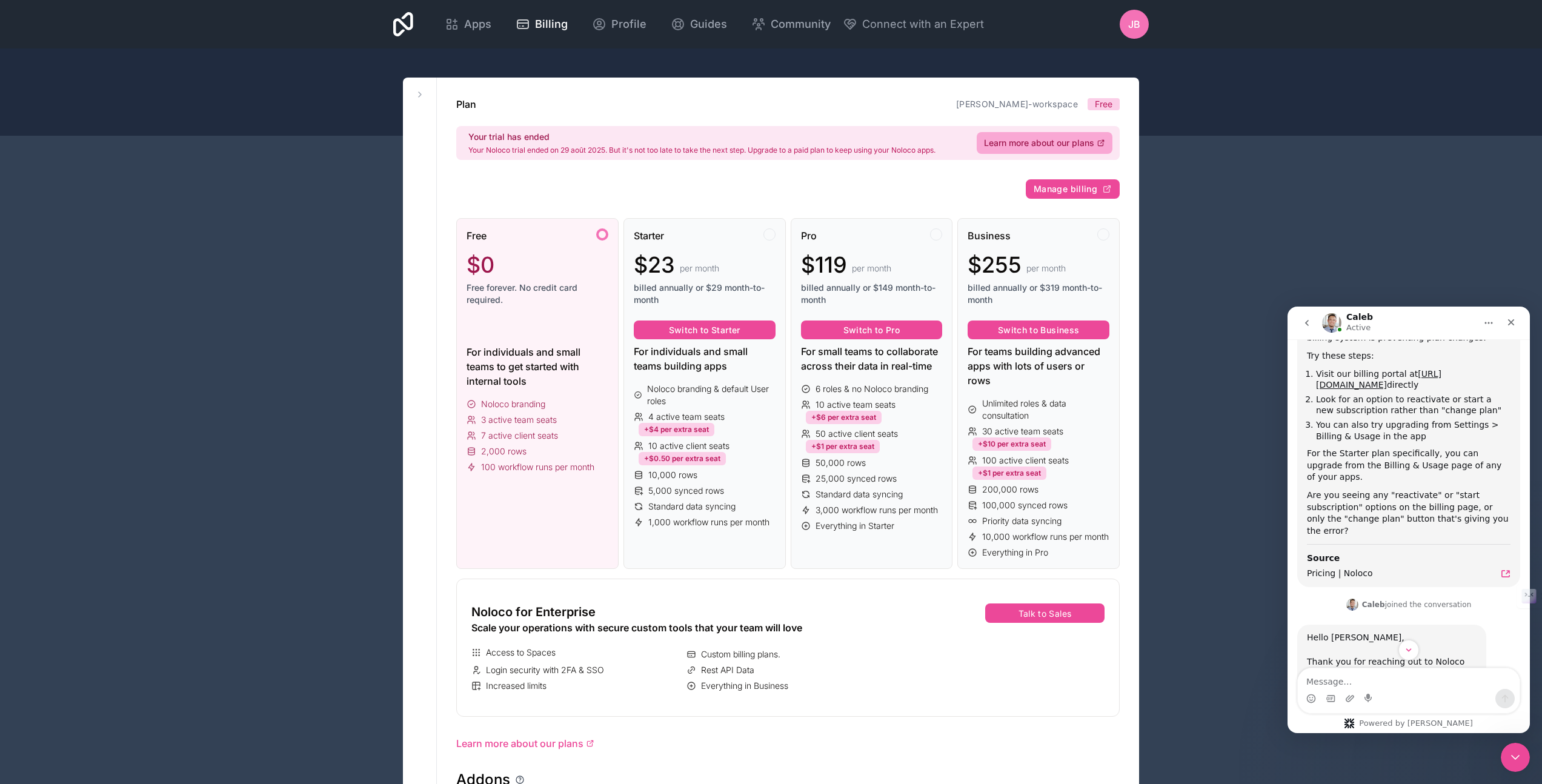
scroll to position [774, 0]
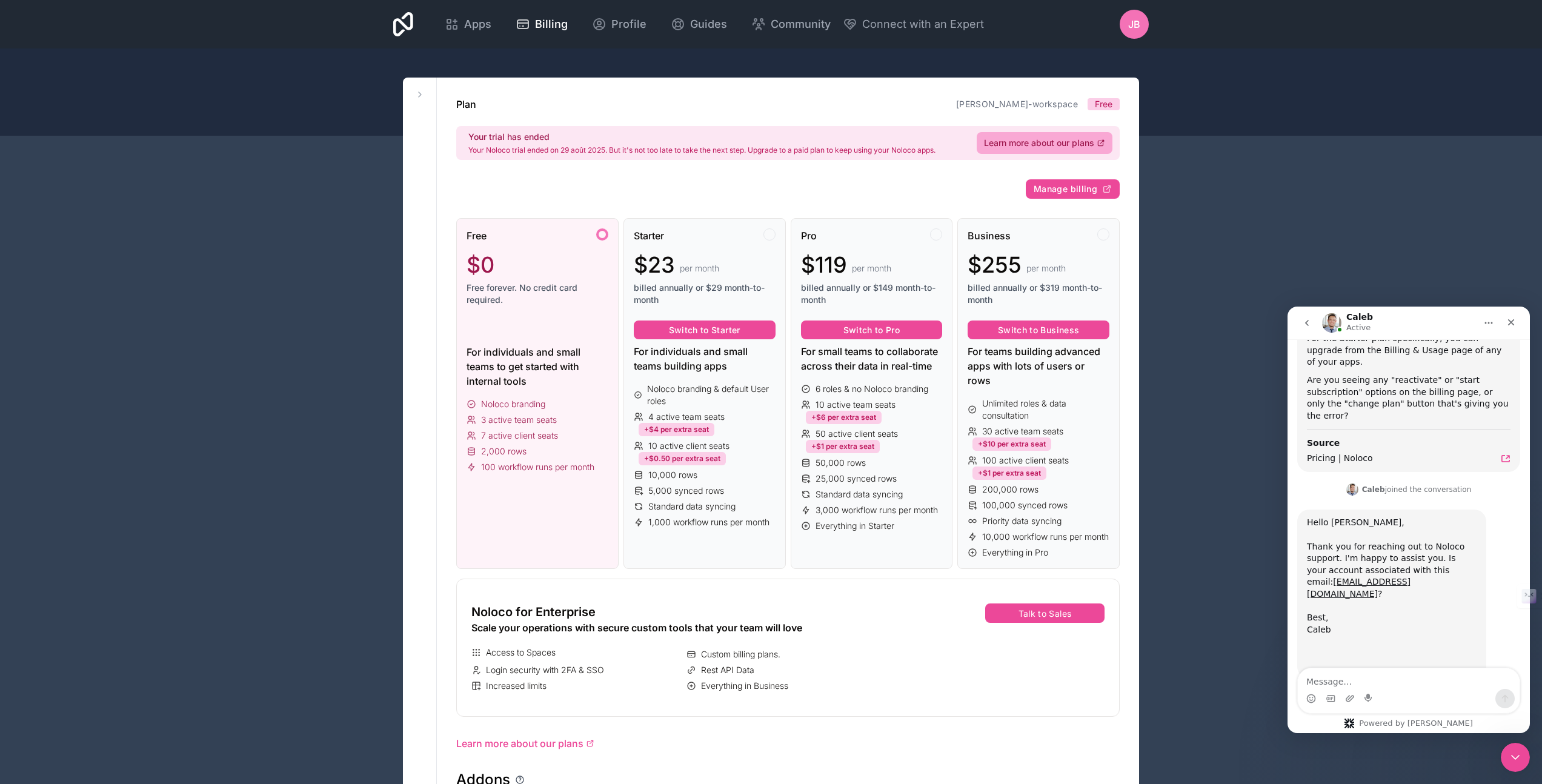
click at [1359, 676] on textarea "Message…" at bounding box center [1409, 678] width 222 height 20
type textarea "yes"
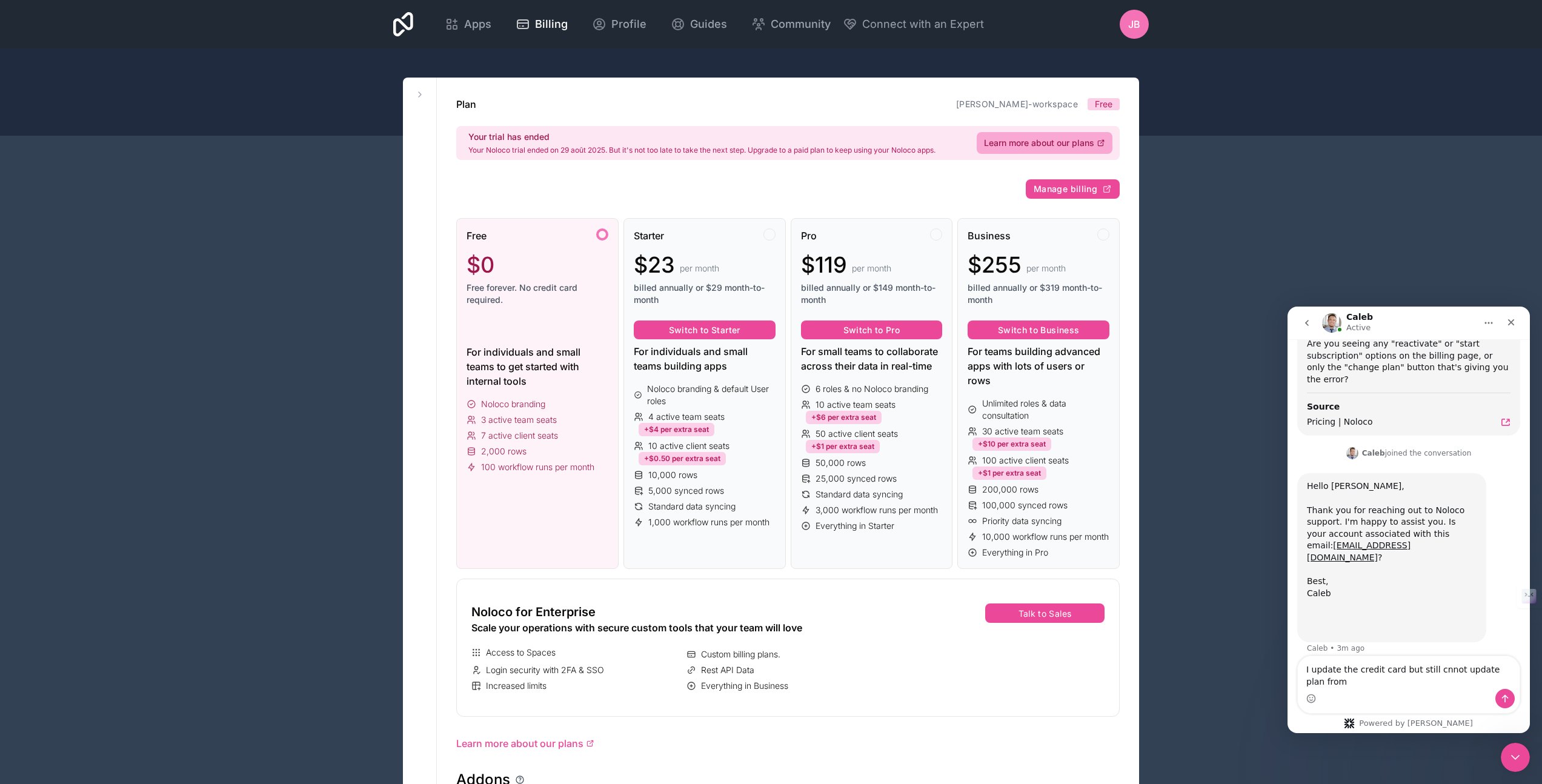
scroll to position [822, 0]
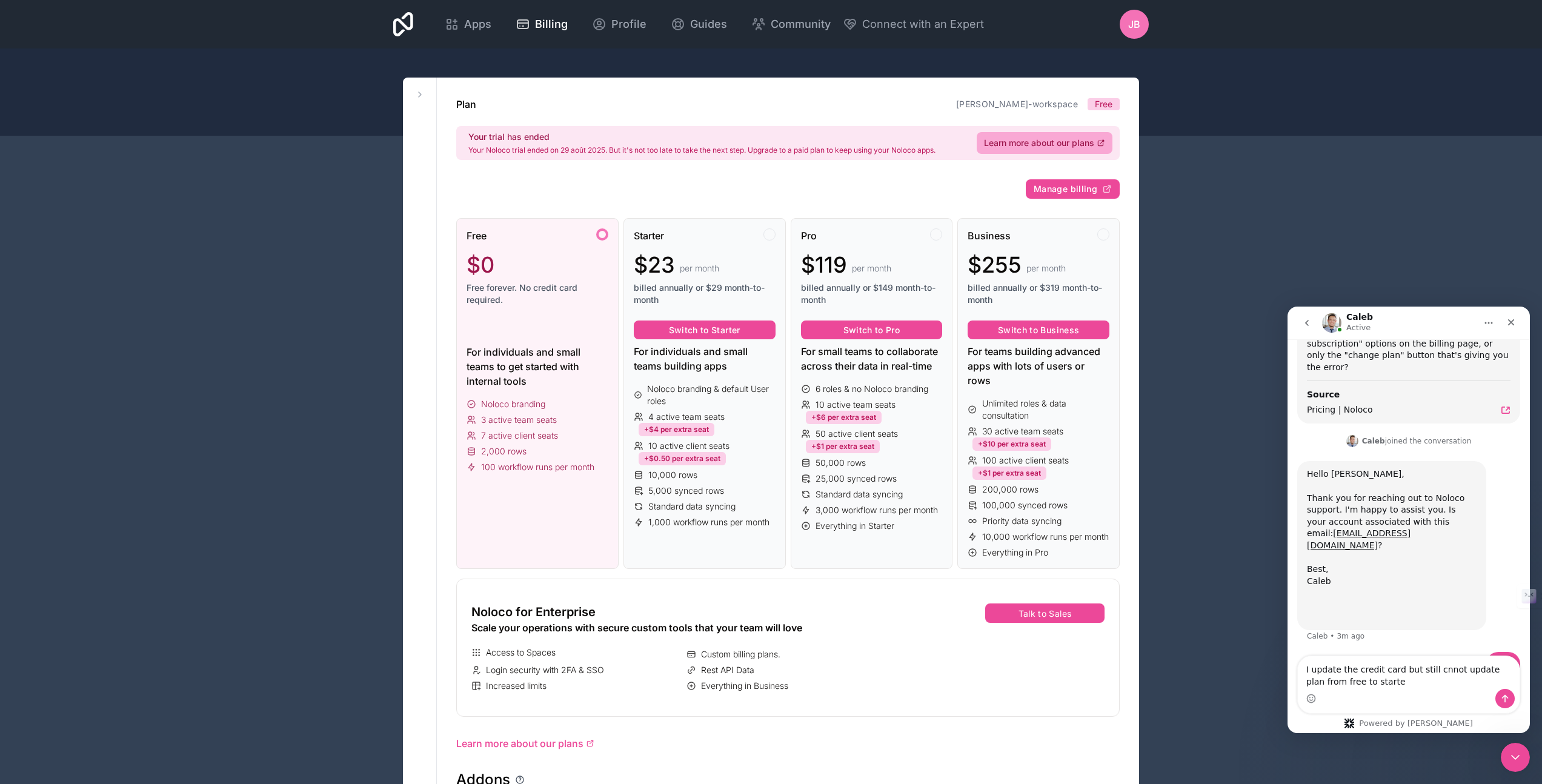
type textarea "I update the credit card but still cnnot update plan from free to starter"
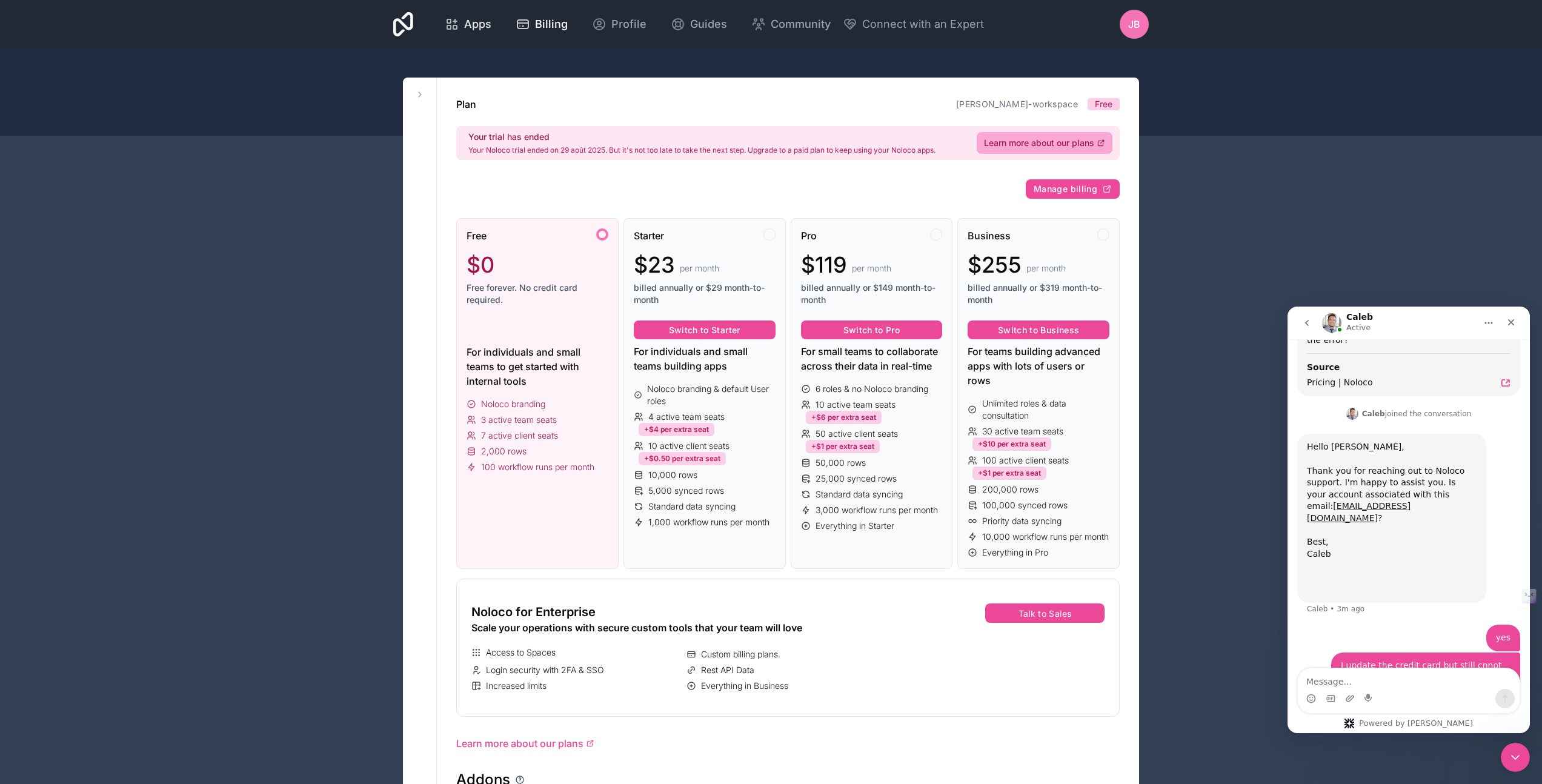
click at [472, 24] on span "Apps" at bounding box center [478, 24] width 27 height 17
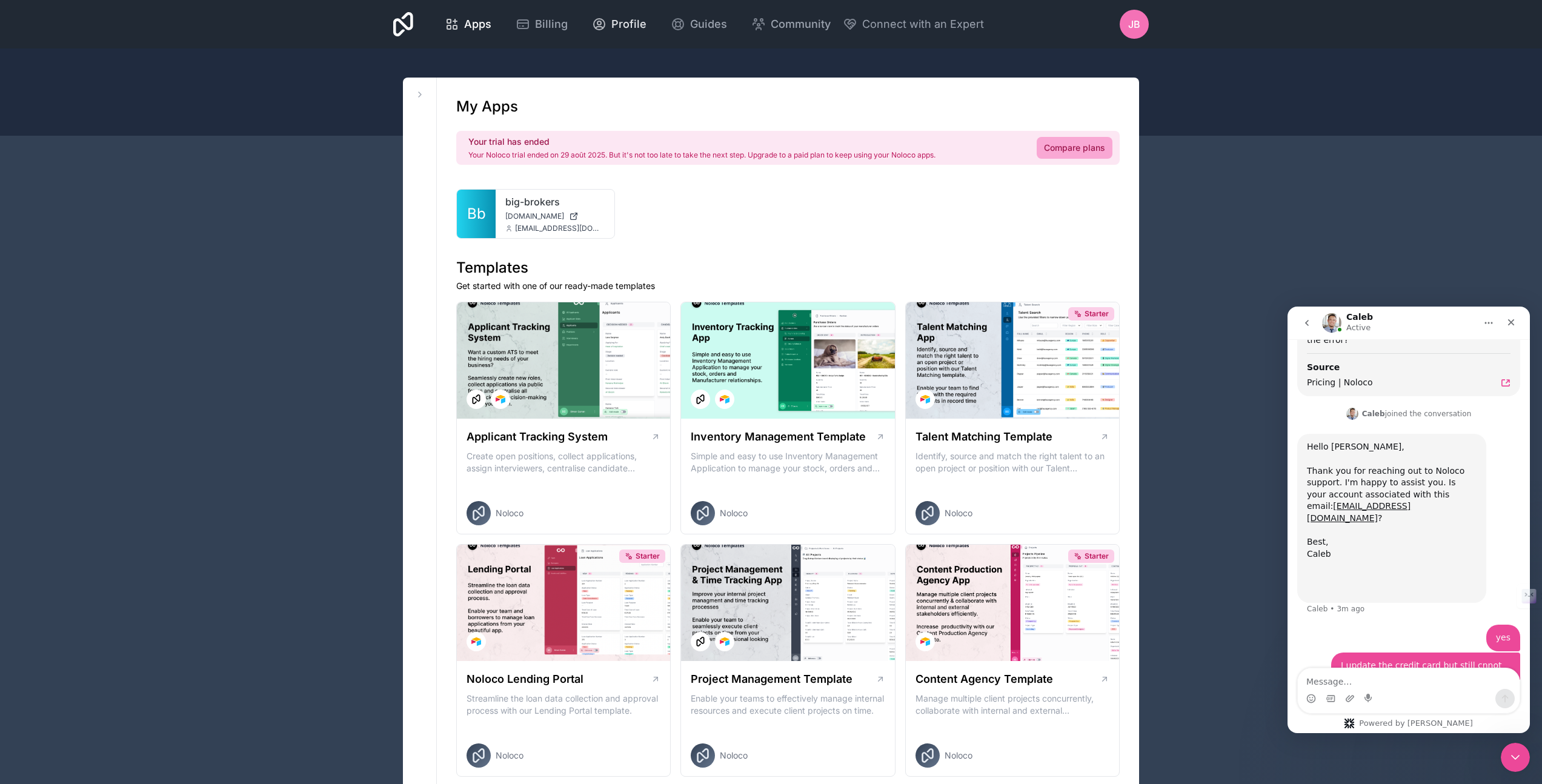
click at [616, 29] on span "Profile" at bounding box center [629, 24] width 35 height 17
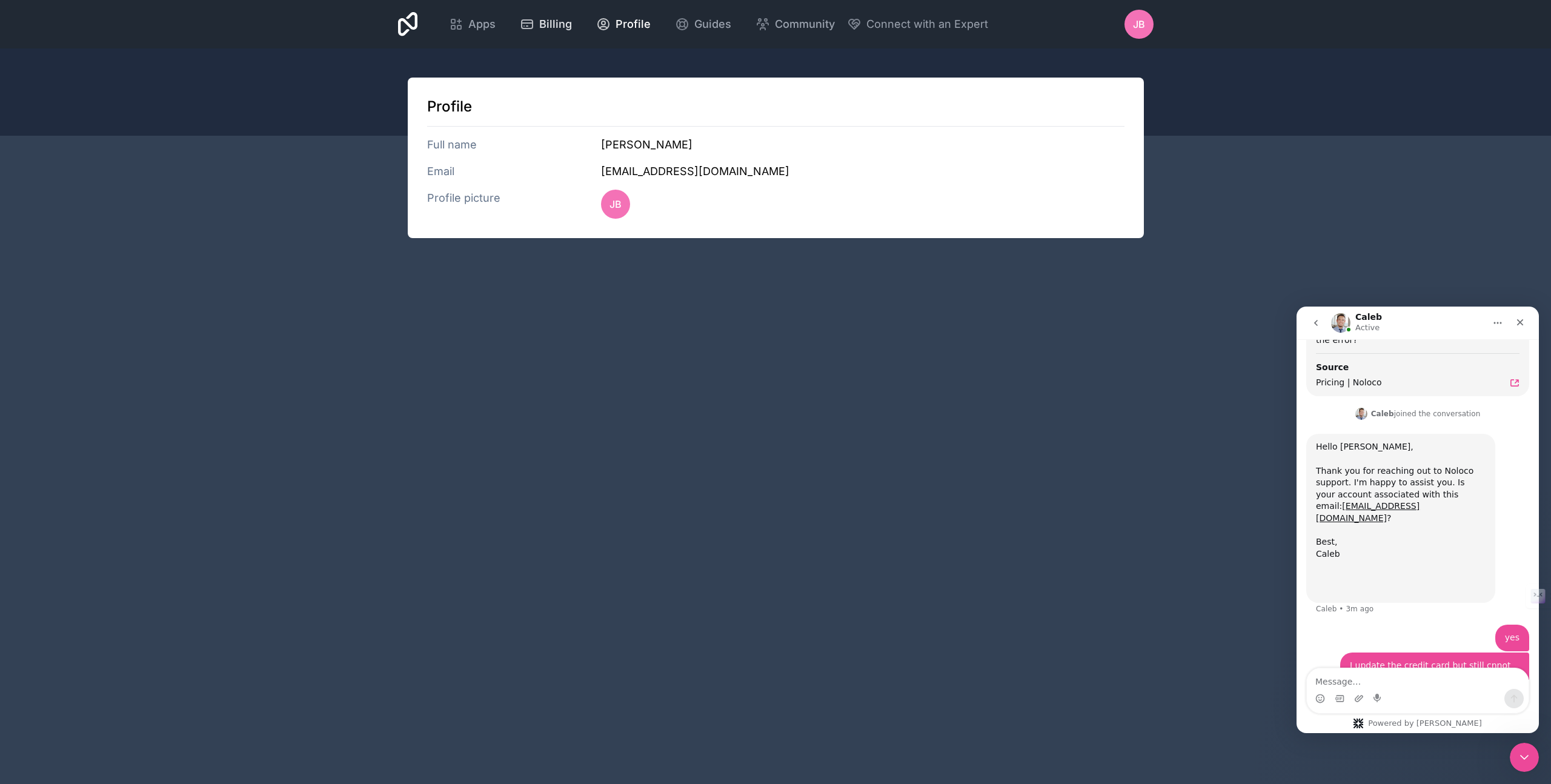
click at [553, 26] on span "Billing" at bounding box center [555, 24] width 32 height 17
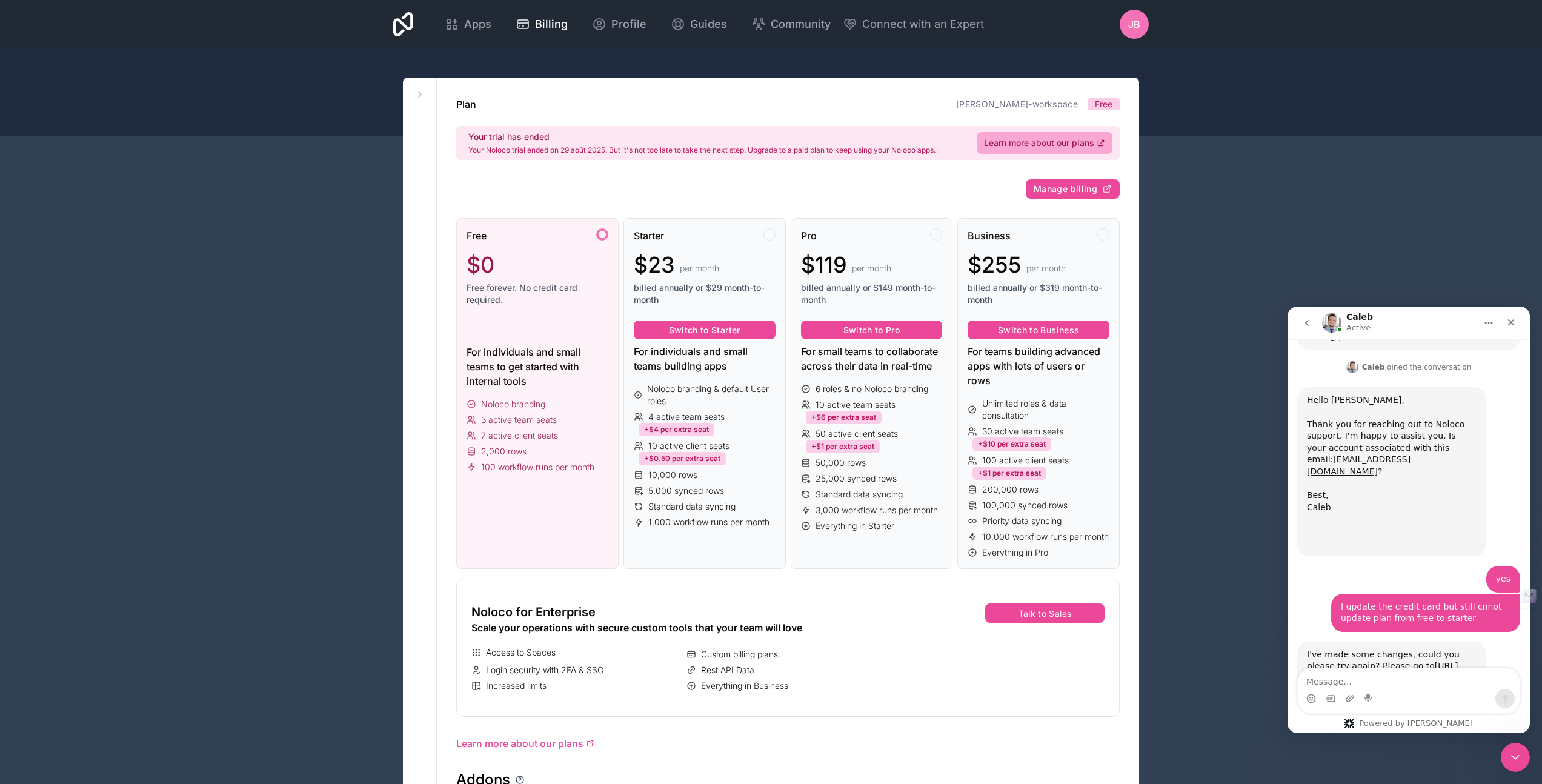
scroll to position [921, 0]
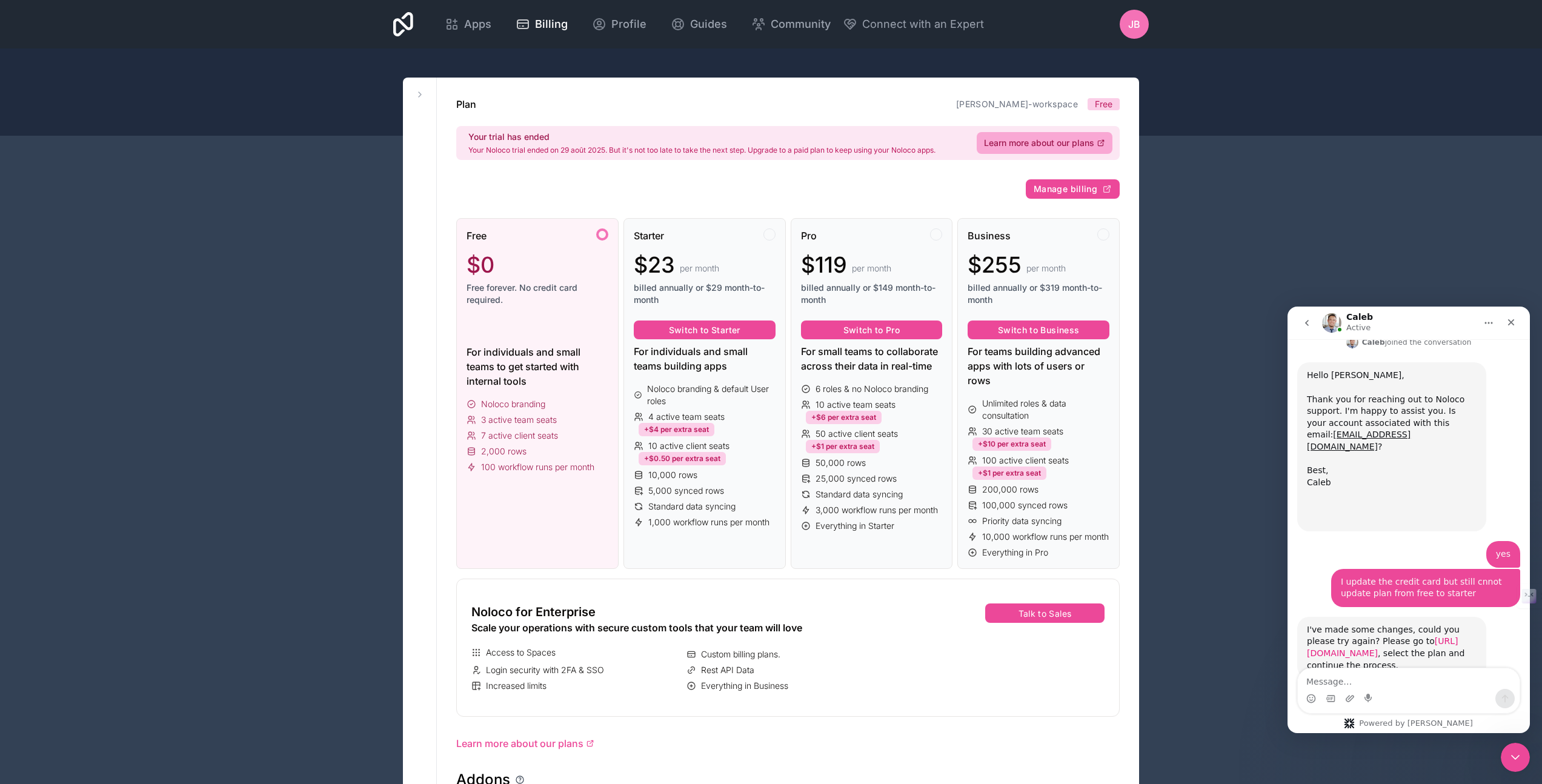
click at [1404, 636] on link "[URL][DOMAIN_NAME]" at bounding box center [1382, 647] width 151 height 22
click at [1356, 688] on textarea "Message…" at bounding box center [1409, 678] width 222 height 20
type textarea "Perfet thanks"
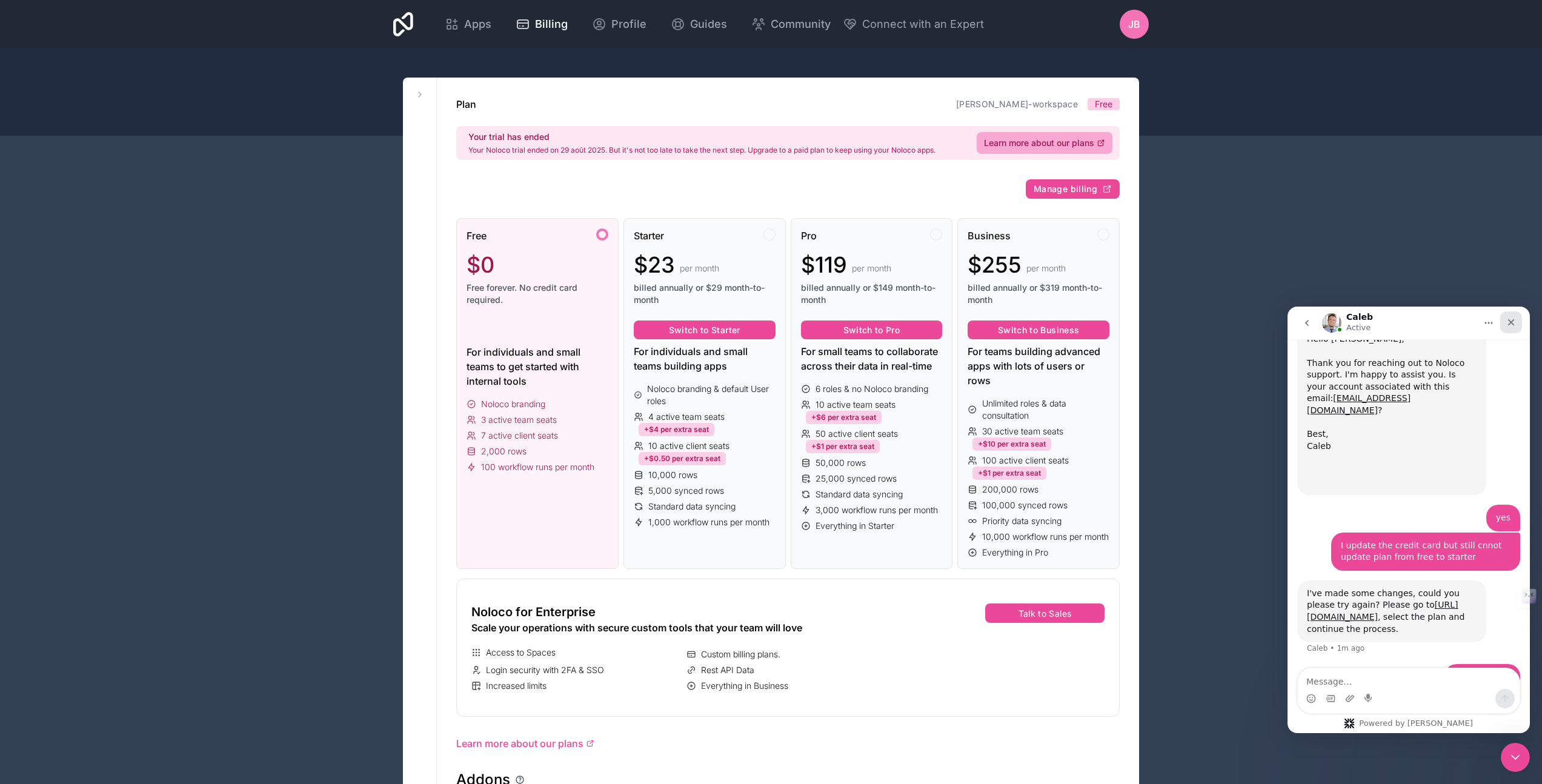
click at [1511, 321] on icon "Close" at bounding box center [1511, 323] width 7 height 7
